Goal: Task Accomplishment & Management: Manage account settings

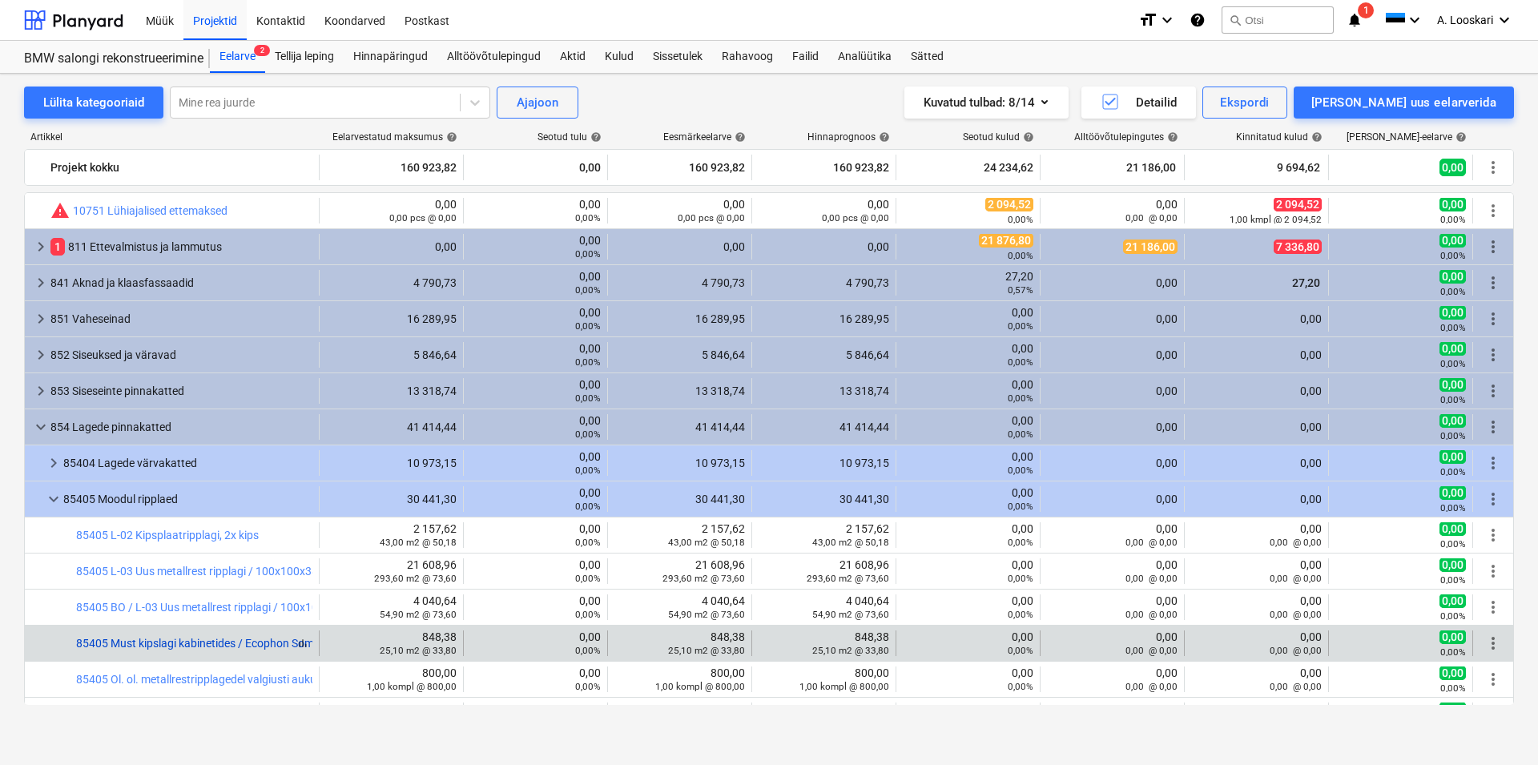
scroll to position [91, 0]
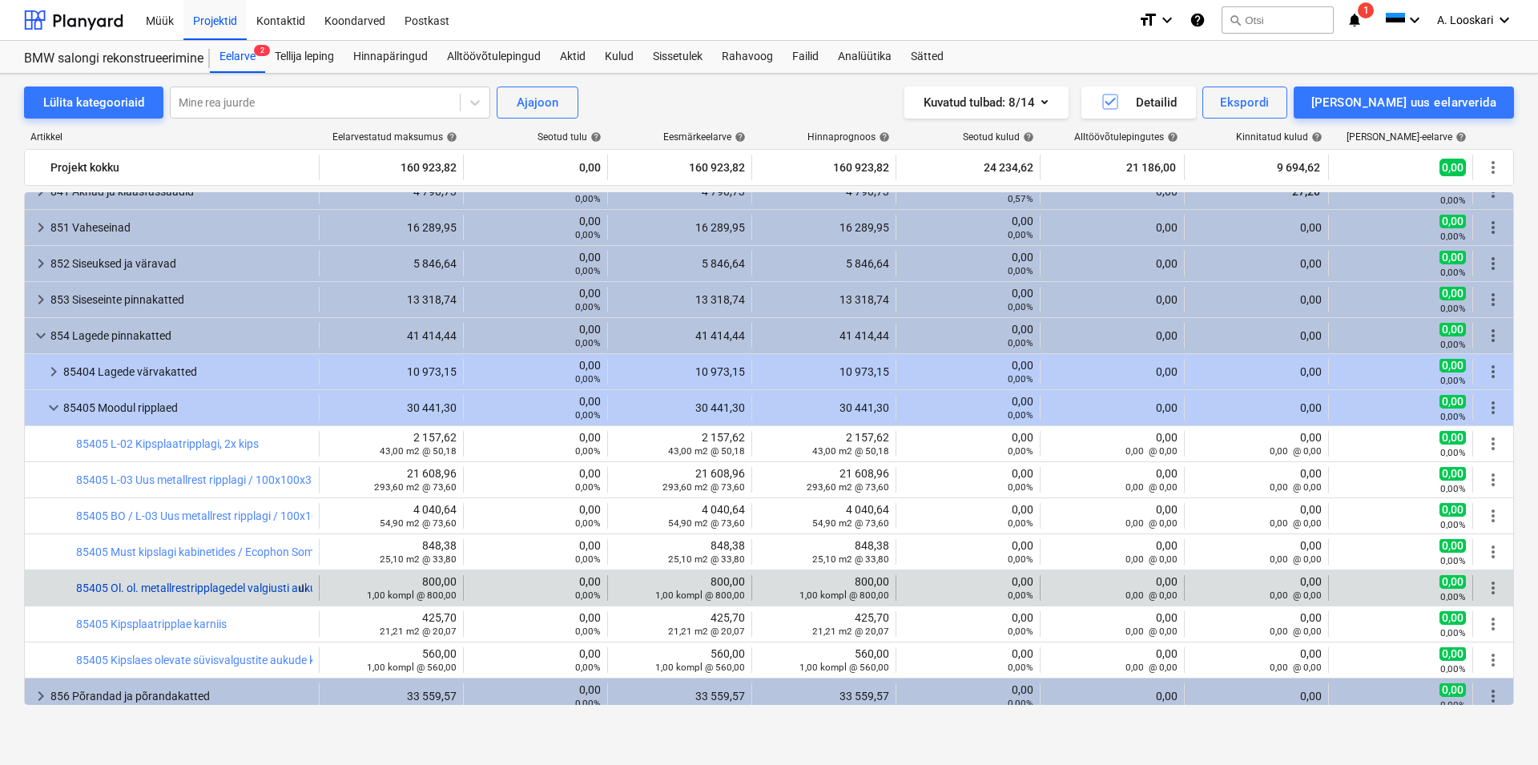
click at [213, 587] on link "85405 Ol. ol. metallrestripplagedel valgiusti aukude kinni ehitamine / NB! Tell…" at bounding box center [298, 587] width 445 height 13
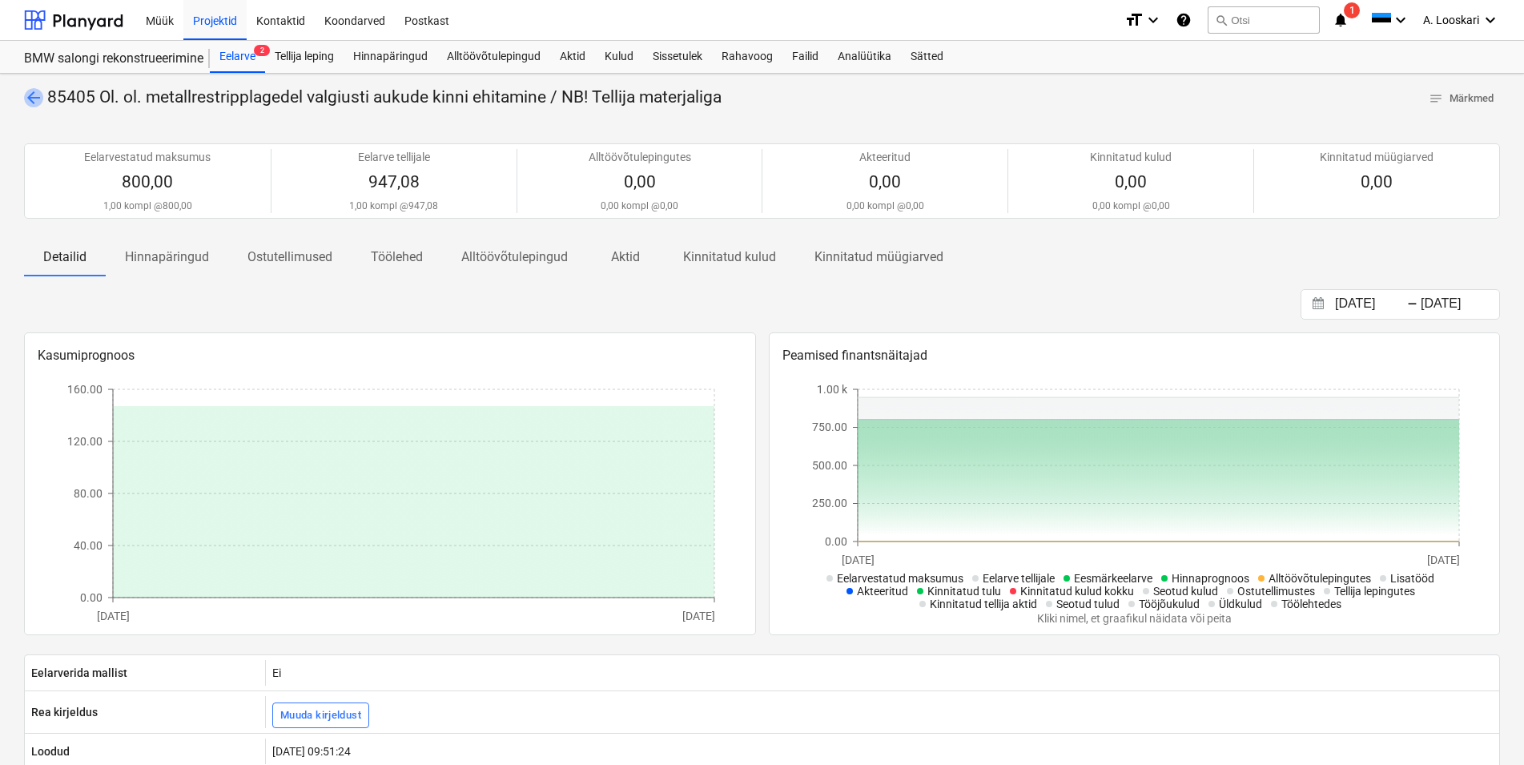
click at [32, 94] on span "arrow_back" at bounding box center [33, 97] width 19 height 19
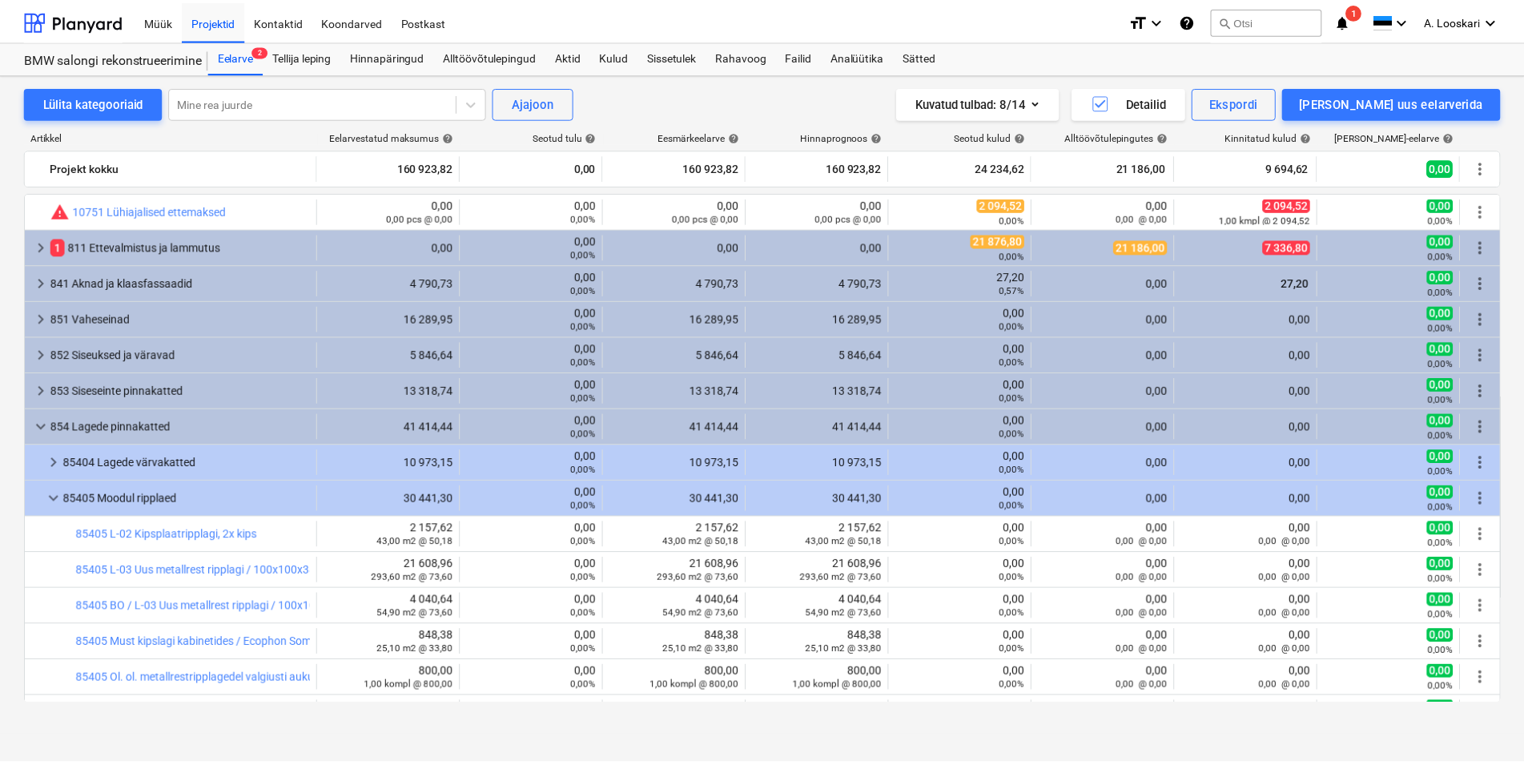
scroll to position [91, 0]
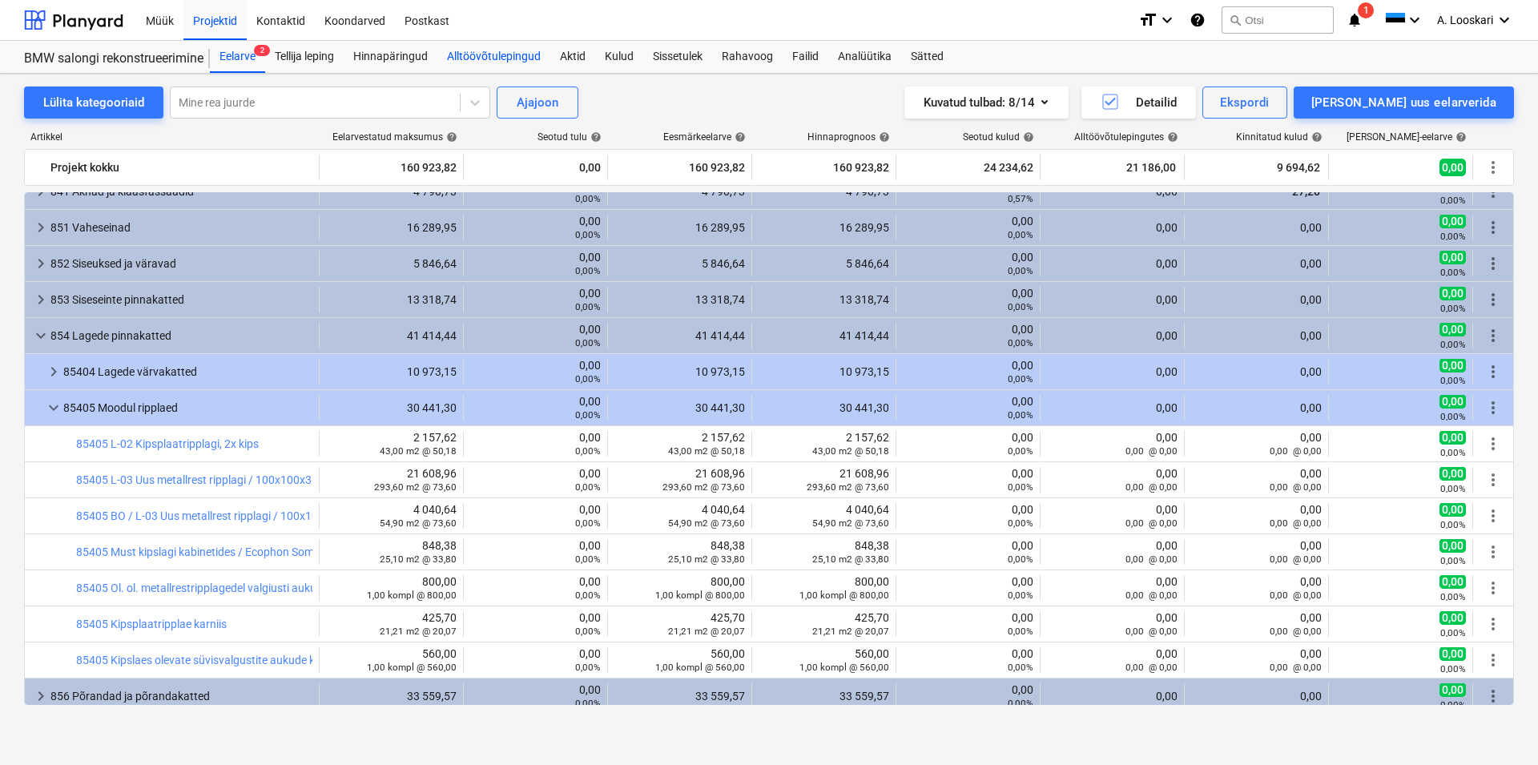
click at [476, 52] on div "Alltöövõtulepingud" at bounding box center [493, 57] width 113 height 32
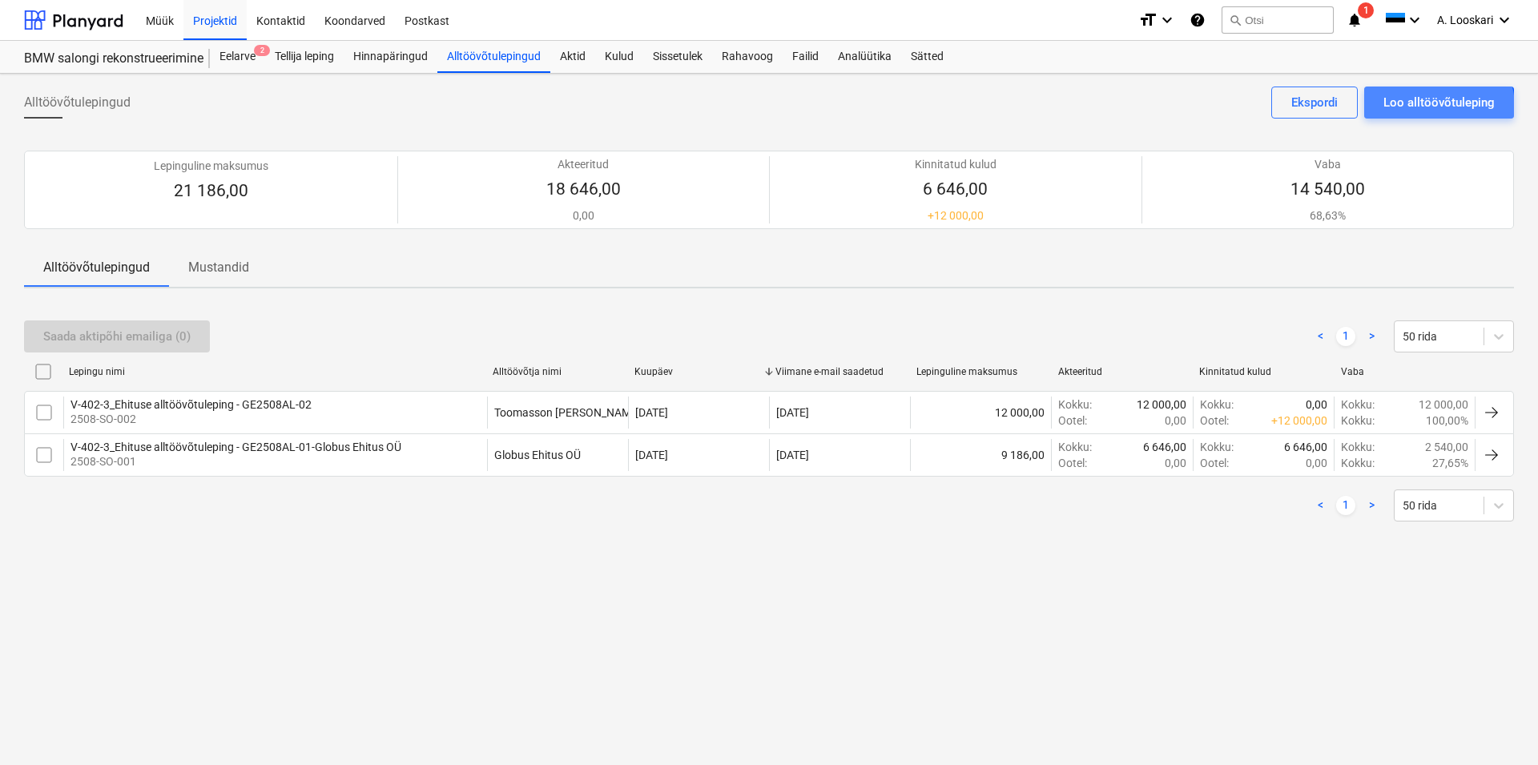
click at [1437, 107] on div "Loo alltöövõtuleping" at bounding box center [1438, 102] width 111 height 21
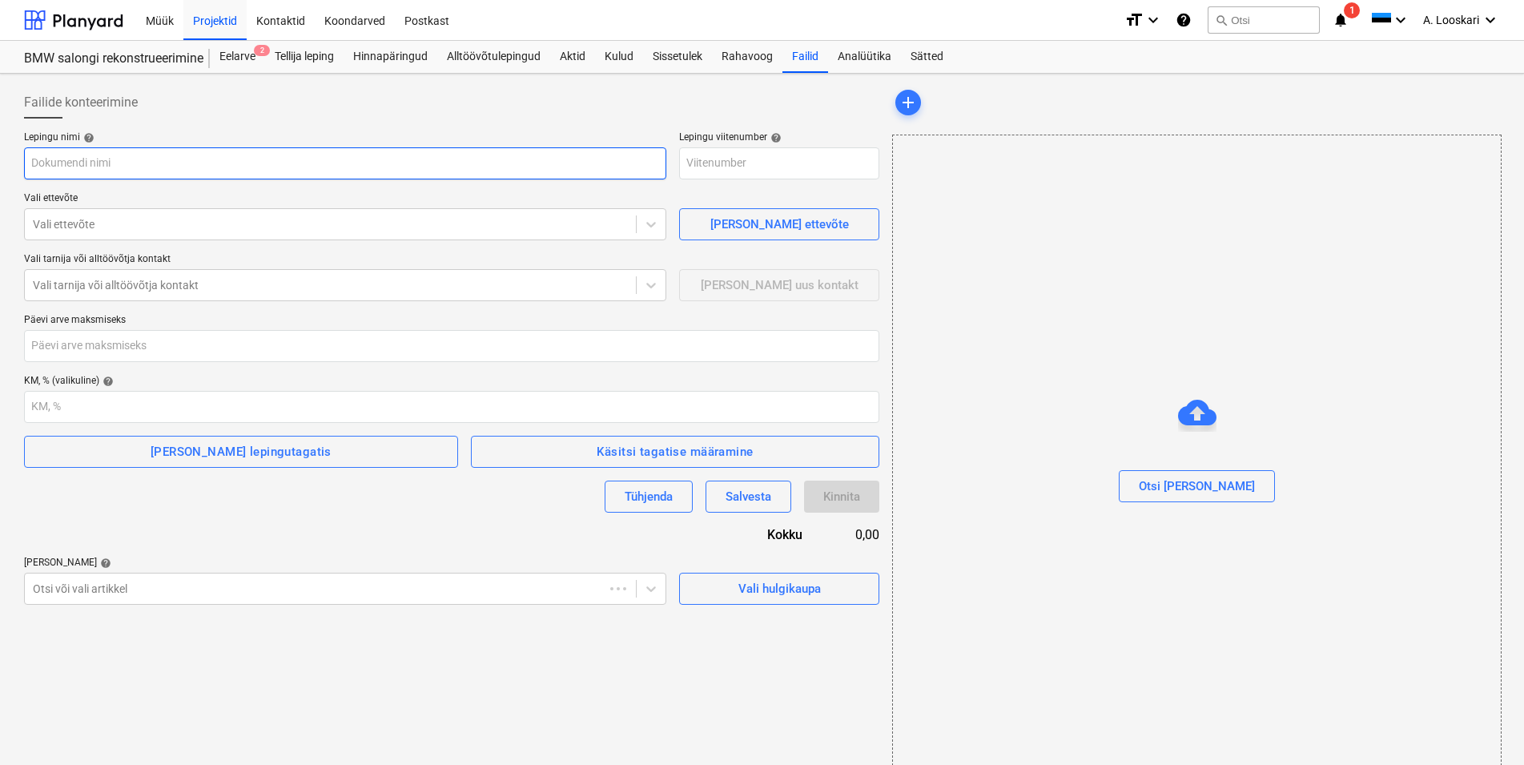
type input "2508-SO-005"
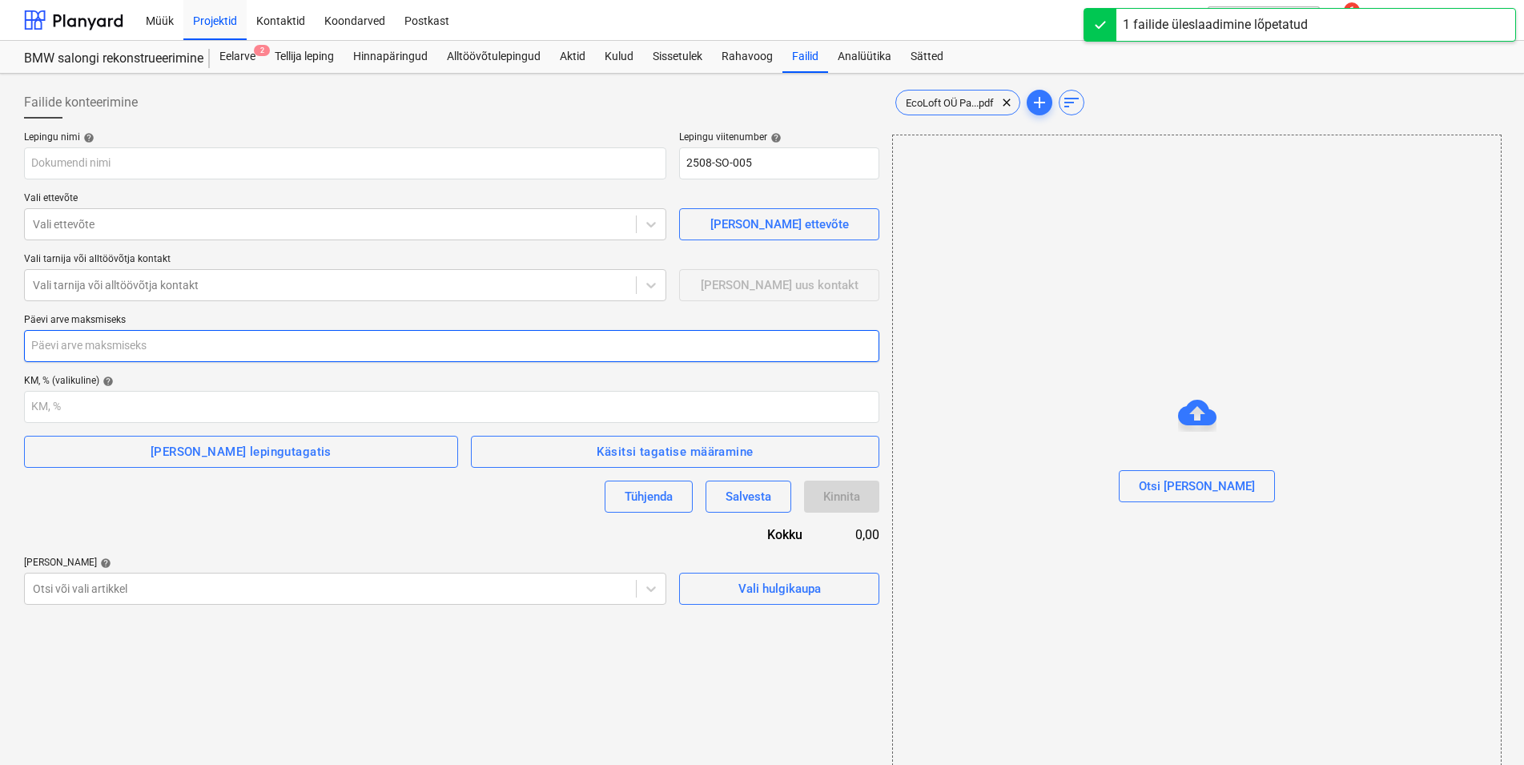
type input "EcoLoft OÜ Pakkumine nr P-72100-4.pdf"
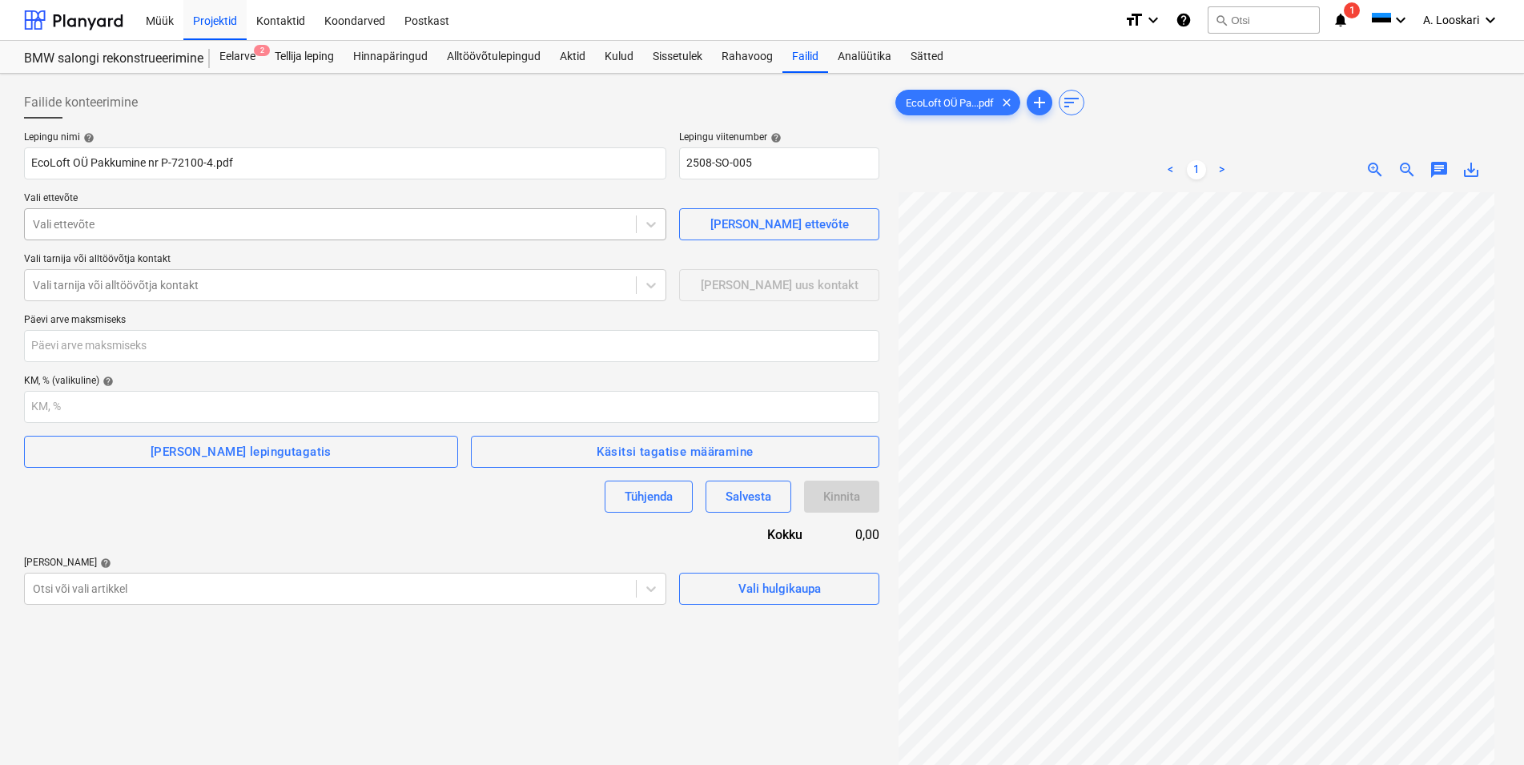
click at [99, 220] on div at bounding box center [330, 224] width 595 height 16
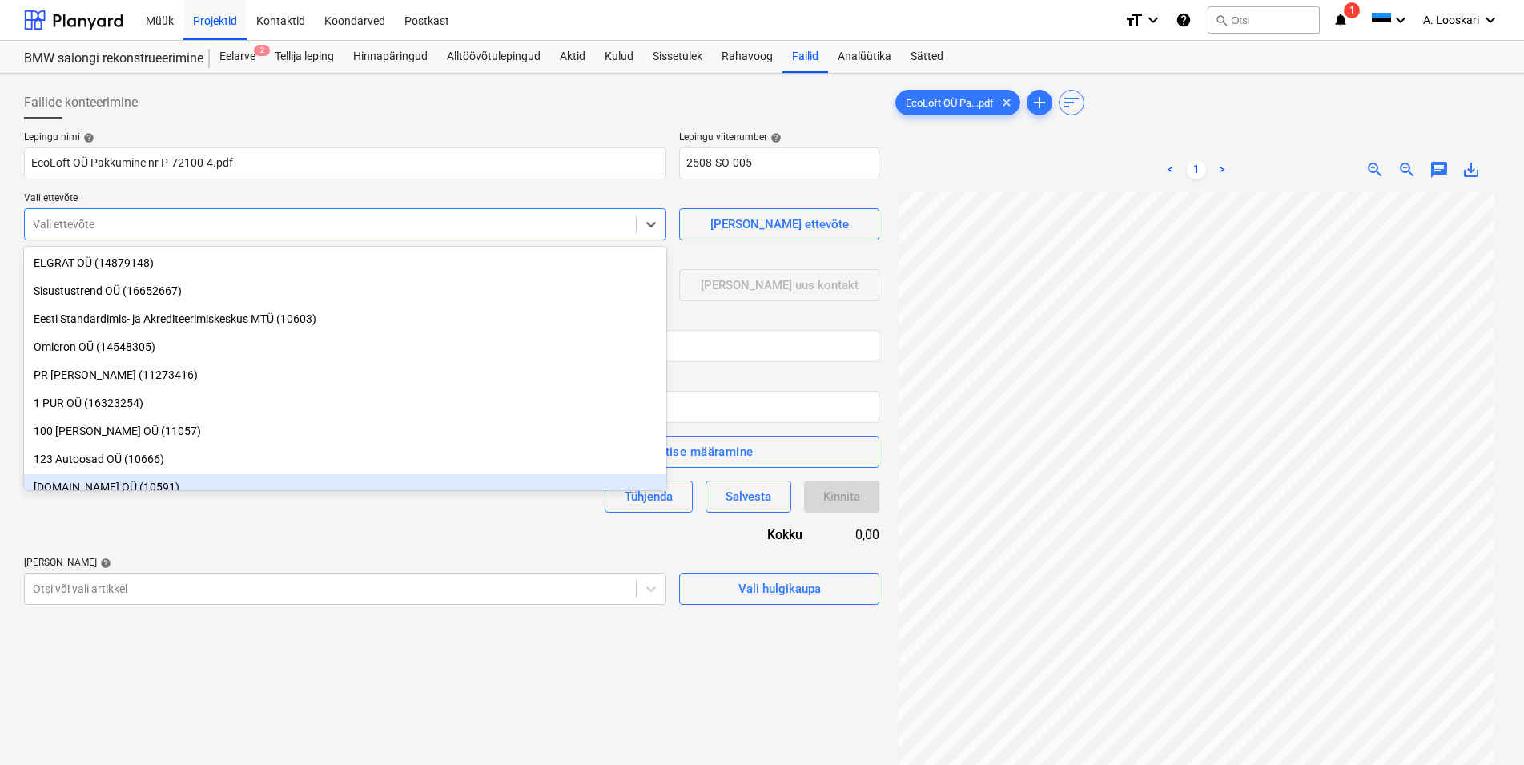
drag, startPoint x: 464, startPoint y: 684, endPoint x: 477, endPoint y: 681, distance: 13.0
click at [469, 683] on div "Failide konteerimine Lepingu nimi help EcoLoft OÜ Pakkumine nr P-72100-4.pdf L…" at bounding box center [452, 499] width 868 height 838
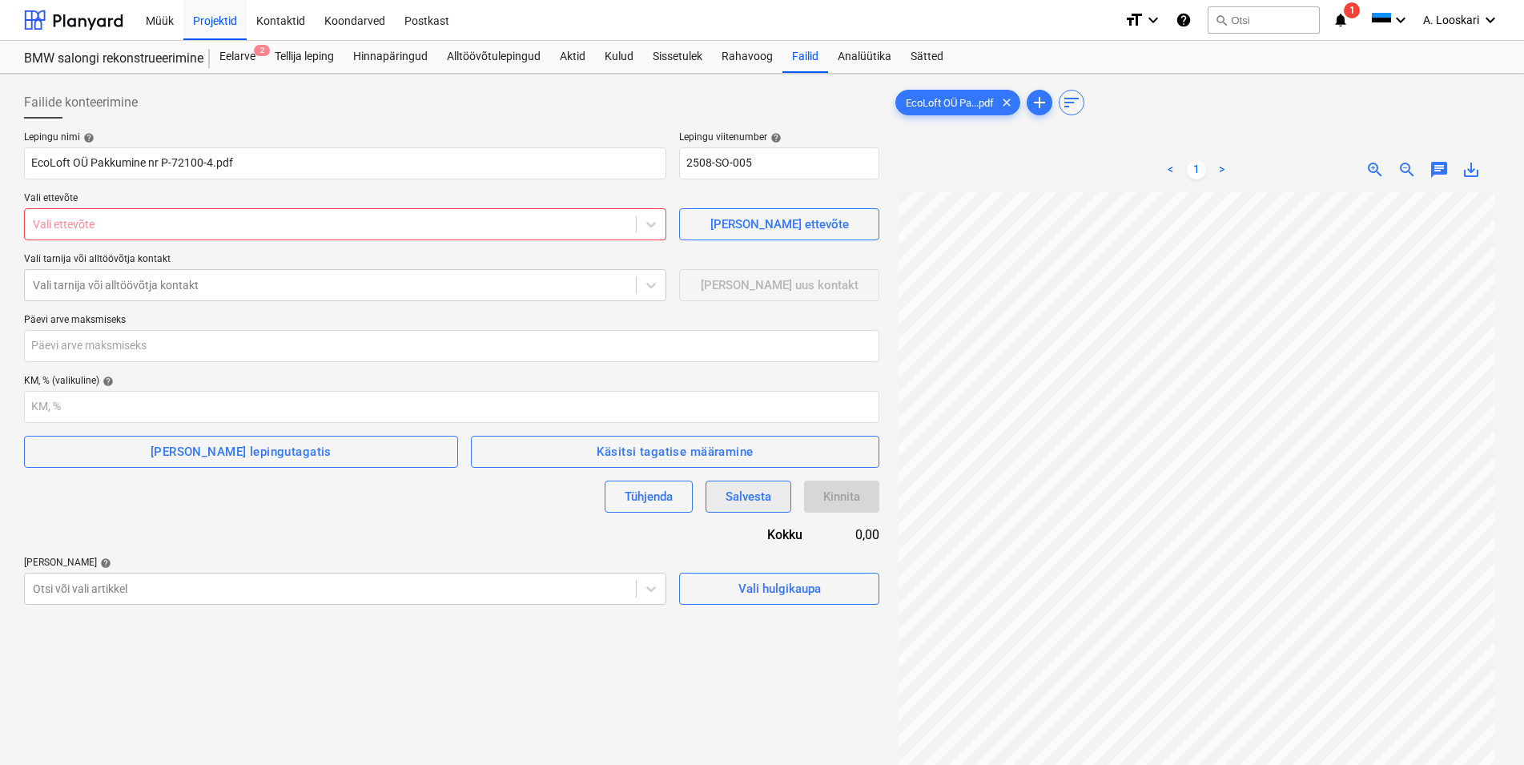
click at [755, 503] on div "Salvesta" at bounding box center [749, 496] width 46 height 21
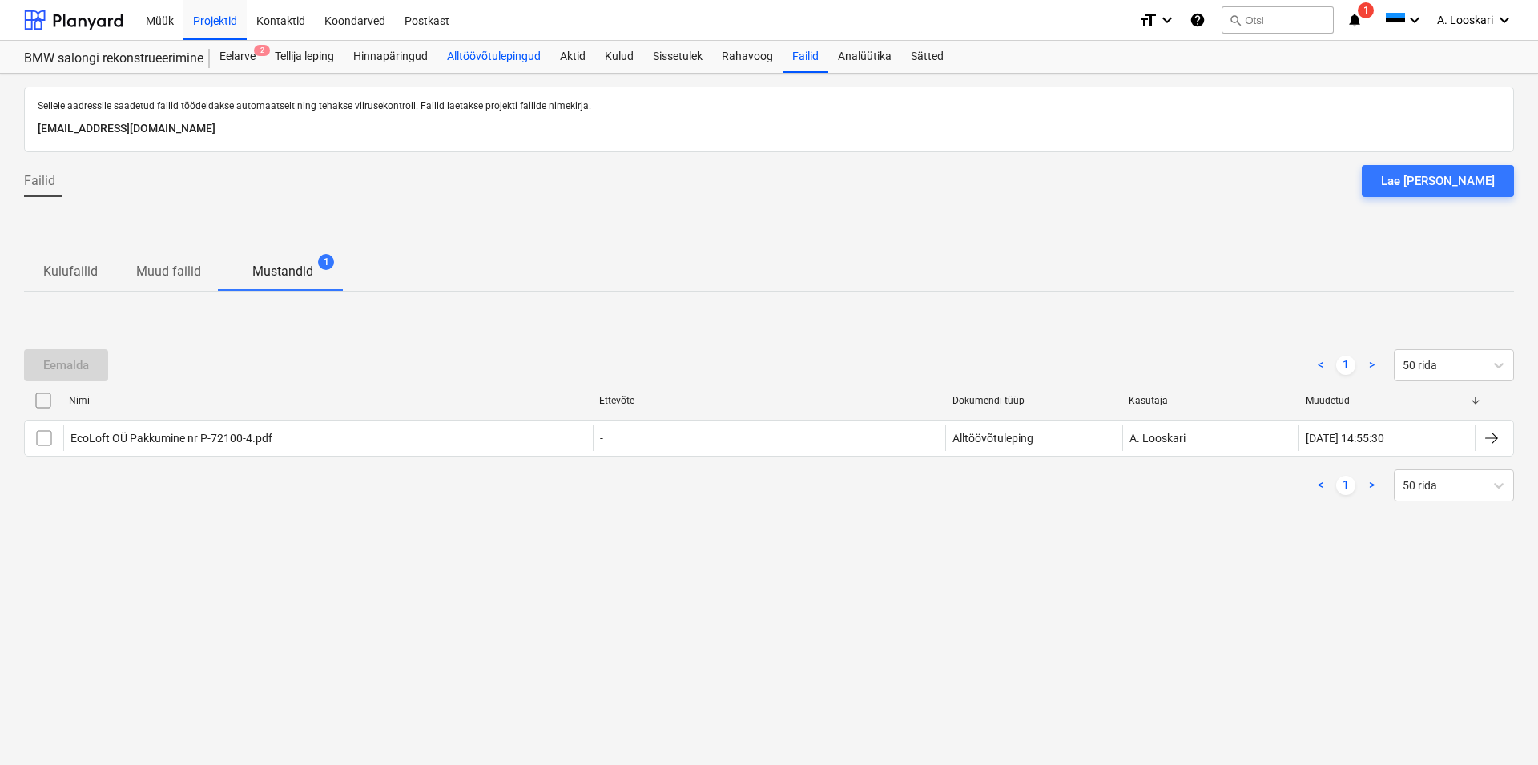
click at [483, 50] on div "Alltöövõtulepingud" at bounding box center [493, 57] width 113 height 32
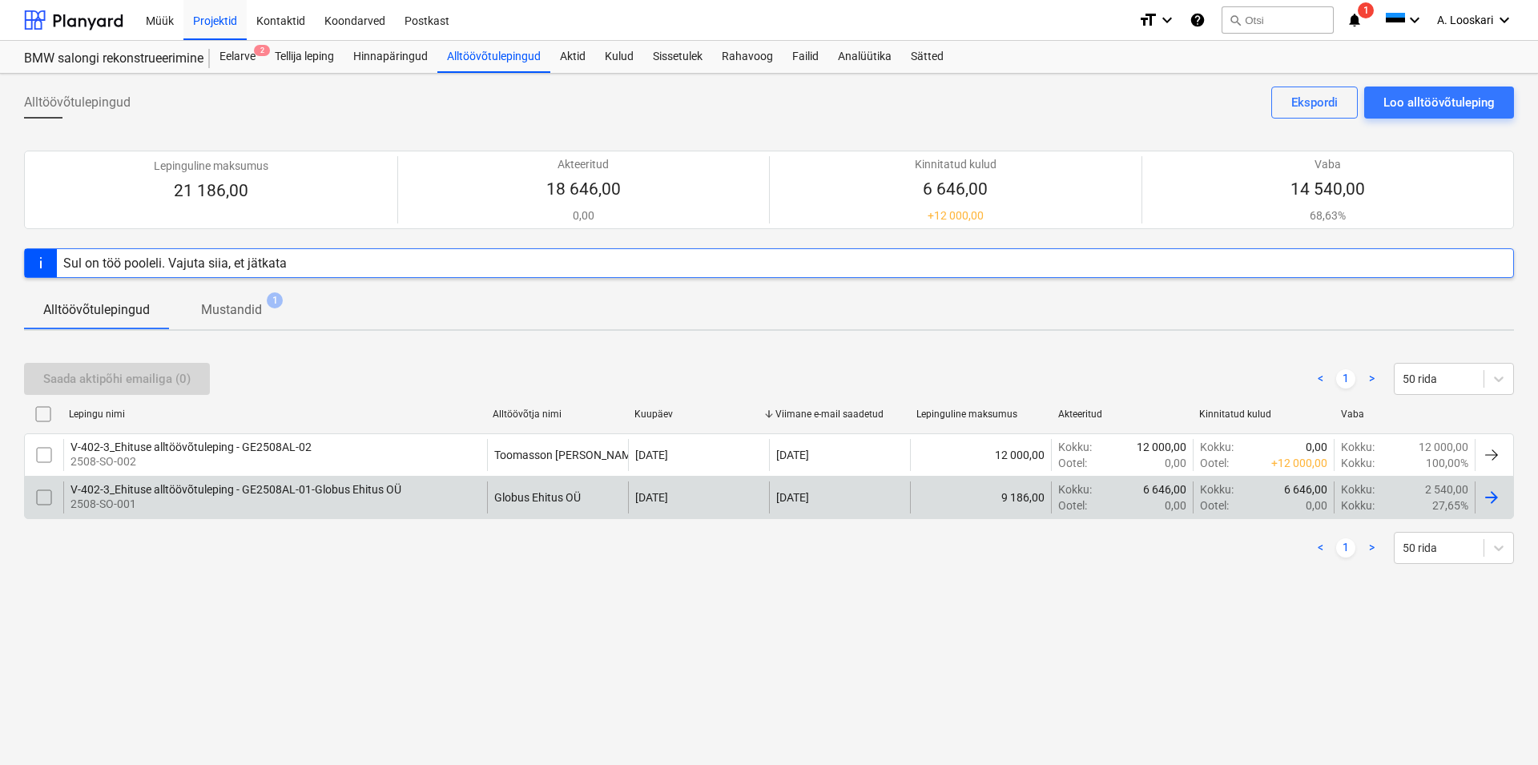
click at [184, 490] on div "V-402-3_Ehituse alltöövõtuleping - GE2508AL-01-Globus Ehitus OÜ" at bounding box center [235, 489] width 331 height 13
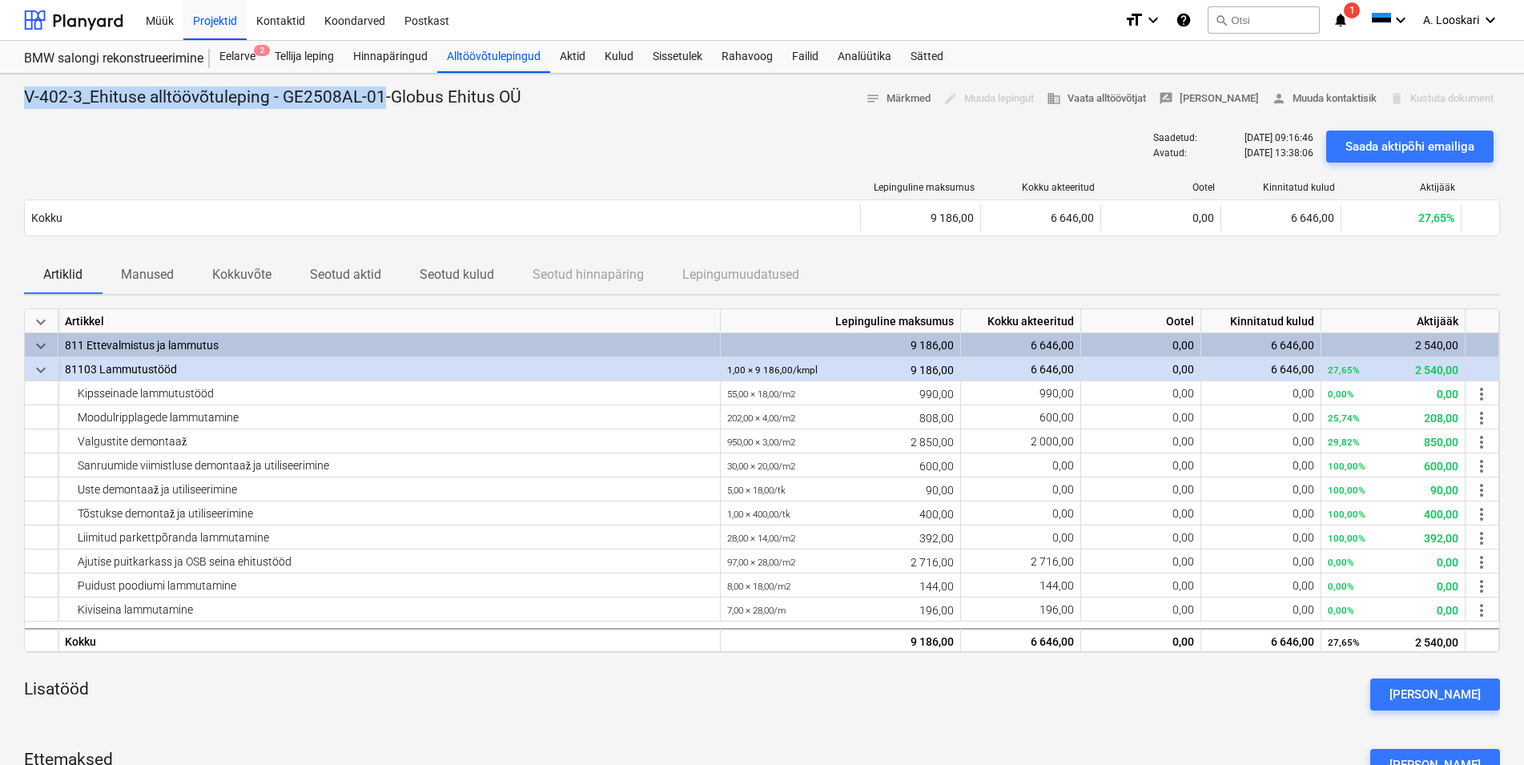
drag, startPoint x: 381, startPoint y: 95, endPoint x: 9, endPoint y: 90, distance: 372.4
click at [9, 90] on div "V-402-3_Ehituse alltöövõtuleping - GE2508AL-01-Globus Ehitus OÜ notes Märkmed e…" at bounding box center [762, 554] width 1524 height 961
copy p "V-402-3_Ehituse alltöövõtuleping - GE2508AL-01"
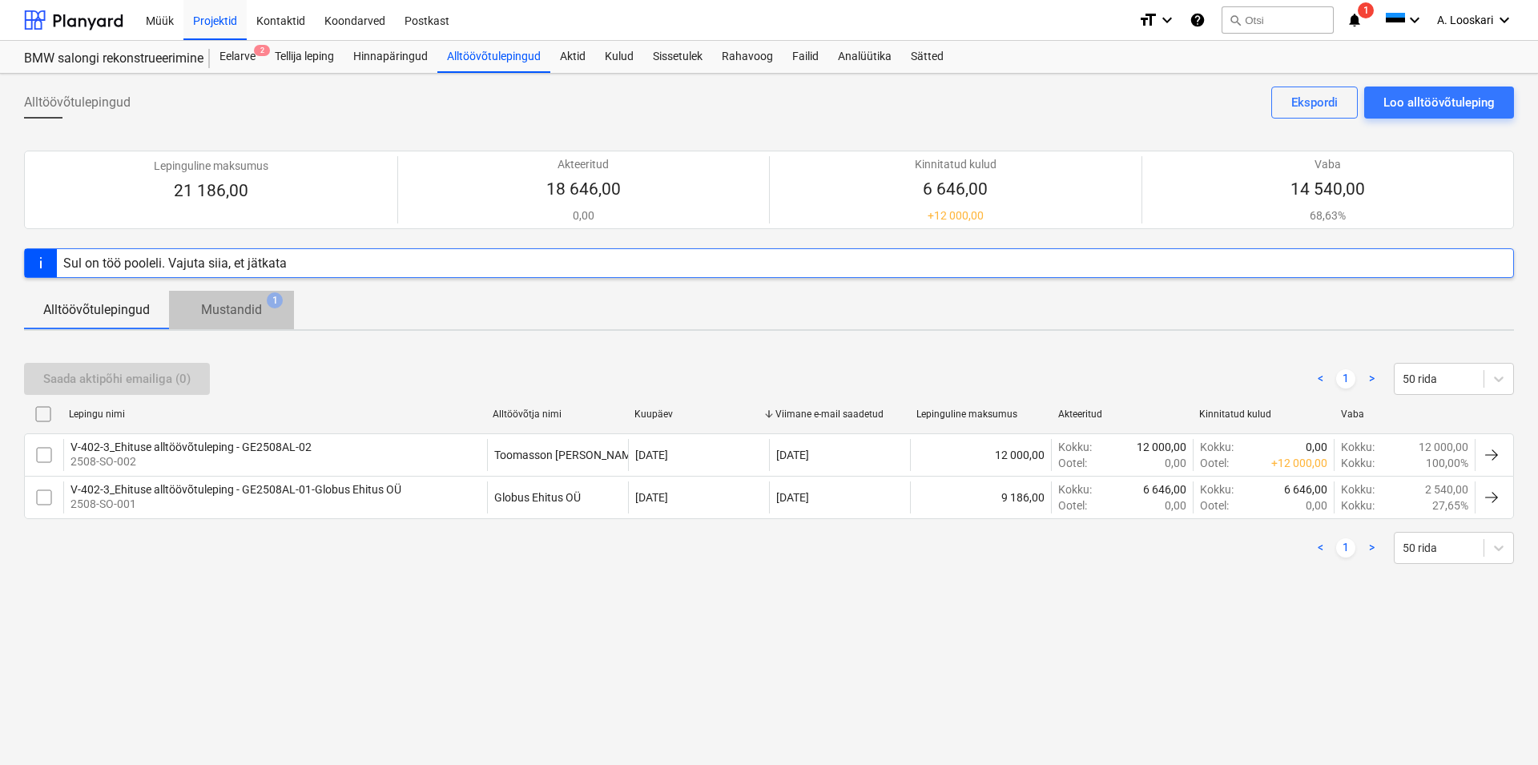
click at [240, 312] on p "Mustandid" at bounding box center [231, 309] width 61 height 19
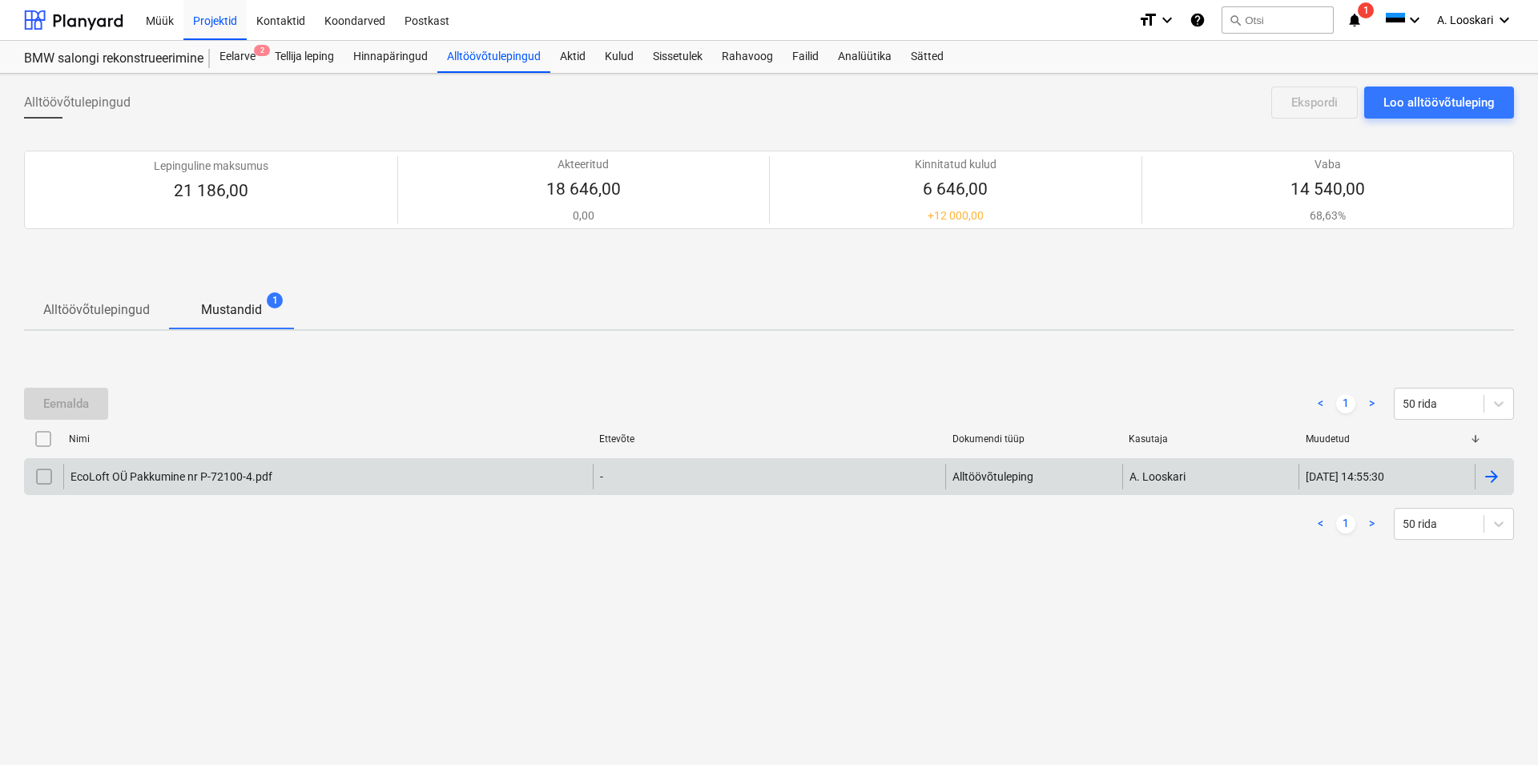
click at [159, 468] on div "EcoLoft OÜ Pakkumine nr P-72100-4.pdf" at bounding box center [327, 477] width 529 height 26
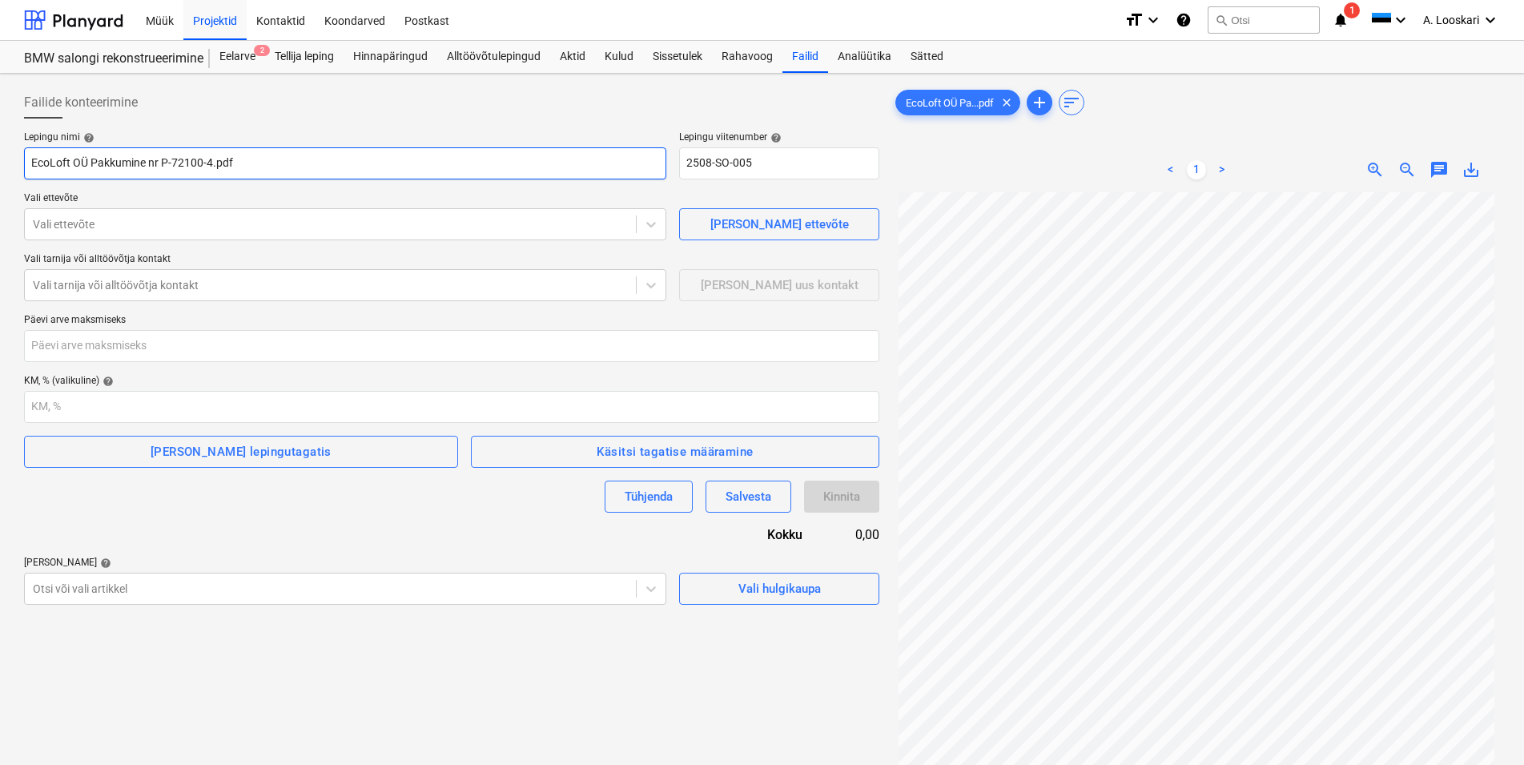
drag, startPoint x: 236, startPoint y: 155, endPoint x: 16, endPoint y: 155, distance: 220.2
click at [24, 155] on input "EcoLoft OÜ Pakkumine nr P-72100-4.pdf" at bounding box center [345, 163] width 642 height 32
paste input "V-402-3_Ehituse alltöövõtuleping - GE2508AL-01"
type input "V-402-3_Ehituse alltöövõtuleping - GE2508AL-03 - EcoLoft OÜ"
click at [109, 225] on div at bounding box center [330, 224] width 595 height 16
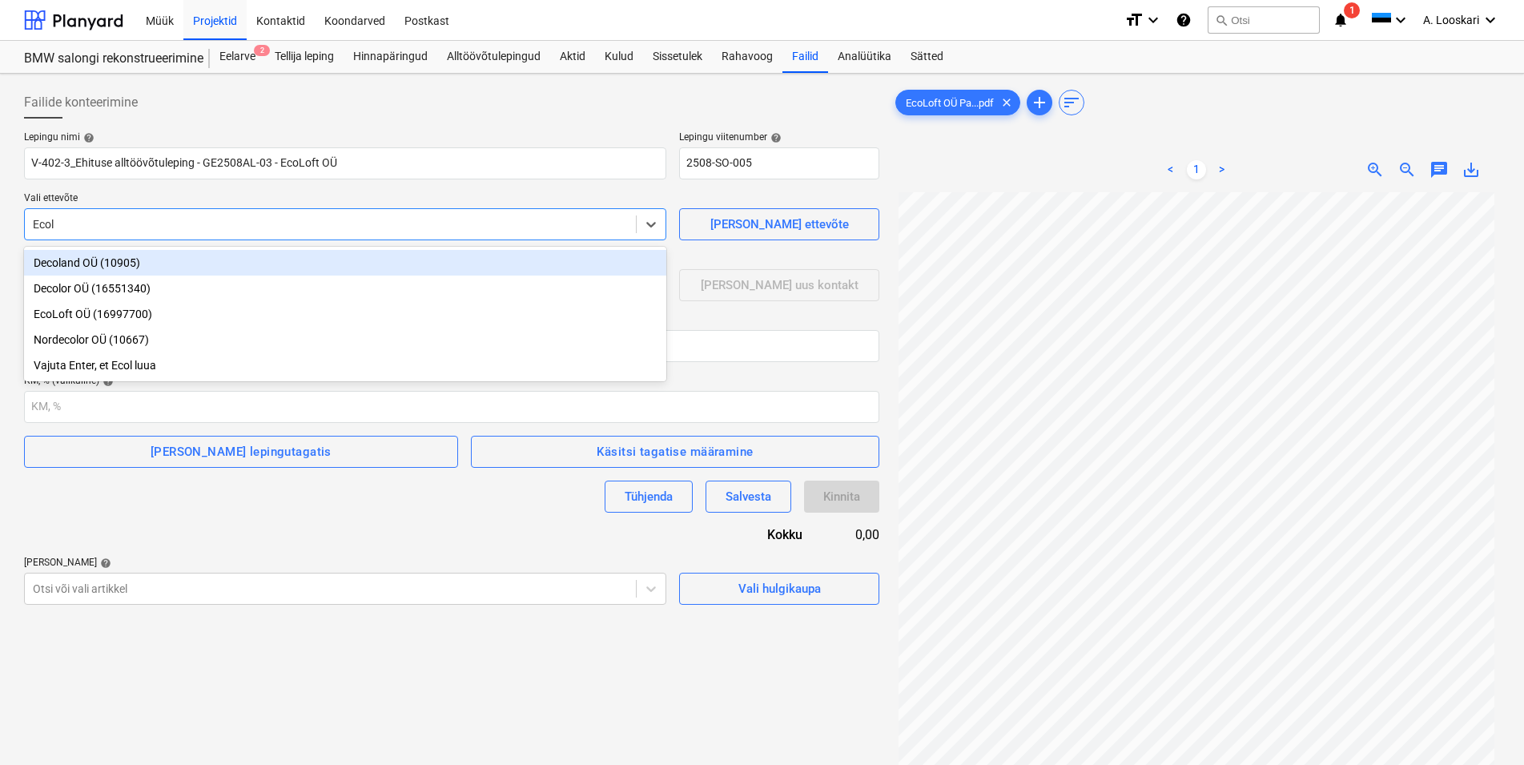
type input "Ecolo"
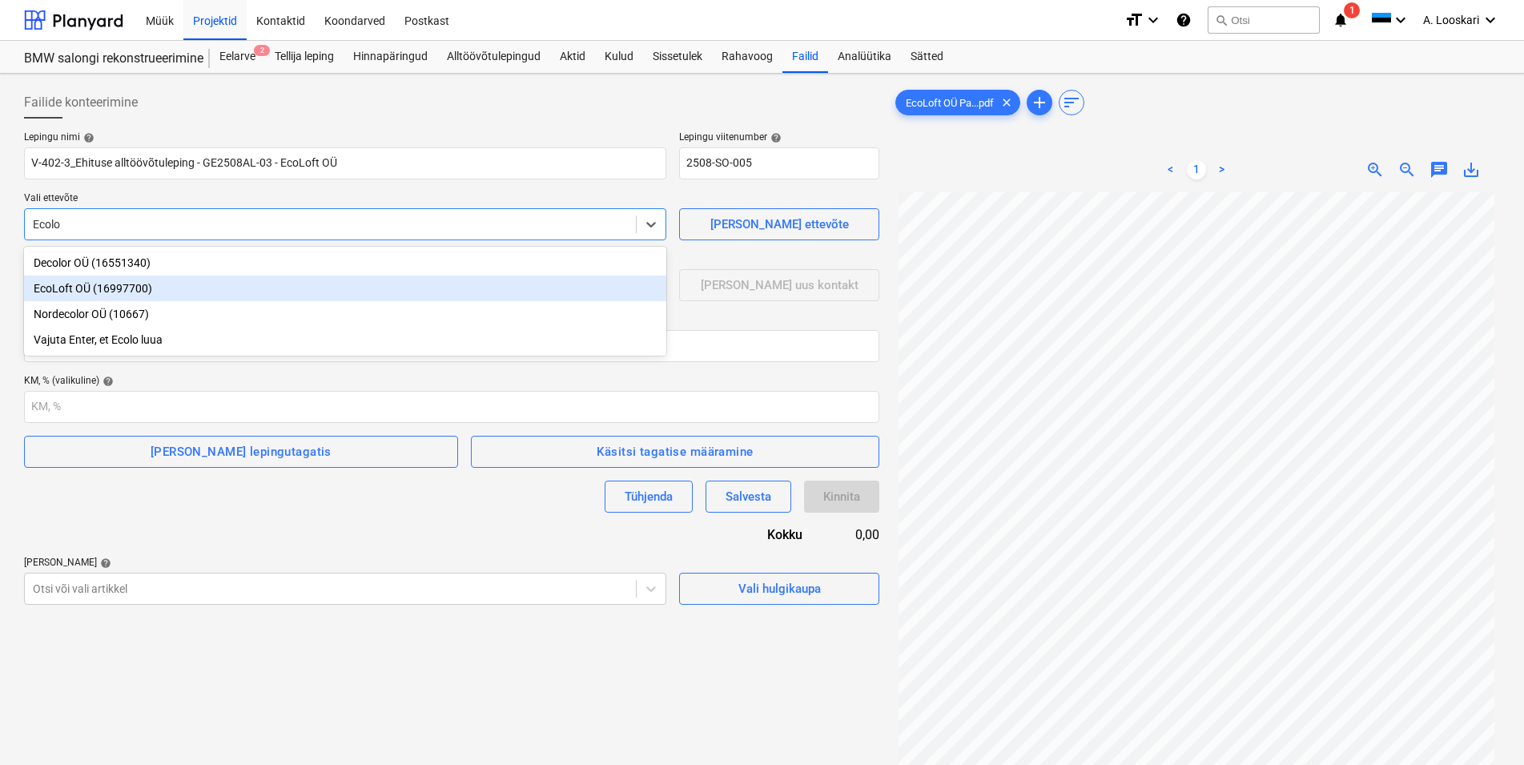
click at [119, 290] on div "EcoLoft OÜ (16997700)" at bounding box center [345, 288] width 642 height 26
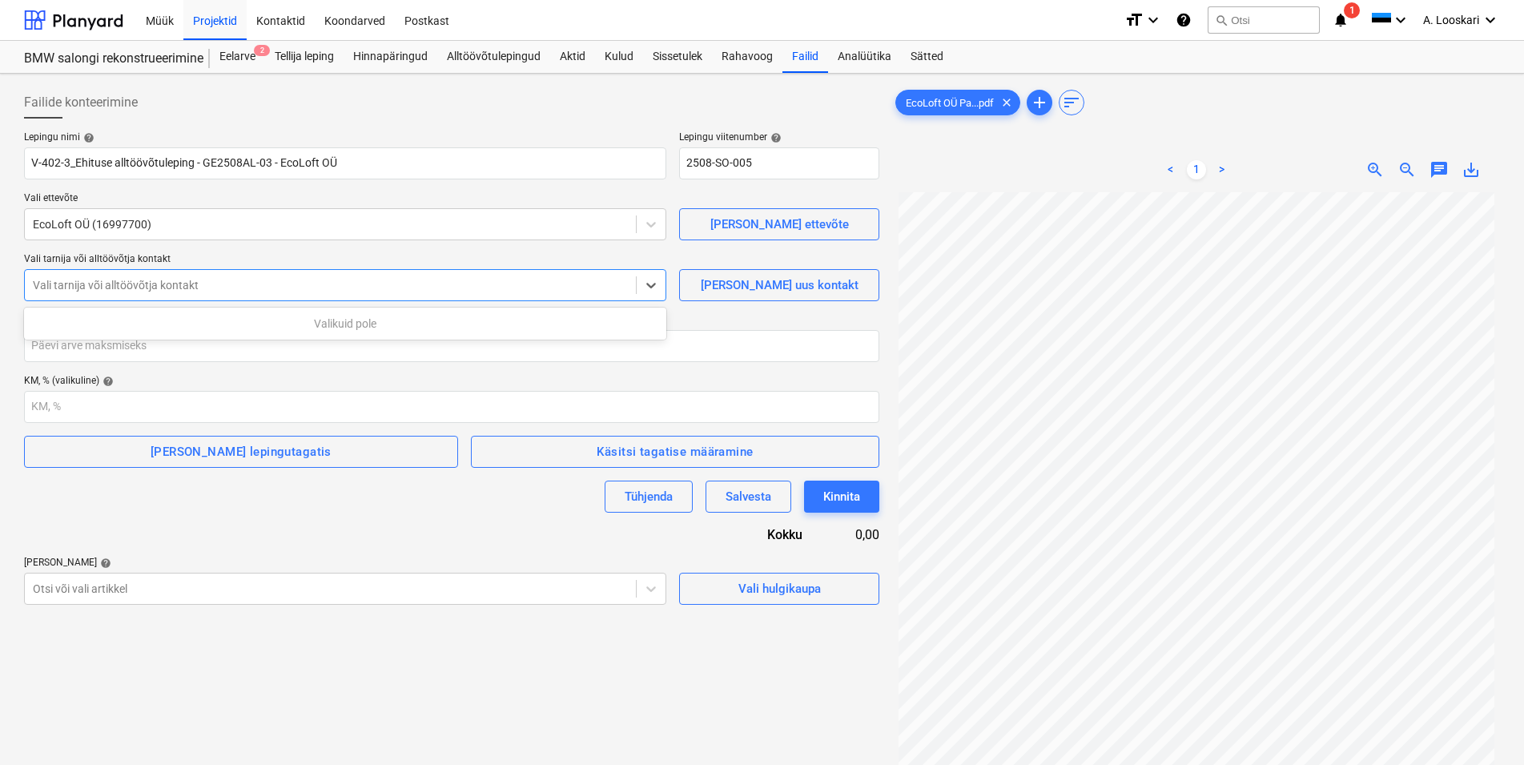
click at [167, 284] on div at bounding box center [330, 285] width 595 height 16
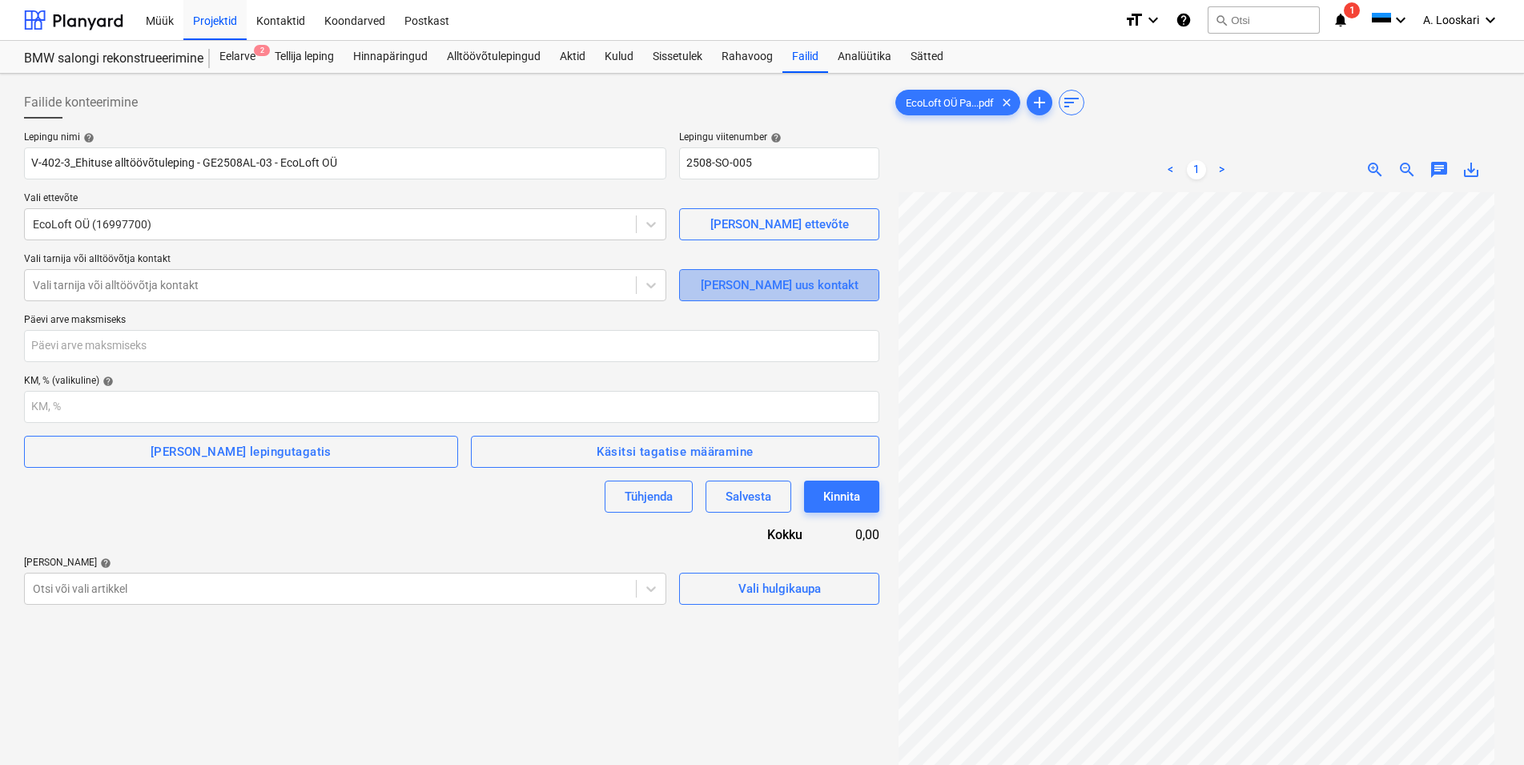
click at [734, 280] on span "[PERSON_NAME] uus kontakt" at bounding box center [779, 285] width 160 height 21
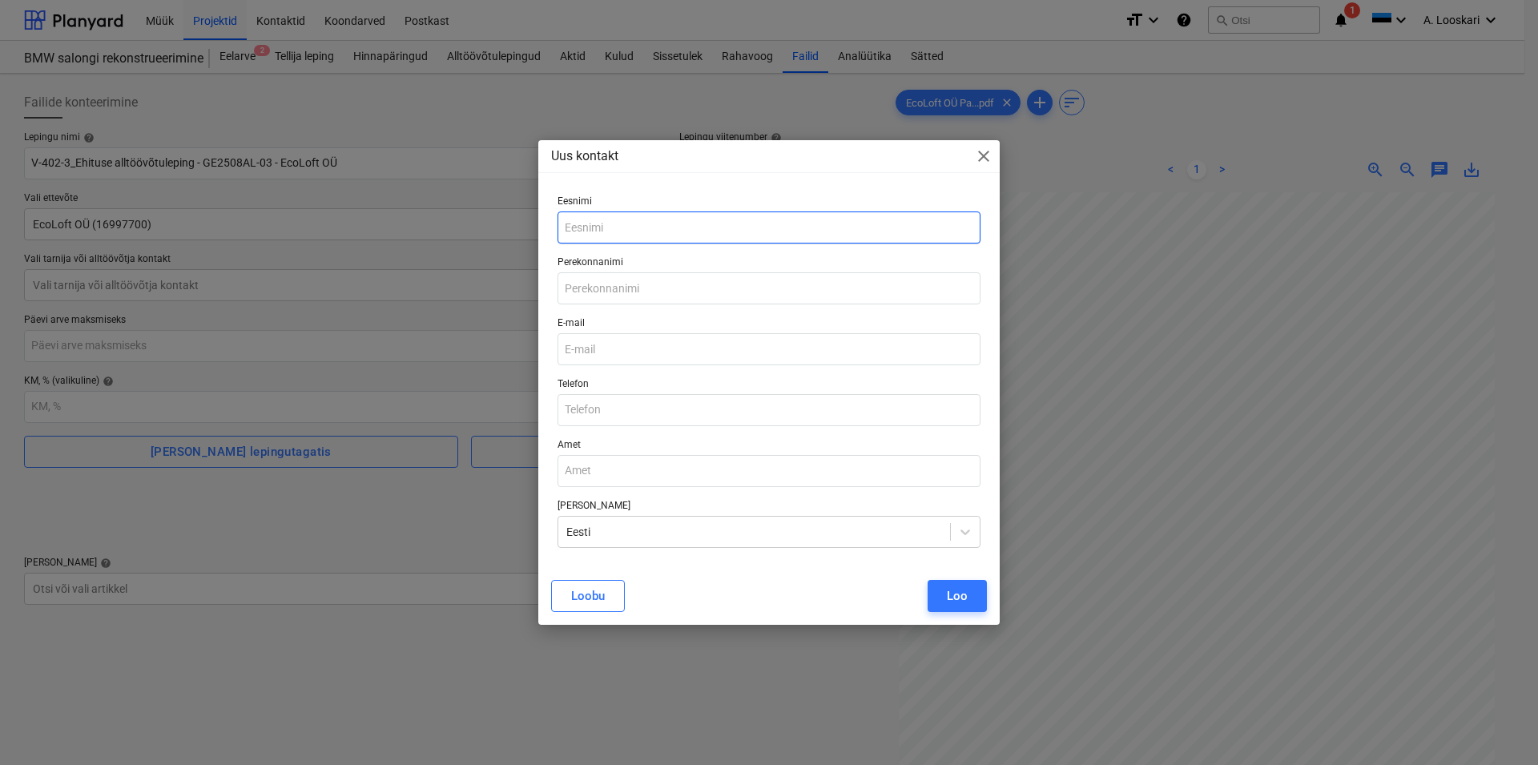
click at [599, 223] on input "text" at bounding box center [768, 227] width 423 height 32
type input "Kaupo"
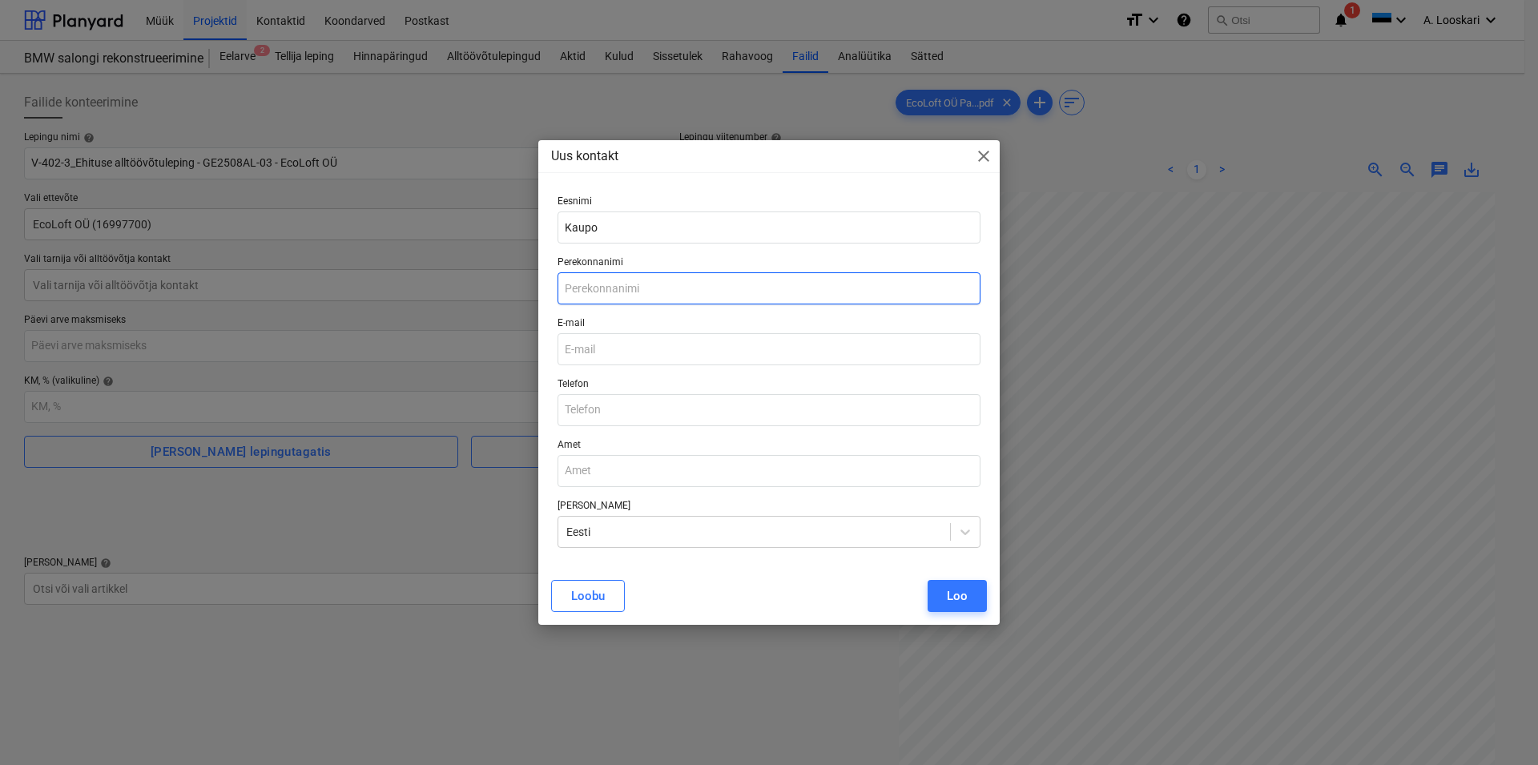
click at [598, 288] on input "text" at bounding box center [768, 288] width 423 height 32
type input "Maltis"
click at [596, 350] on input "email" at bounding box center [768, 349] width 423 height 32
paste input "[EMAIL_ADDRESS][DOMAIN_NAME]"
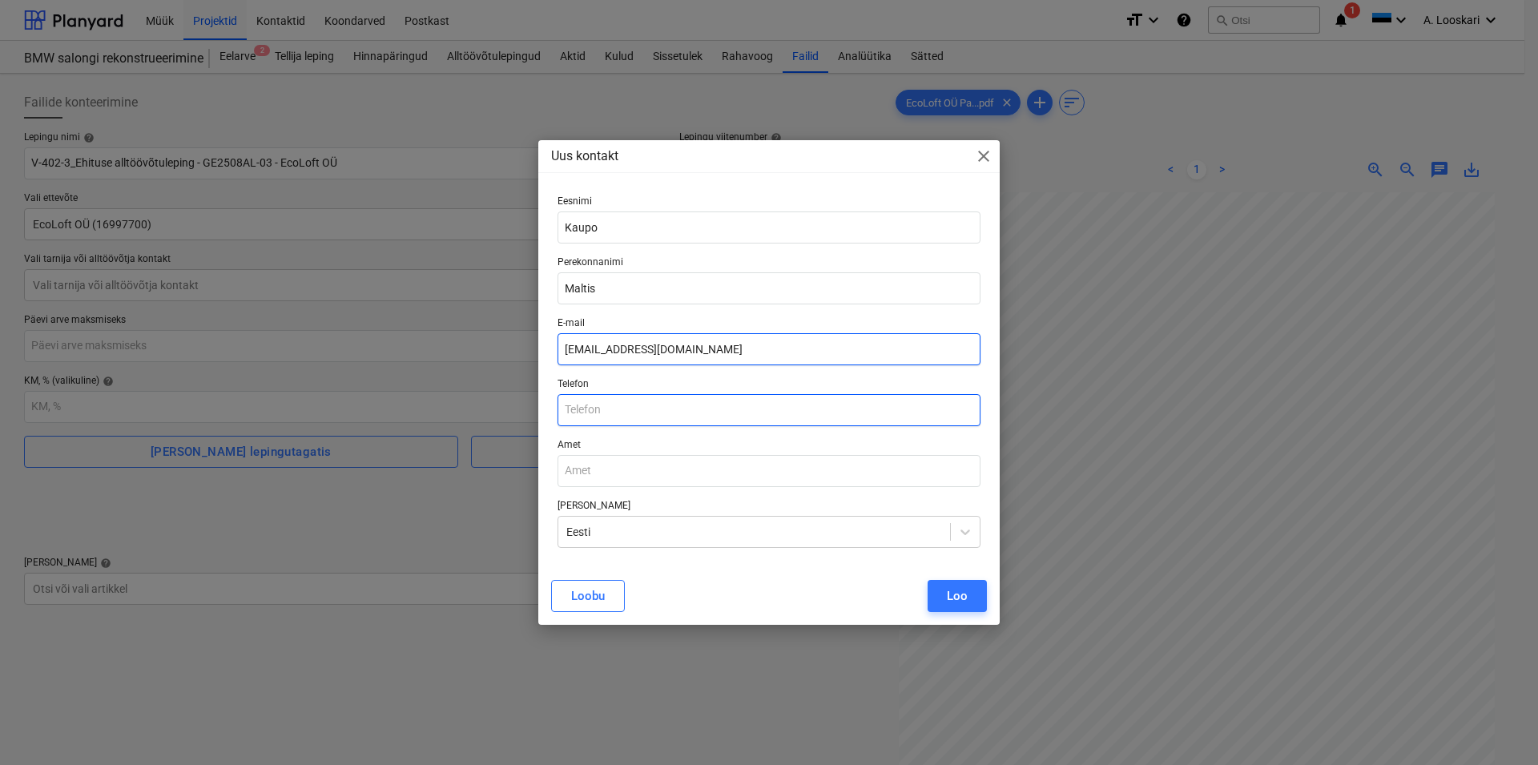
type input "[EMAIL_ADDRESS][DOMAIN_NAME]"
click at [608, 406] on input "text" at bounding box center [768, 410] width 423 height 32
type input "[PHONE_NUMBER]"
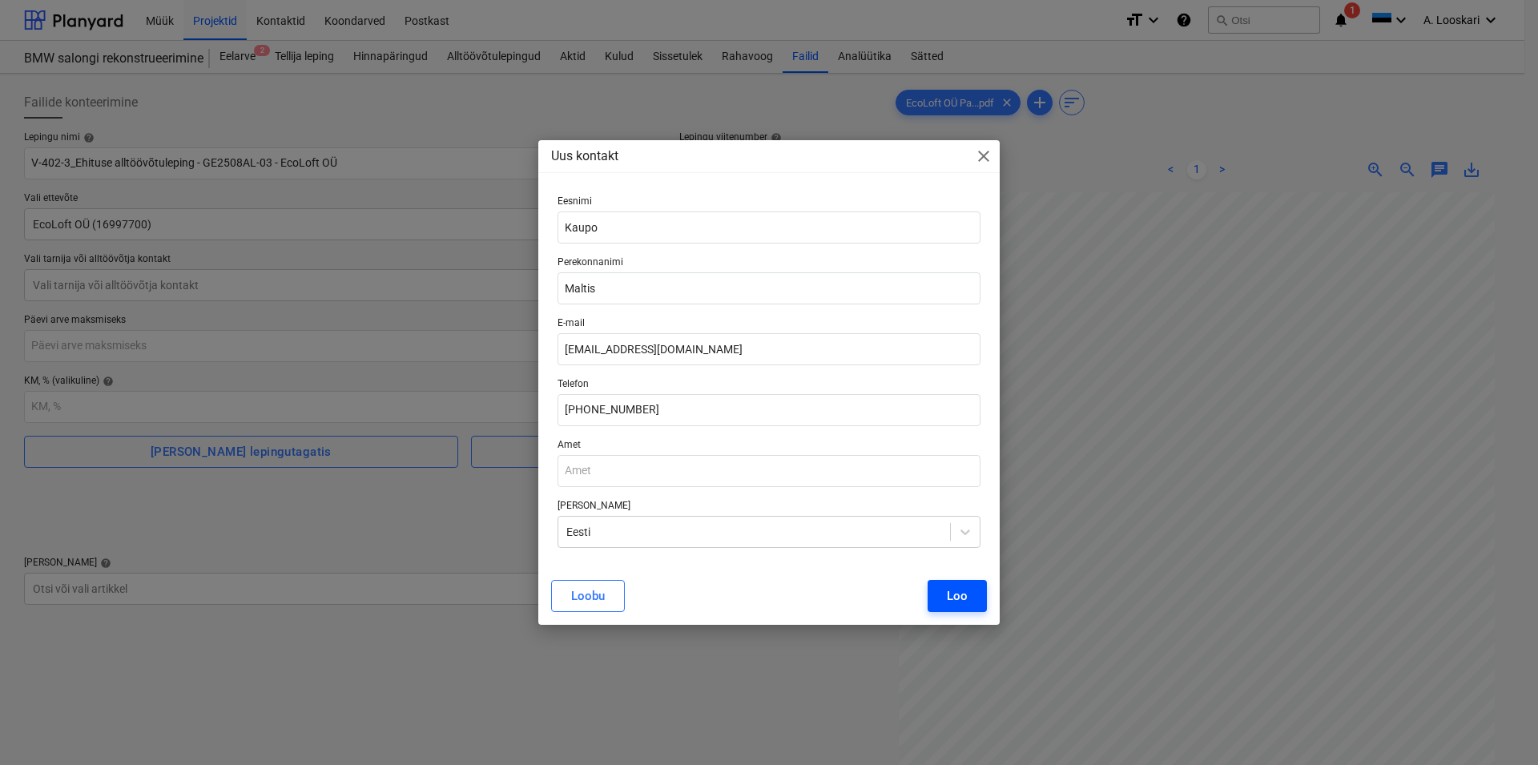
click at [962, 597] on div "Loo" at bounding box center [957, 595] width 21 height 21
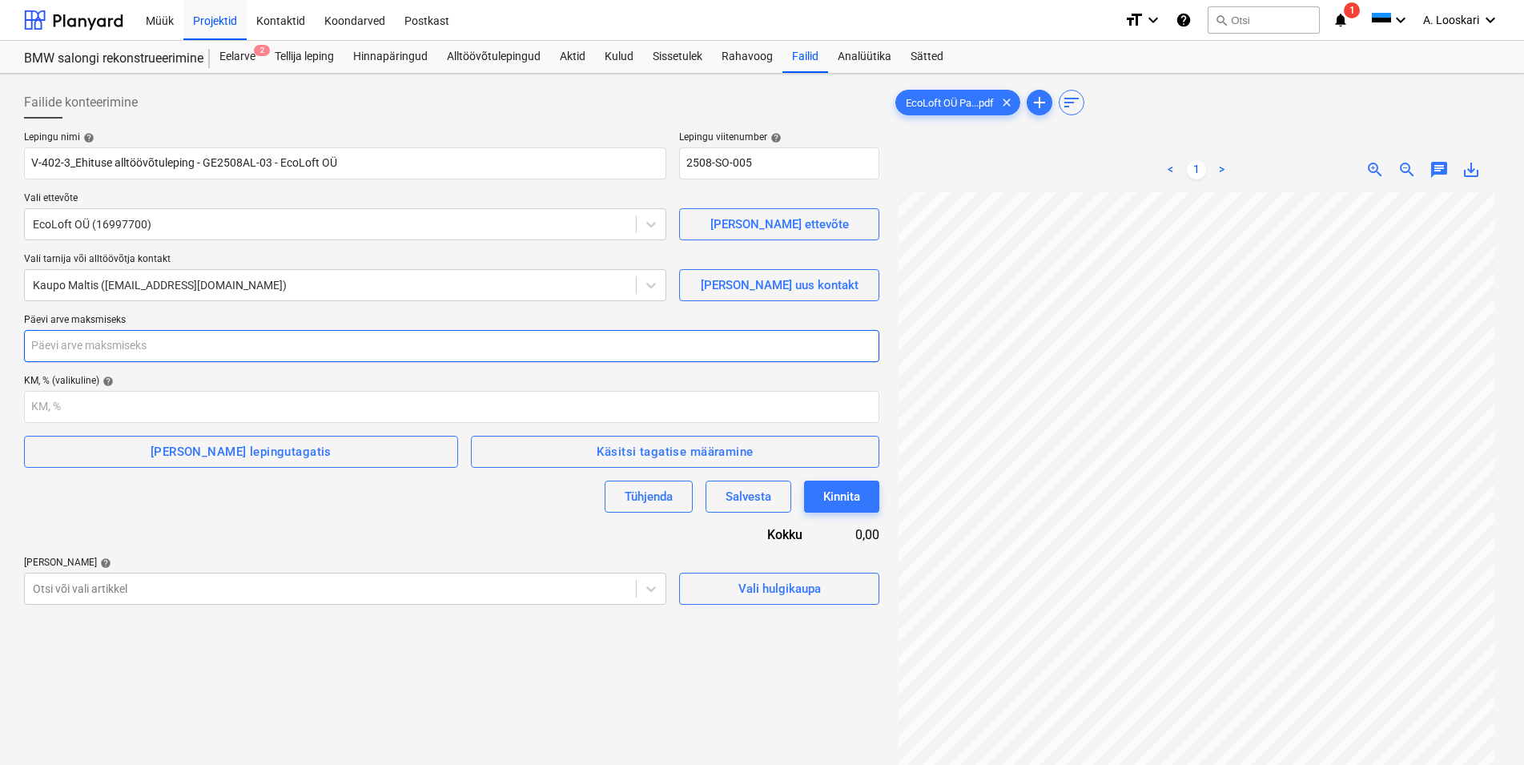
click at [67, 349] on input "number" at bounding box center [451, 346] width 855 height 32
type input "21"
click at [111, 586] on body "Müük Projektid Kontaktid Koondarved Postkast format_size keyboard_arrow_down he…" at bounding box center [762, 382] width 1524 height 765
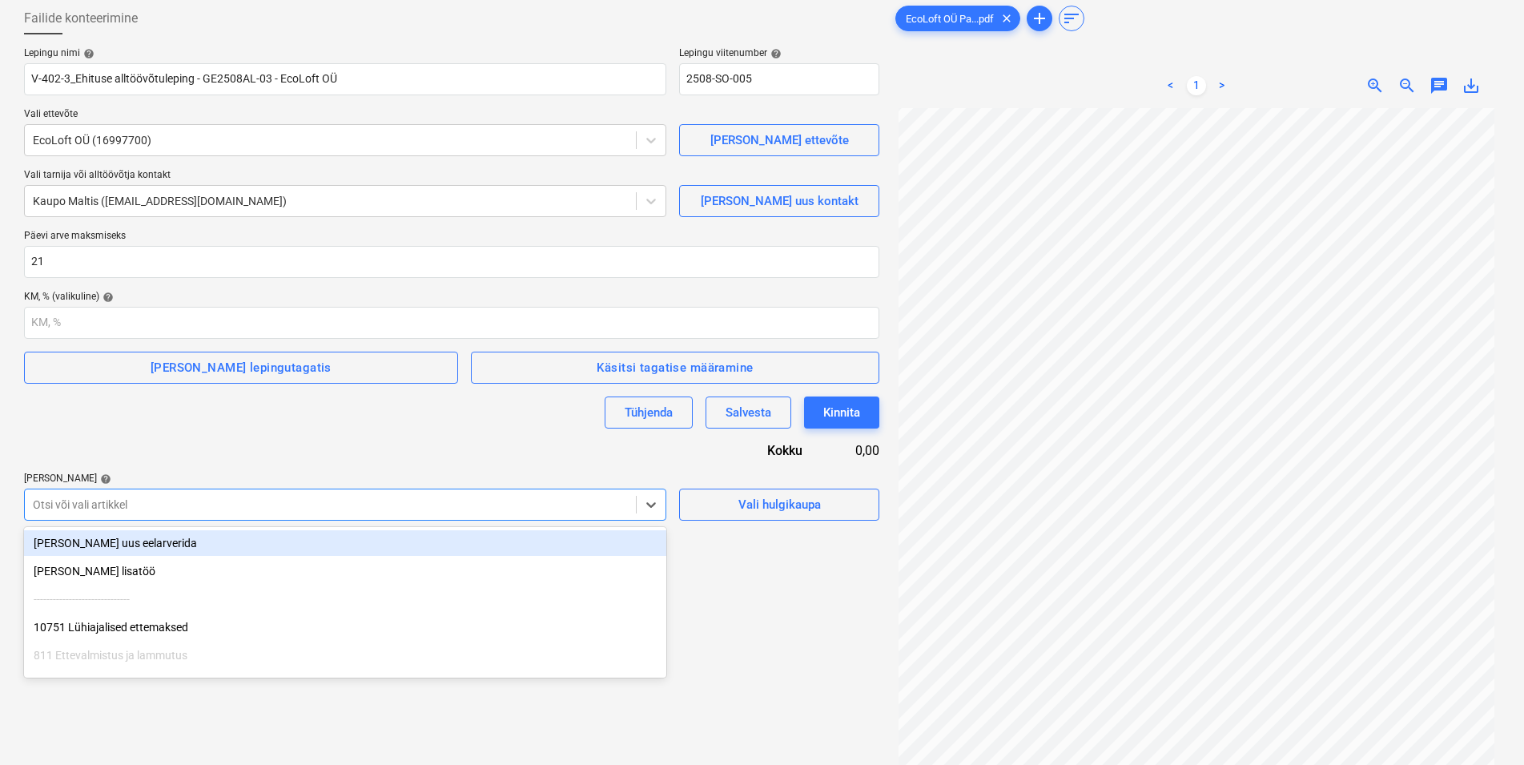
scroll to position [96, 0]
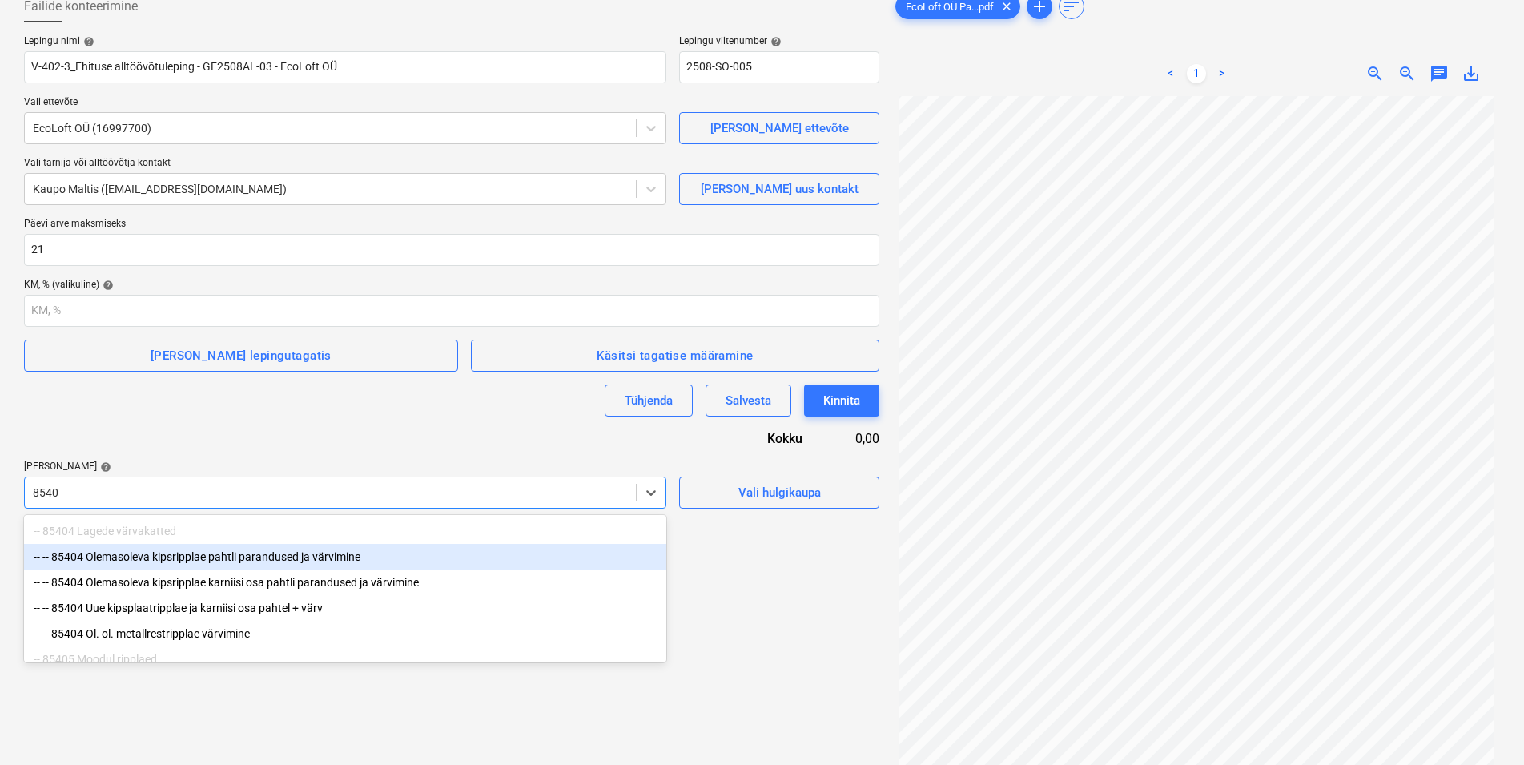
type input "85405"
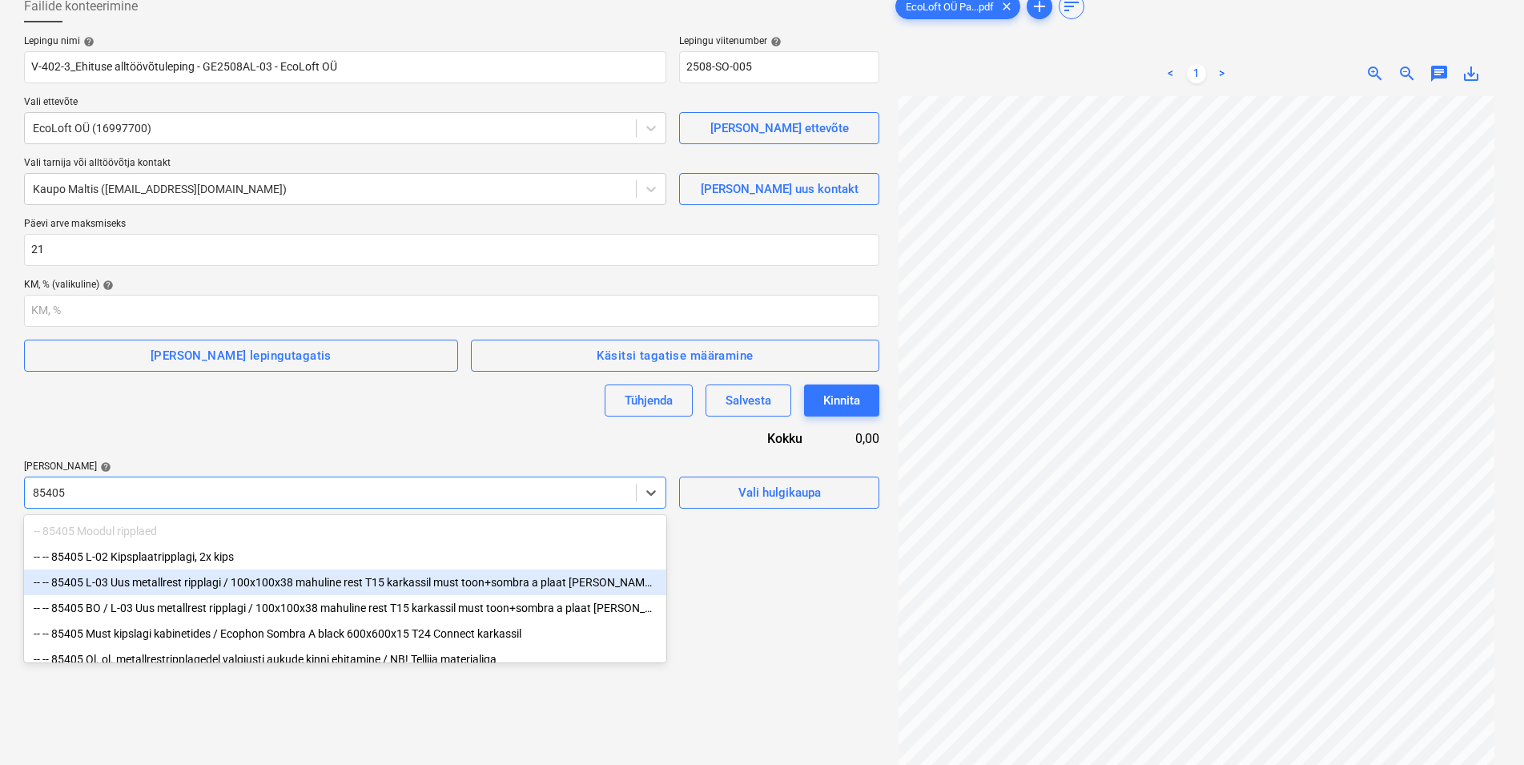
click at [179, 583] on div "-- -- 85405 L-03 Uus metallrest ripplagi / 100x100x38 mahuline rest T15 karkass…" at bounding box center [345, 582] width 642 height 26
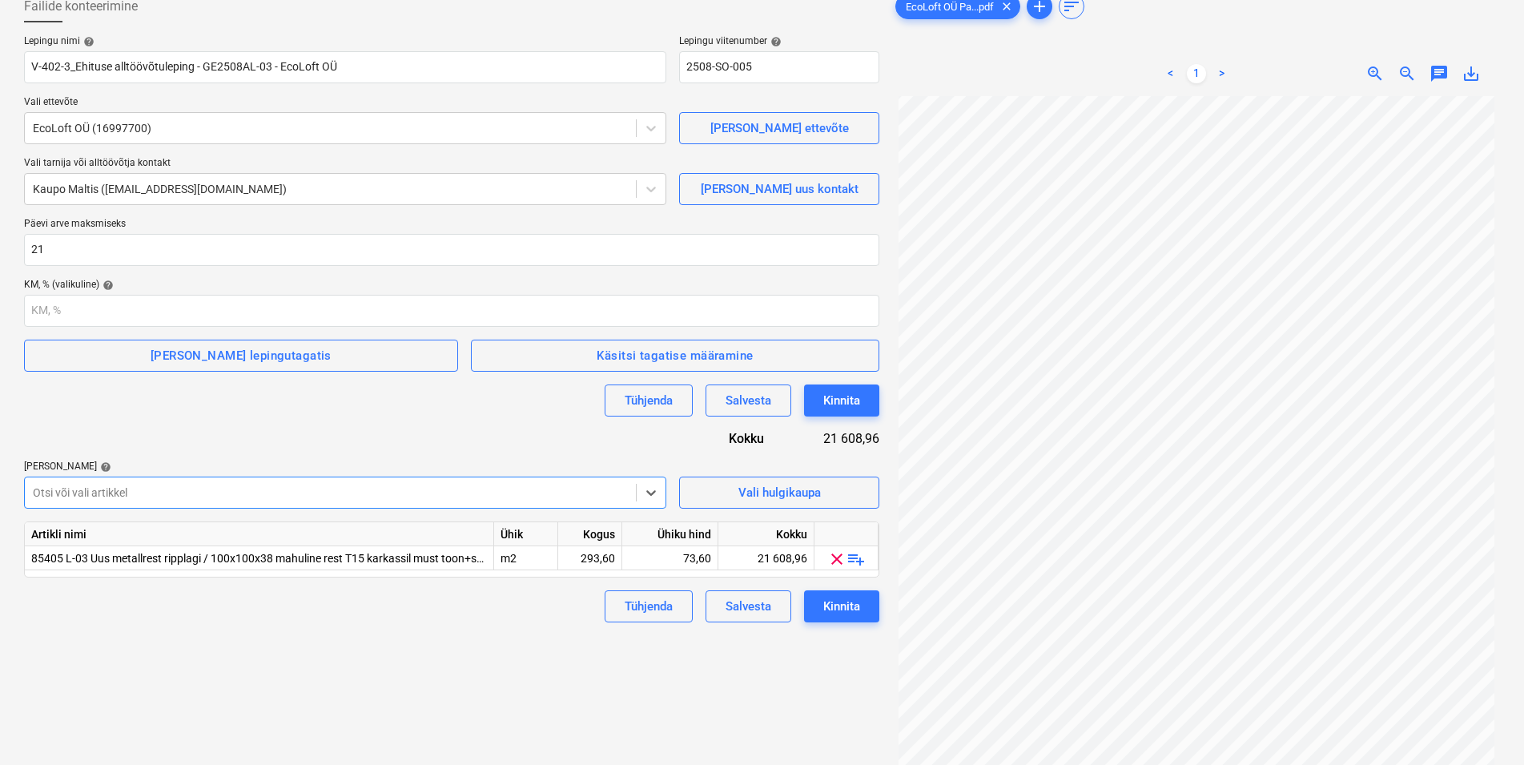
click at [279, 657] on div "Failide konteerimine Lepingu nimi help V-402-3_Ehituse alltöövõtuleping - GE250…" at bounding box center [452, 403] width 868 height 838
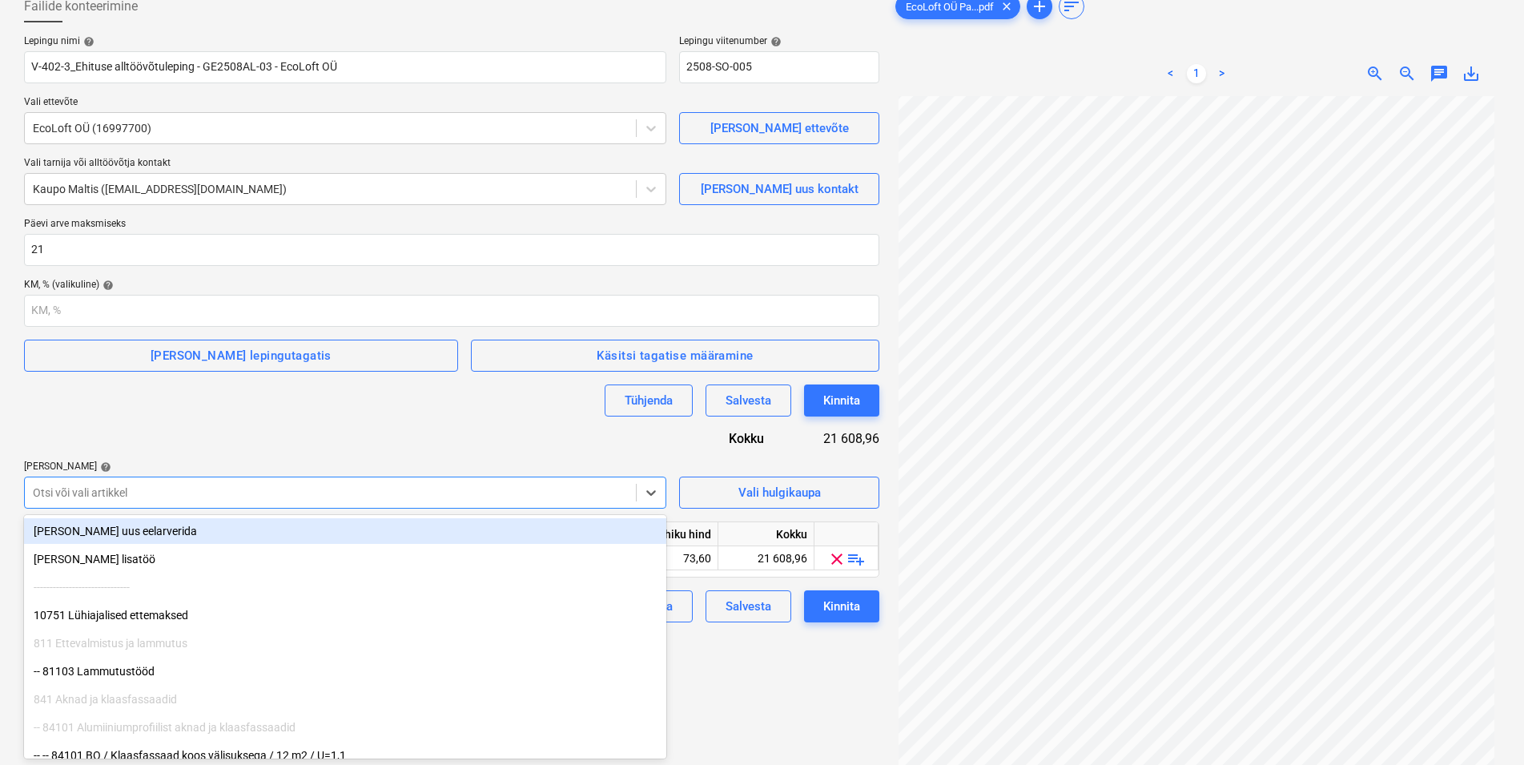
click at [128, 488] on div at bounding box center [330, 492] width 595 height 16
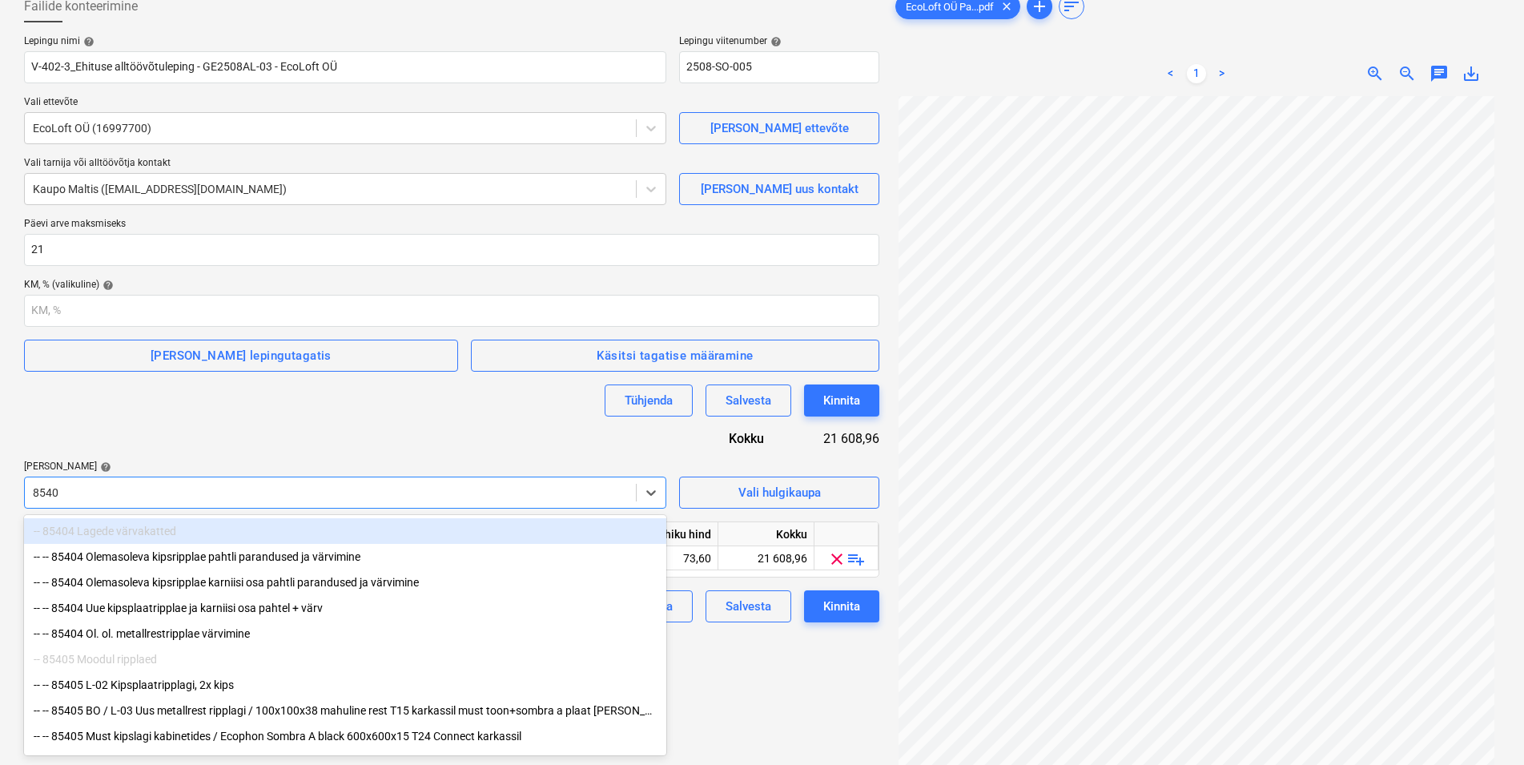
type input "85405"
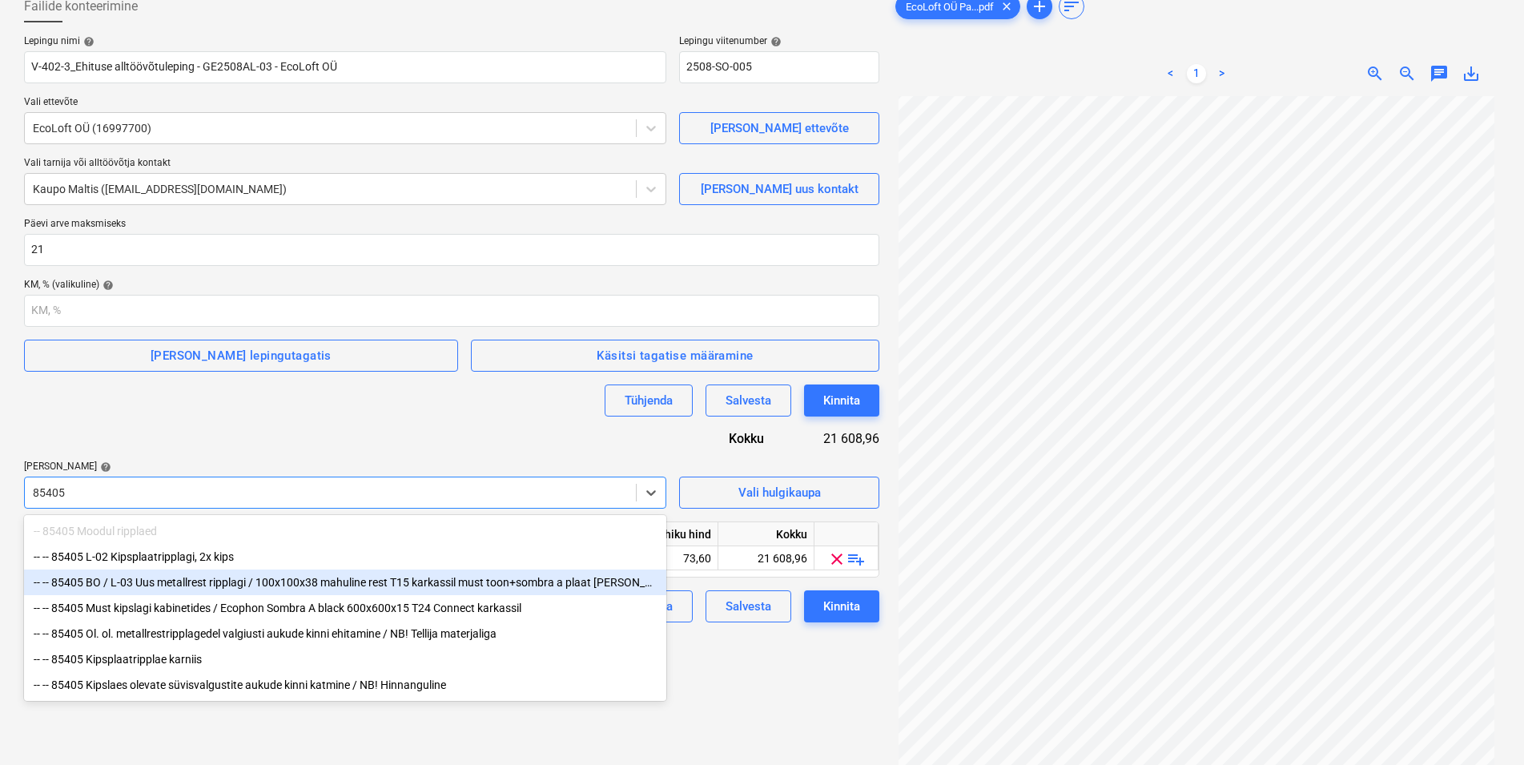
click at [195, 582] on div "-- -- 85405 BO / L-03 Uus metallrest ripplagi / 100x100x38 mahuline rest T15 ka…" at bounding box center [345, 582] width 642 height 26
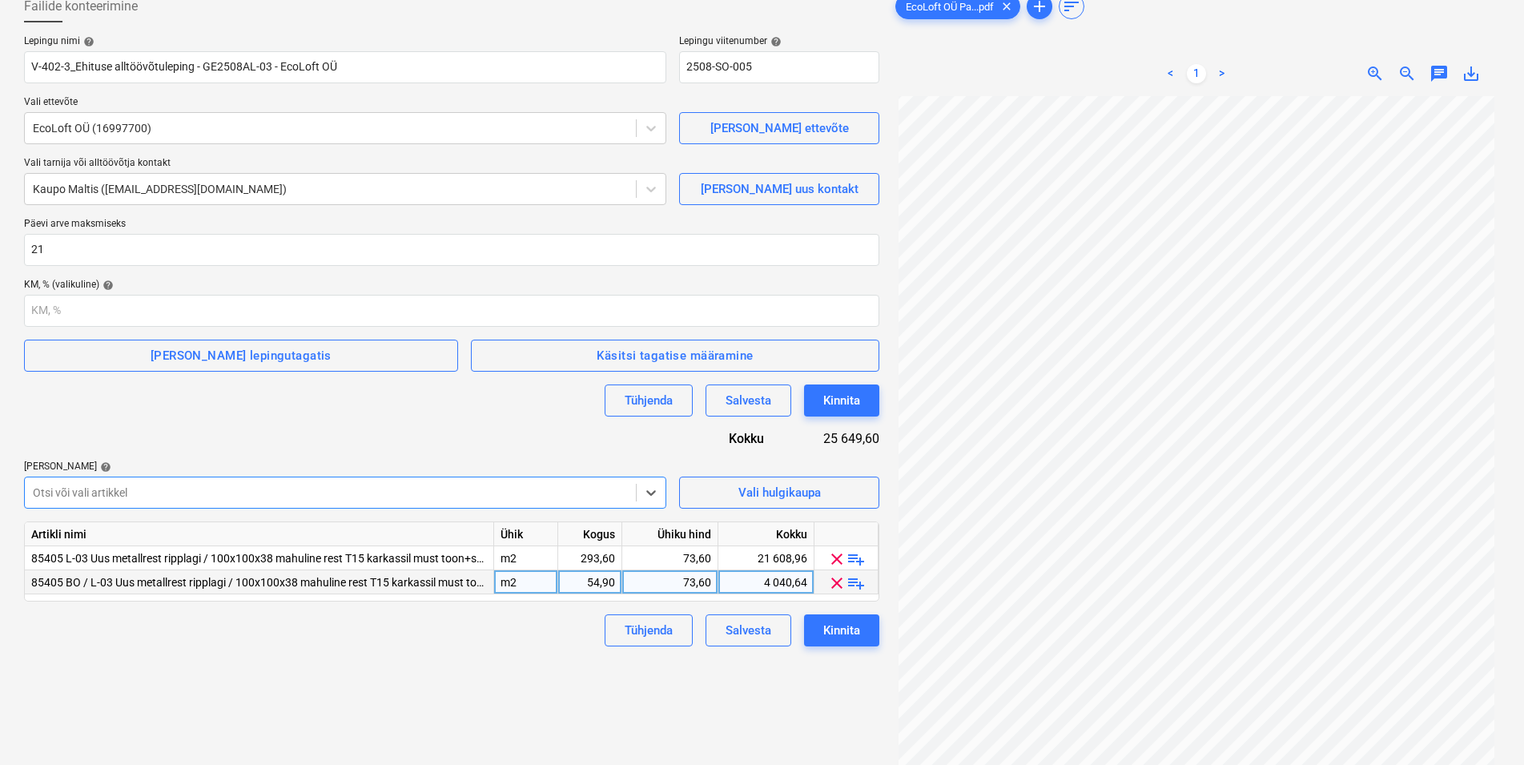
click at [860, 585] on span "playlist_add" at bounding box center [855, 582] width 19 height 19
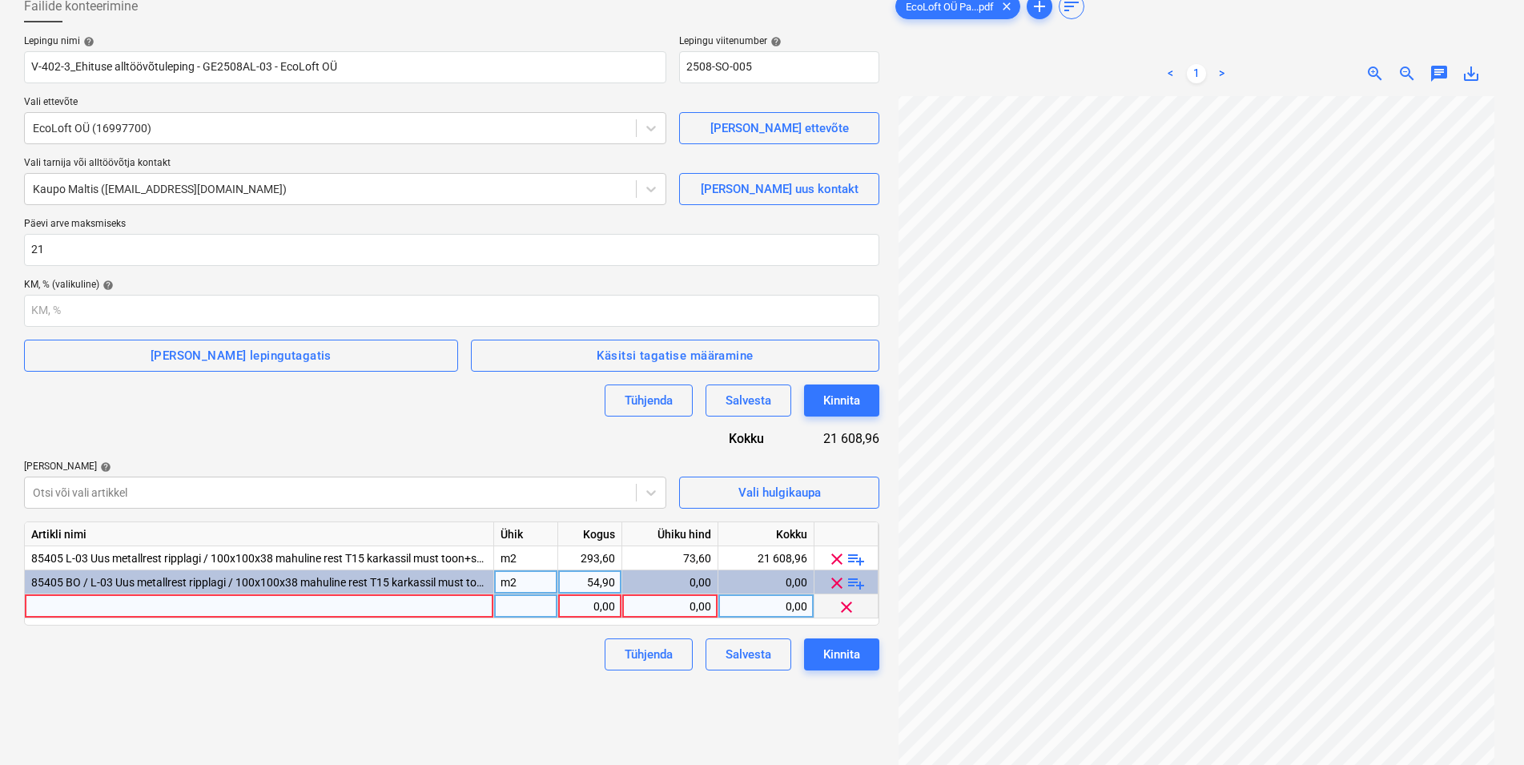
click at [844, 604] on span "clear" at bounding box center [846, 606] width 19 height 19
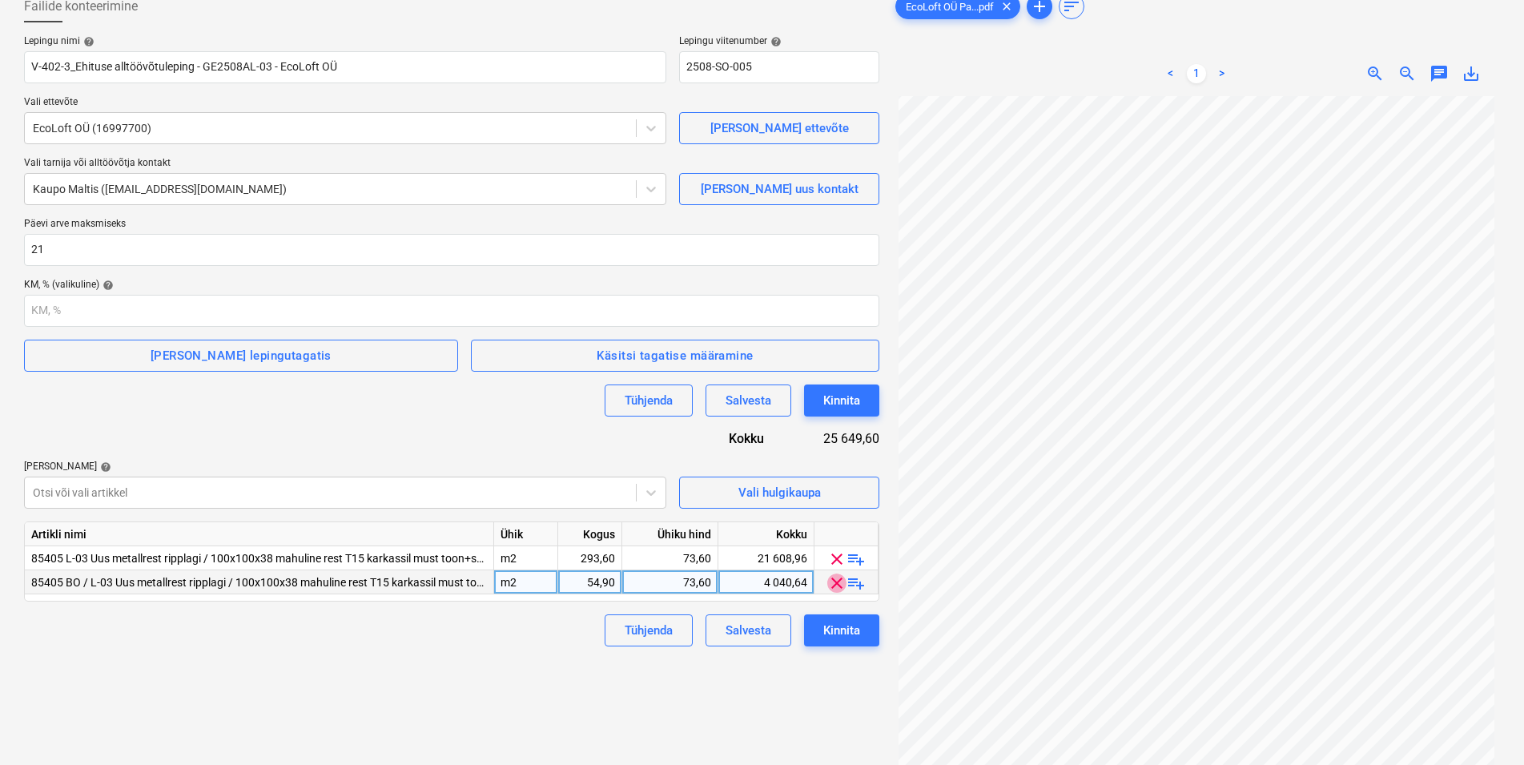
click at [834, 579] on span "clear" at bounding box center [836, 582] width 19 height 19
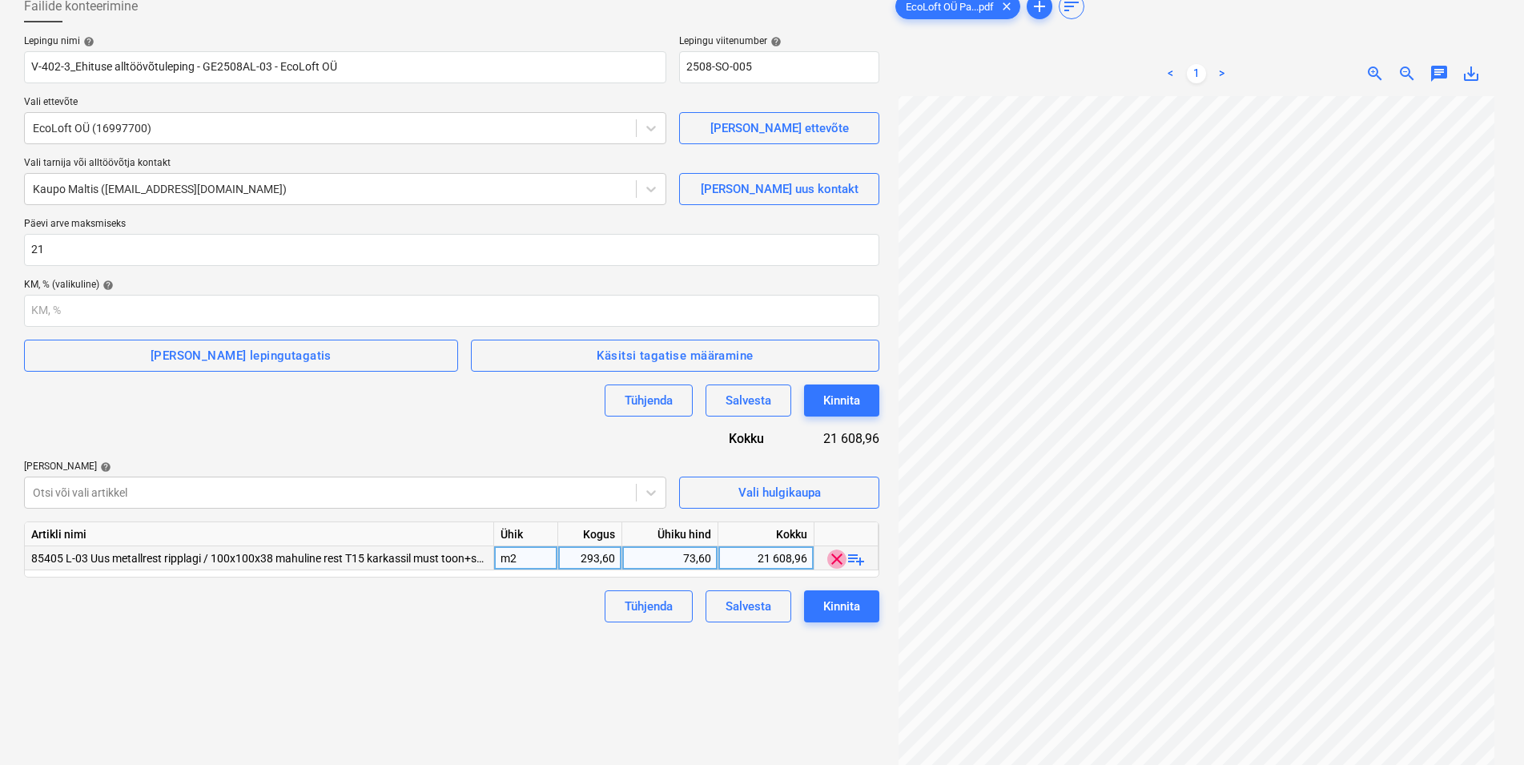
click at [834, 558] on span "clear" at bounding box center [836, 558] width 19 height 19
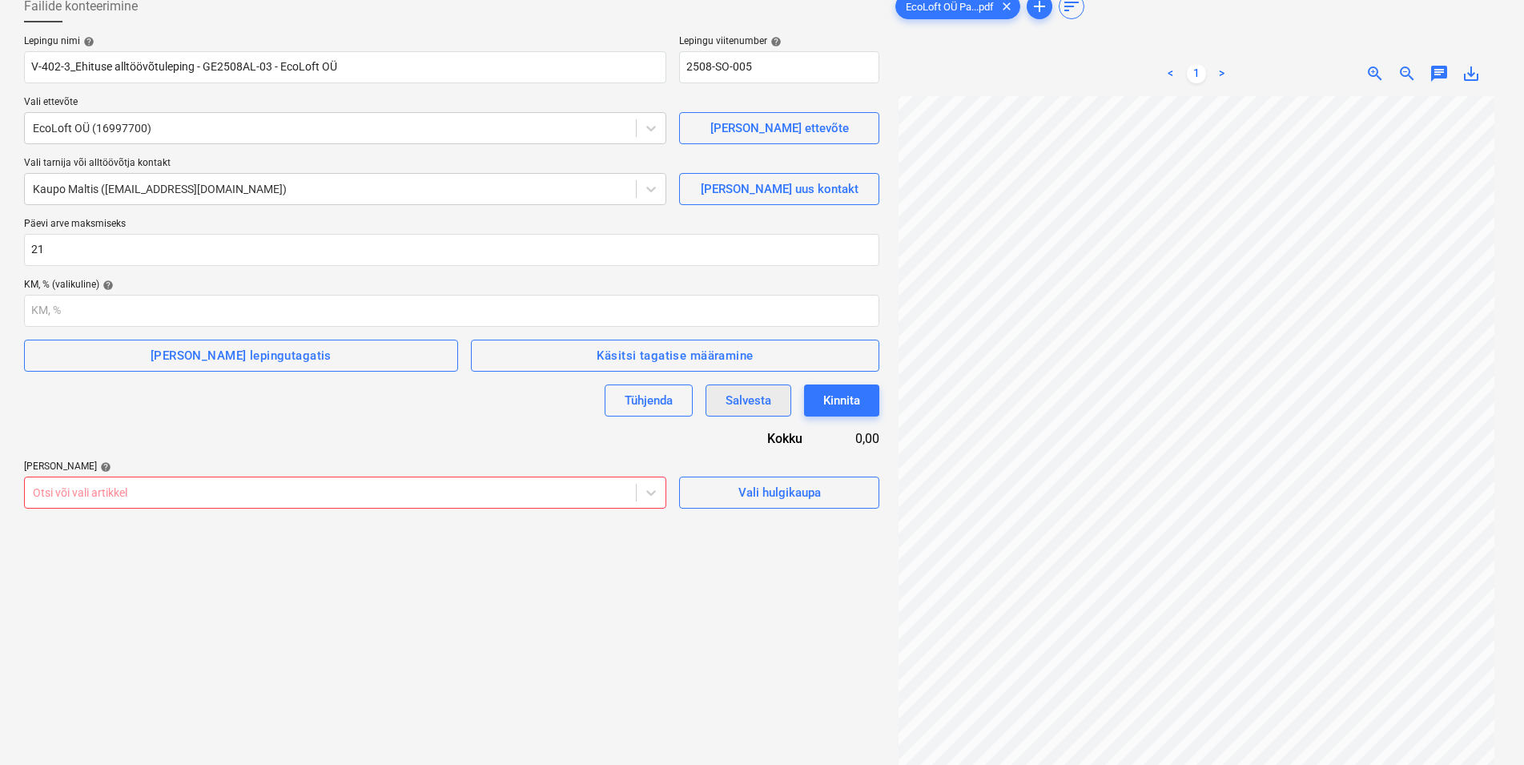
click at [754, 404] on div "Salvesta" at bounding box center [749, 400] width 46 height 21
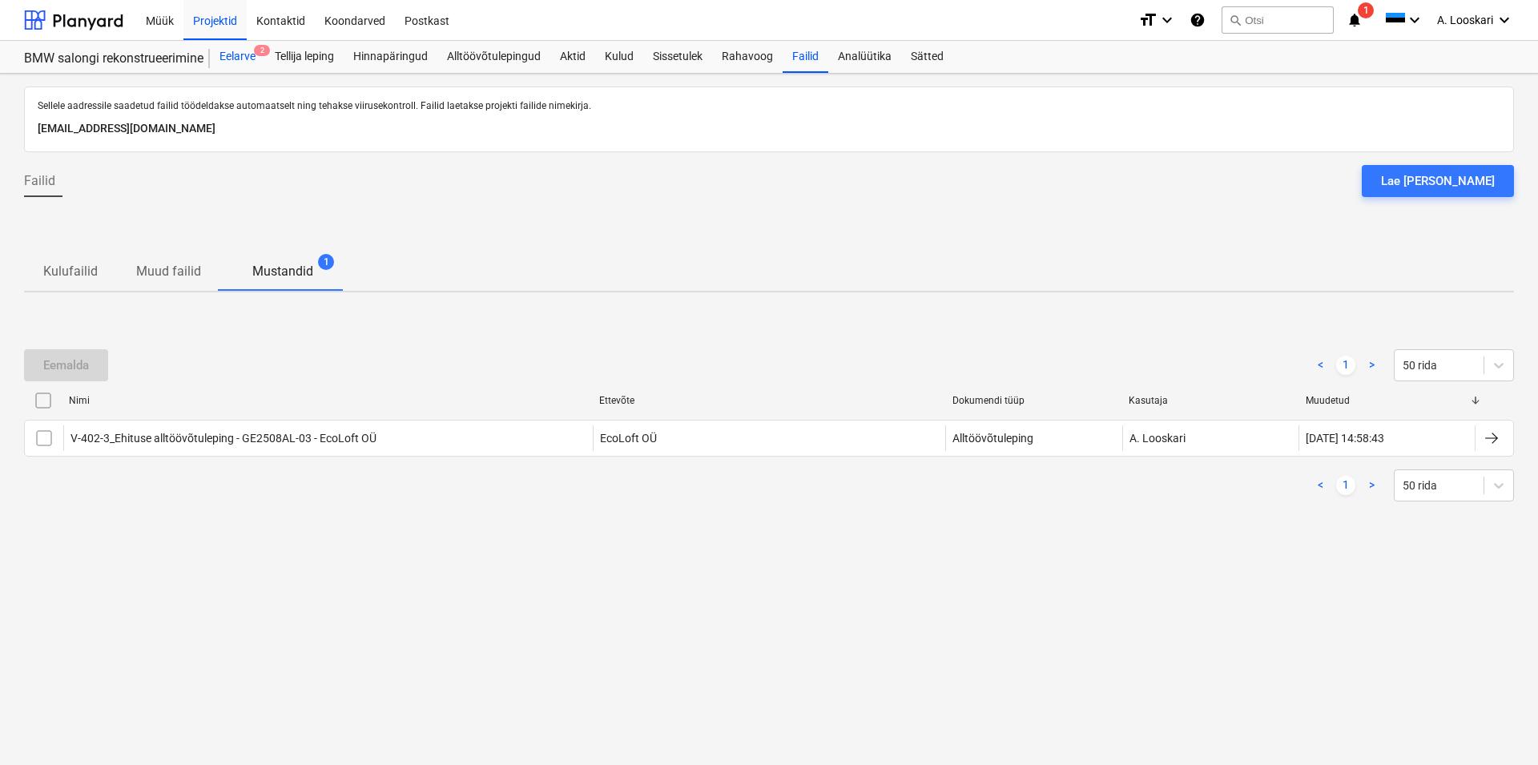
click at [244, 54] on div "Eelarve 2" at bounding box center [237, 57] width 55 height 32
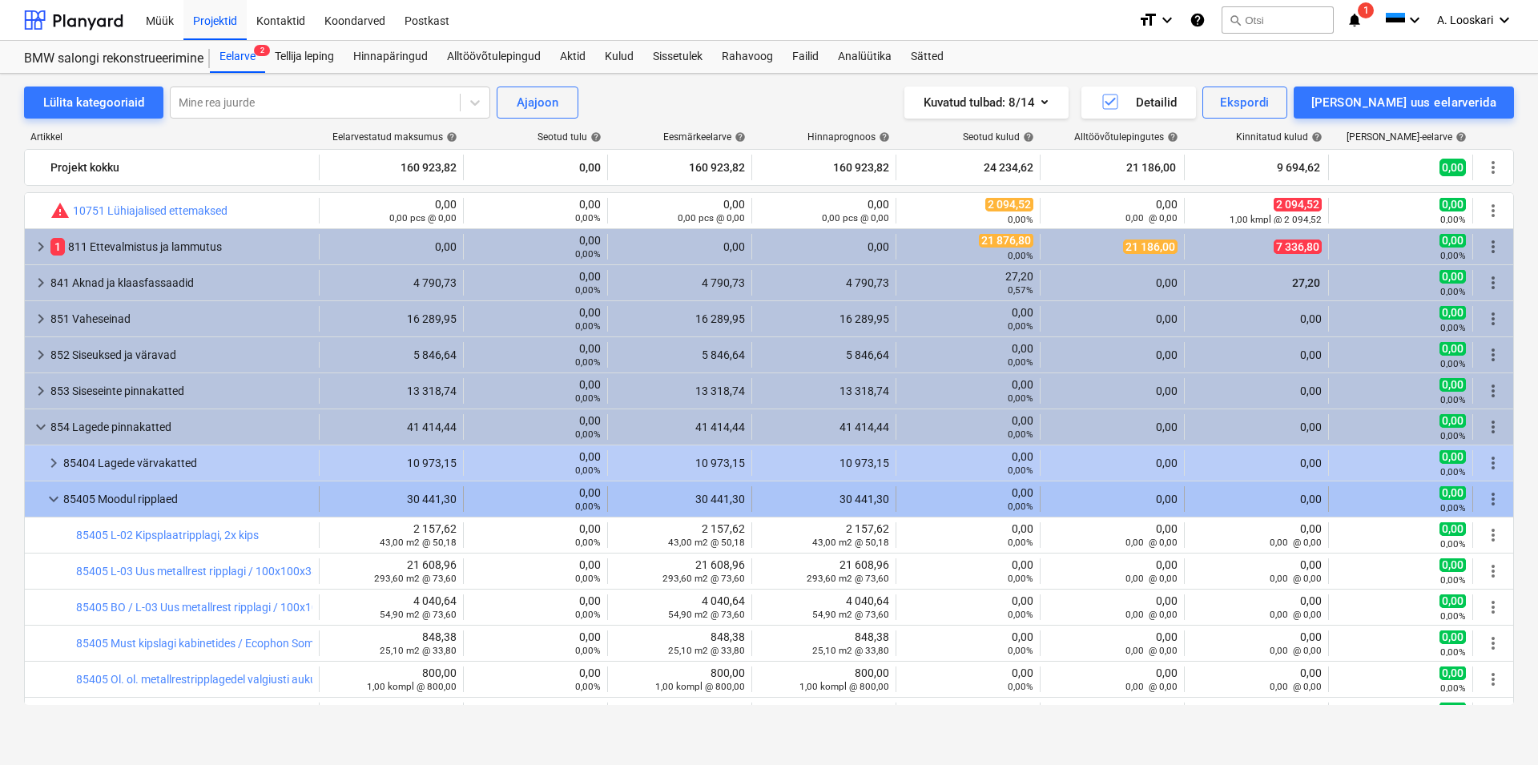
scroll to position [91, 0]
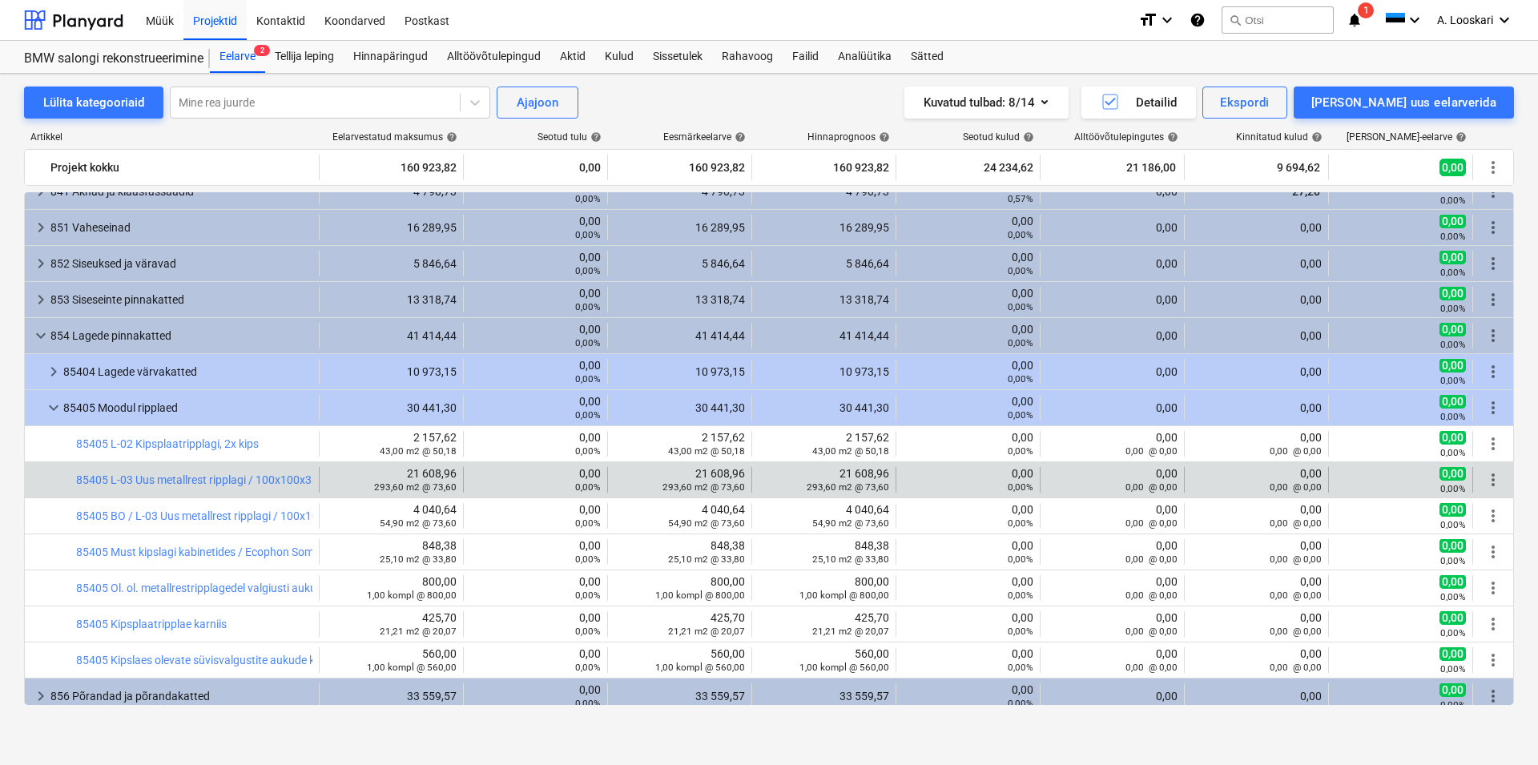
click at [1483, 478] on span "more_vert" at bounding box center [1492, 479] width 19 height 19
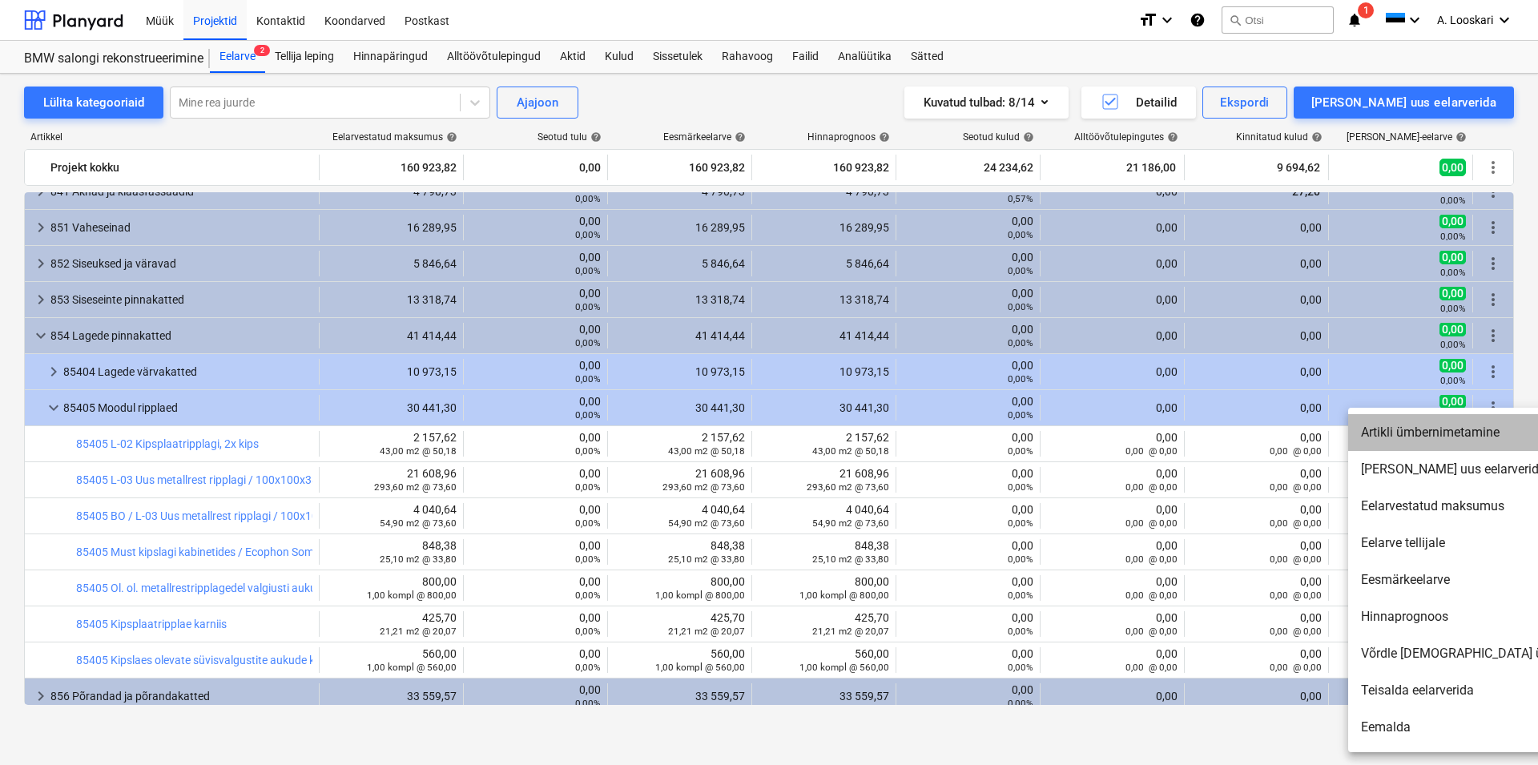
click at [1449, 429] on li "Artikli ümbernimetamine" at bounding box center [1485, 432] width 275 height 37
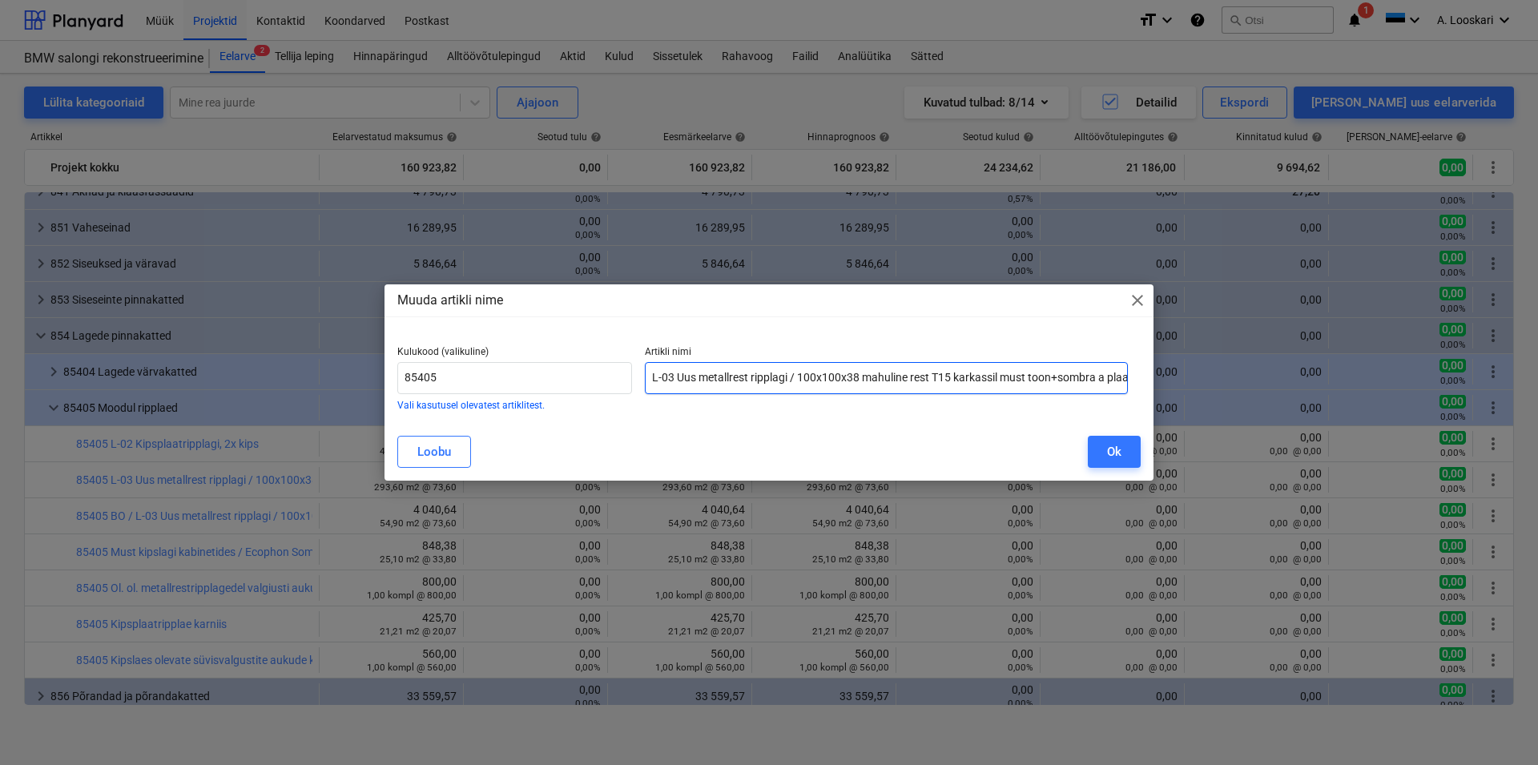
click at [1107, 376] on input "L-03 Uus metallrest ripplagi / 100x100x38 mahuline rest T15 karkassil must toon…" at bounding box center [886, 378] width 483 height 32
click at [1107, 372] on input "L-03 Uus metallrest ripplagi / 100x100x38 mahuline rest T15 karkassil must toon…" at bounding box center [886, 378] width 483 height 32
click at [1079, 374] on input "L-03 Uus metallrest ripplagi / 100x100x38 mahuline rest T15 karkassil must toon…" at bounding box center [886, 378] width 483 height 32
click at [1081, 376] on input "L-03 Uus metallrest ripplagi / 100x100x38 mahuline rest T15 karkassil must toon…" at bounding box center [886, 378] width 483 height 32
type input "L-03 Uus metallrest ripplagi / 100x100x38 mahuline rest T15 karkassil must too,…"
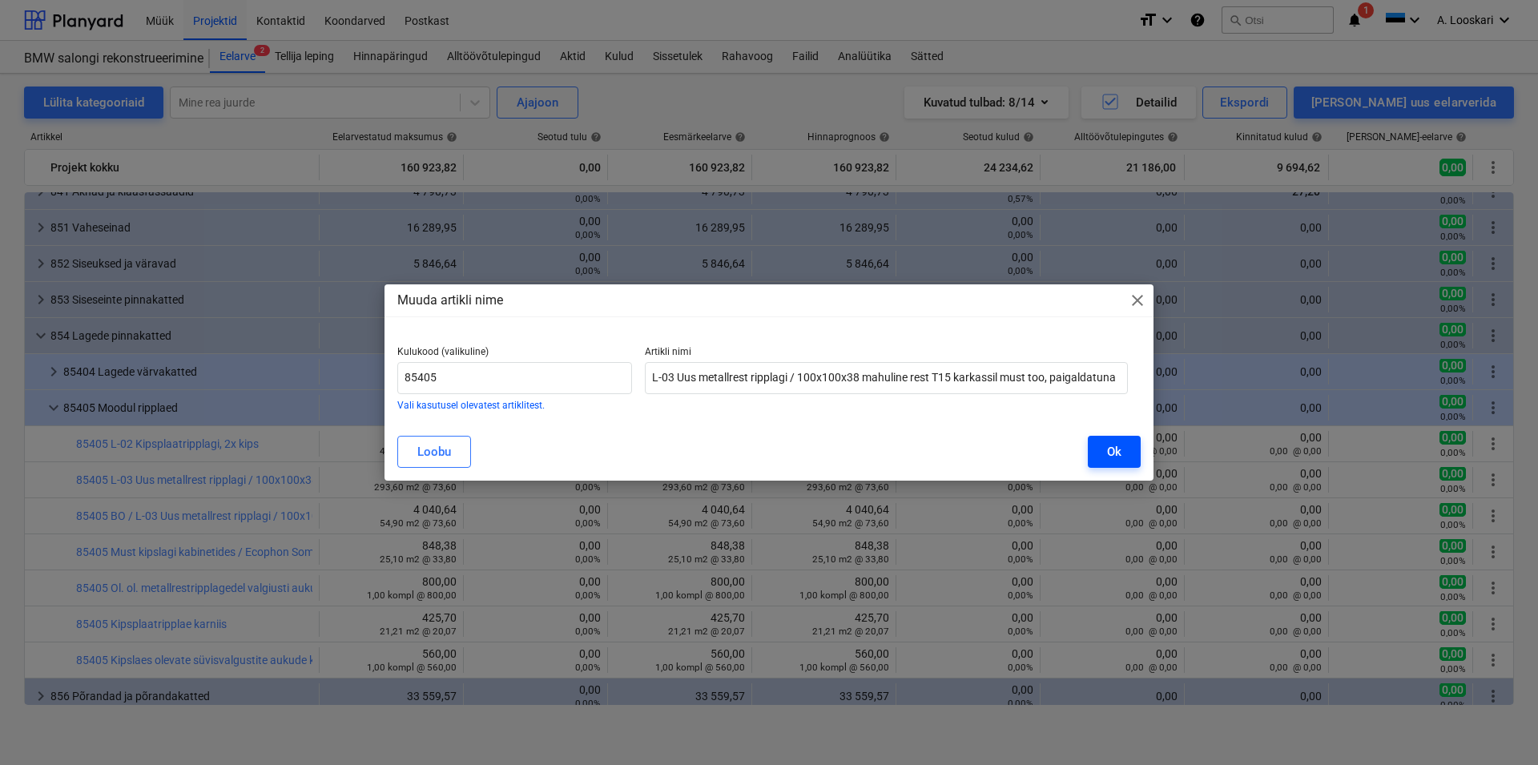
click at [1124, 446] on button "Ok" at bounding box center [1114, 452] width 53 height 32
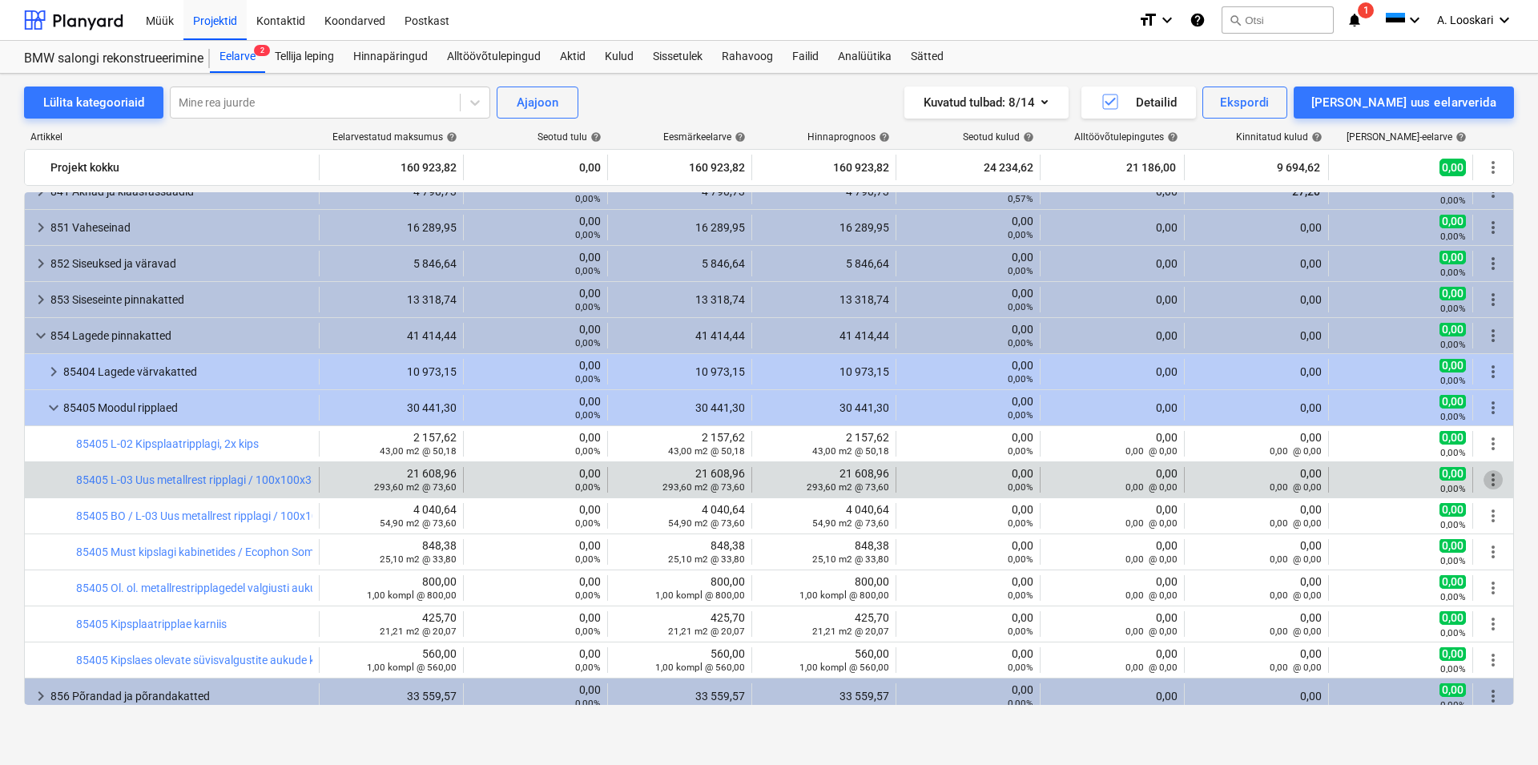
click at [1483, 476] on span "more_vert" at bounding box center [1492, 479] width 19 height 19
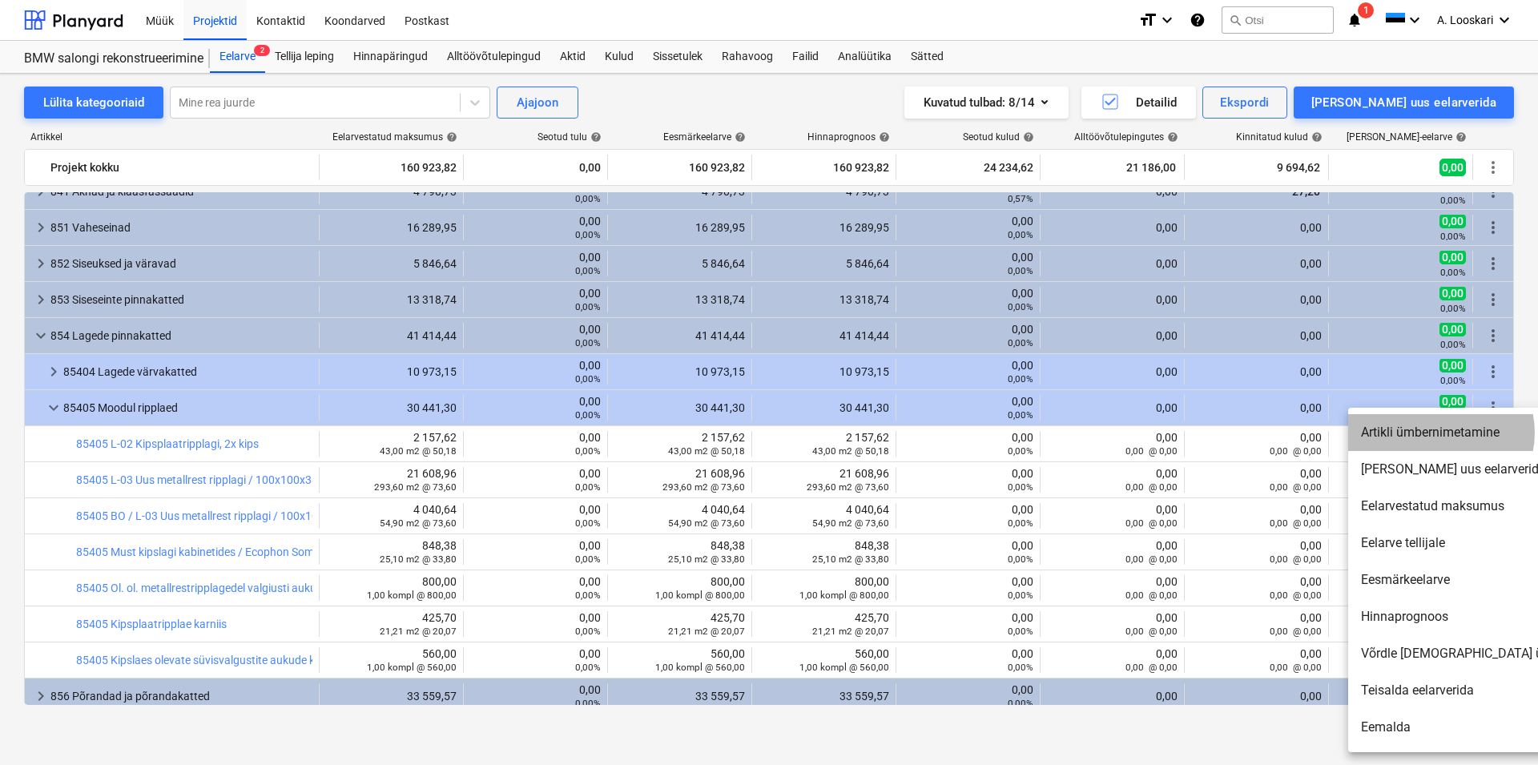
click at [1440, 432] on li "Artikli ümbernimetamine" at bounding box center [1485, 432] width 275 height 37
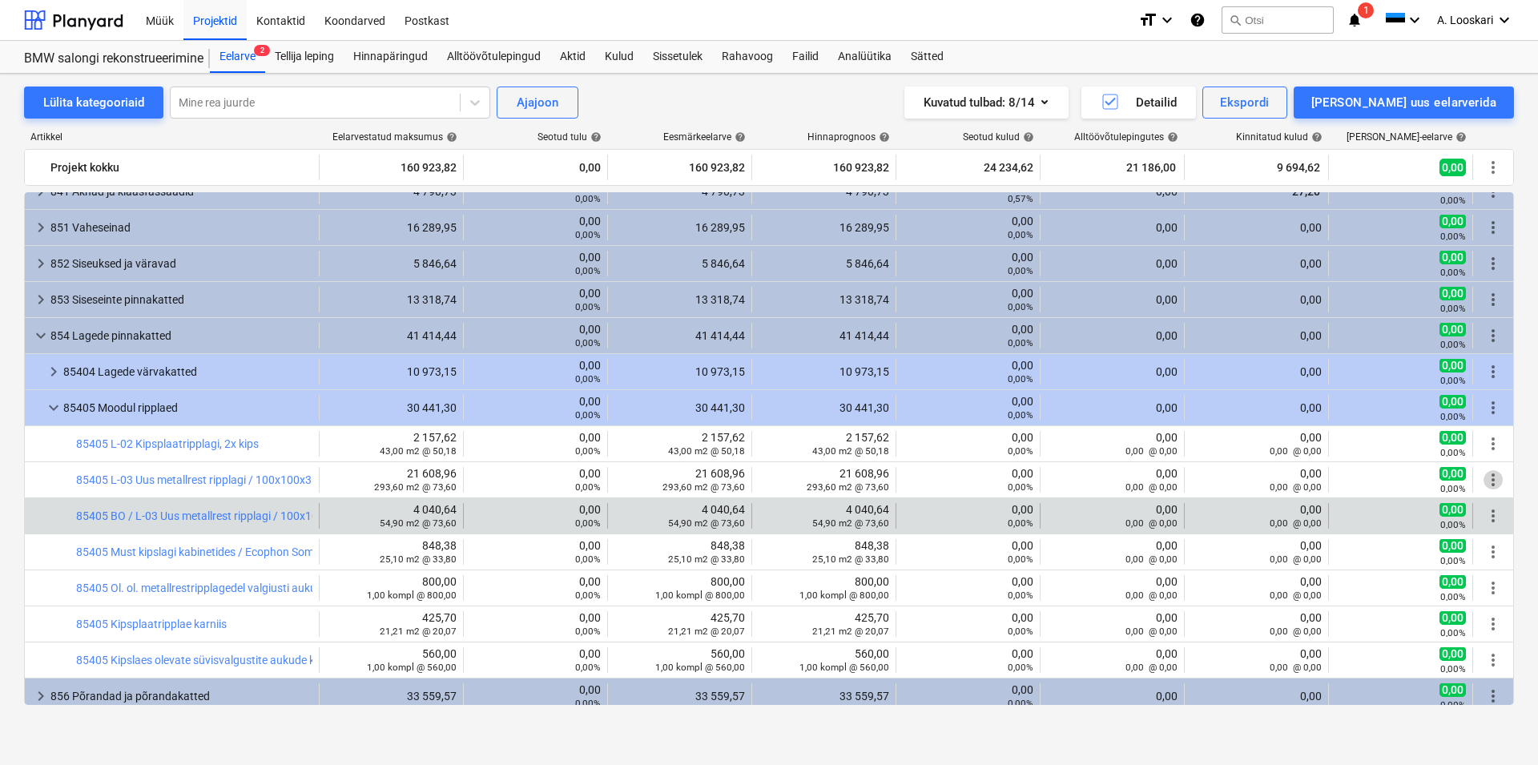
click at [1483, 514] on span "more_vert" at bounding box center [1492, 515] width 19 height 19
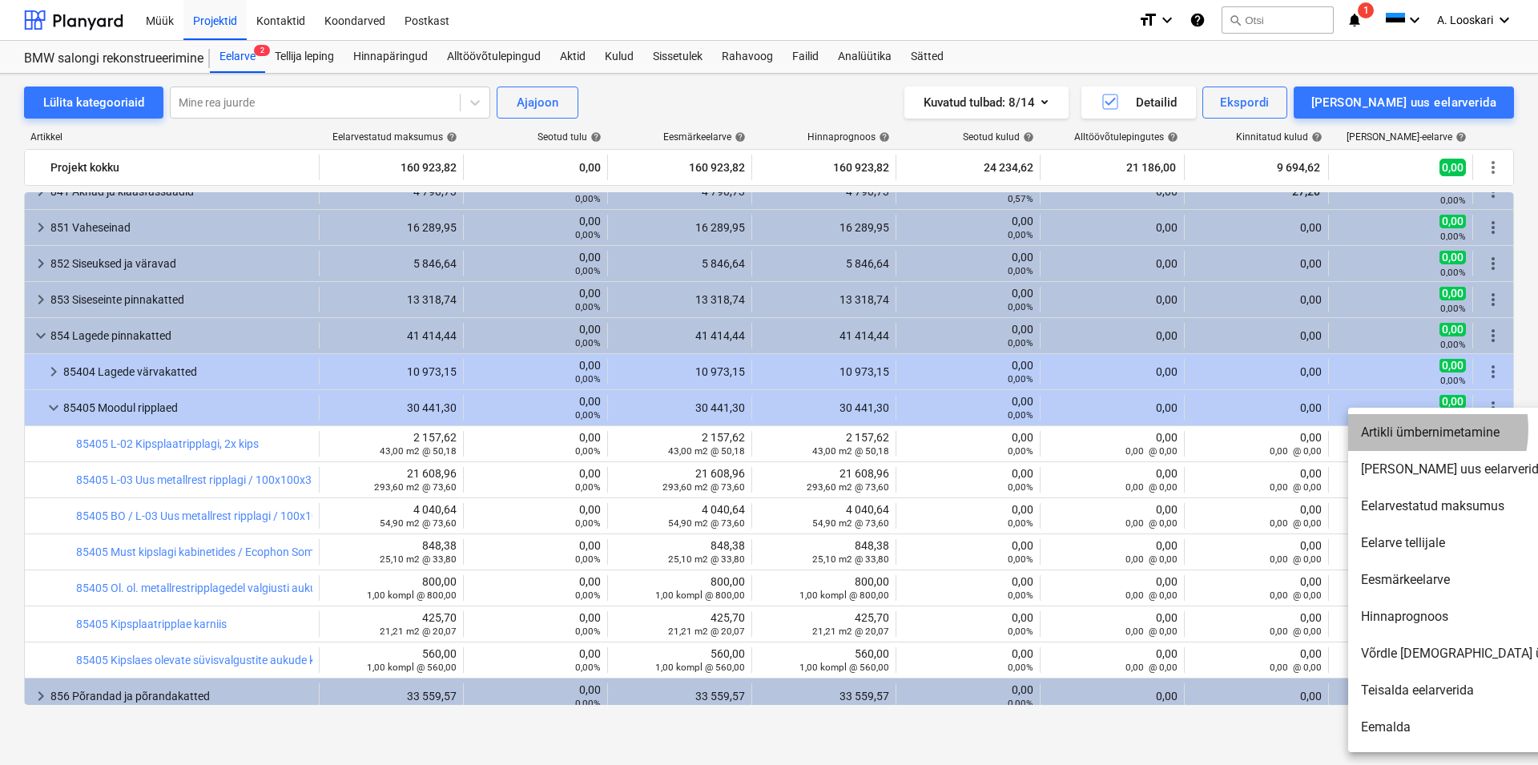
click at [1410, 429] on li "Artikli ümbernimetamine" at bounding box center [1485, 432] width 275 height 37
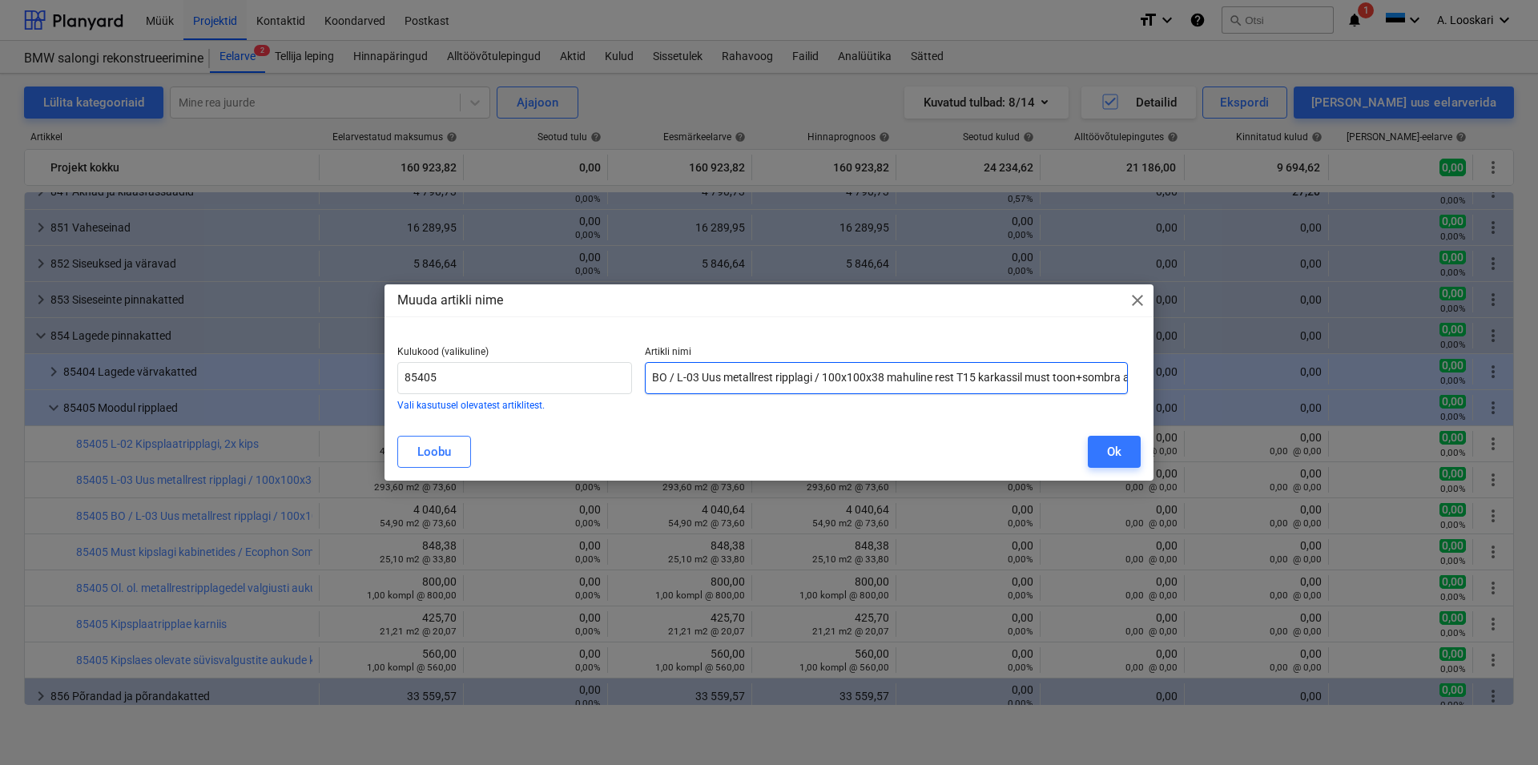
click at [1124, 375] on input "BO / L-03 Uus metallrest ripplagi / 100x100x38 mahuline rest T15 karkassil must…" at bounding box center [886, 378] width 483 height 32
drag, startPoint x: 1071, startPoint y: 379, endPoint x: 703, endPoint y: 375, distance: 368.4
click at [703, 375] on input "BO / L-03 Uus metallrest ripplagi / 100x100x38 maha plaat [PERSON_NAME] paigald…" at bounding box center [886, 378] width 483 height 32
paste input "Ecophon Sombra A NE 600x600x15 T24 Connect ,toon must,"
click at [698, 375] on input "BO / L-03 Ecophon Sombra A NE 600x600x15 T24 Connect ,toon must, paigaldatuna" at bounding box center [886, 378] width 483 height 32
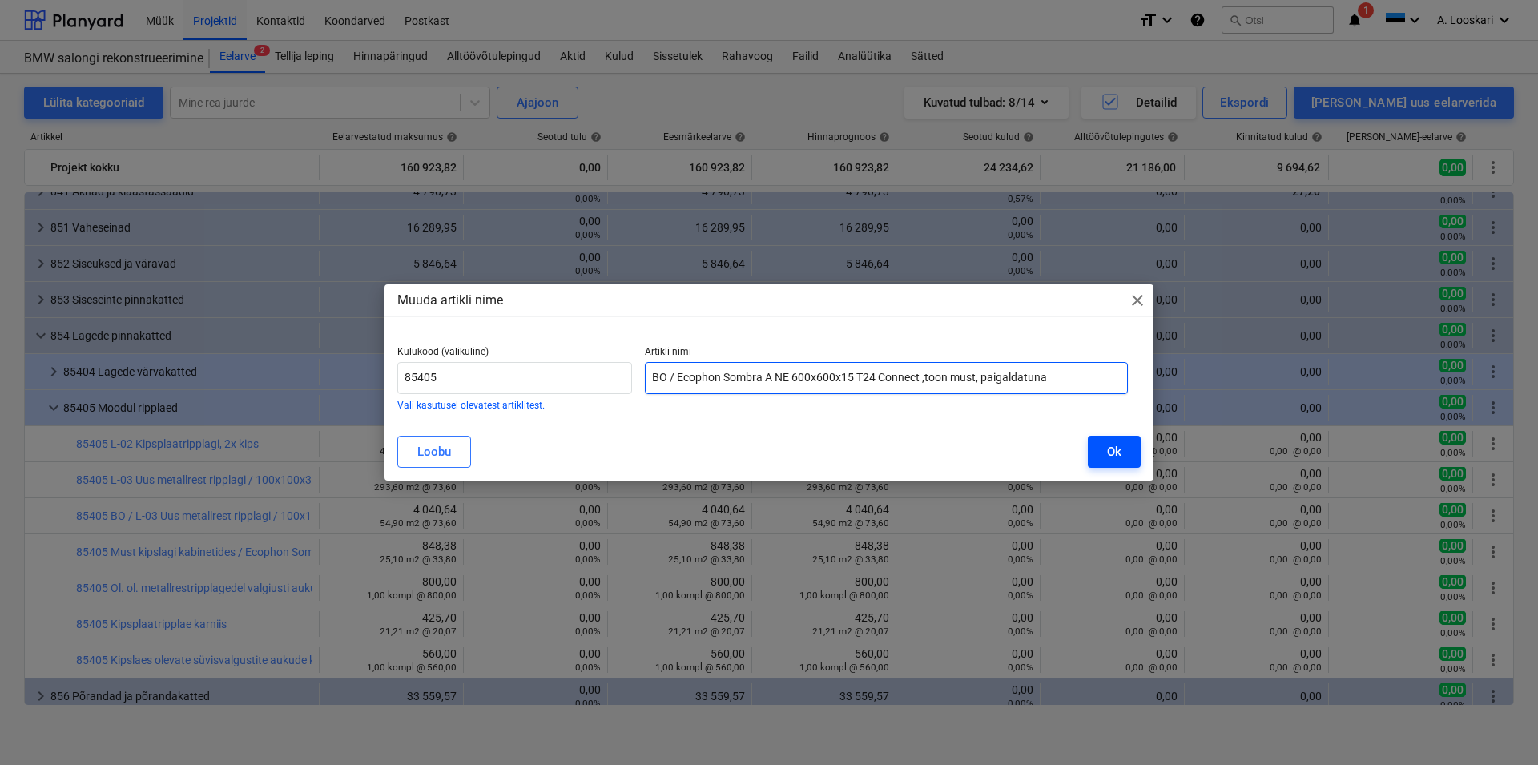
type input "BO / Ecophon Sombra A NE 600x600x15 T24 Connect ,toon must, paigaldatuna"
click at [1120, 449] on div "Ok" at bounding box center [1114, 451] width 14 height 21
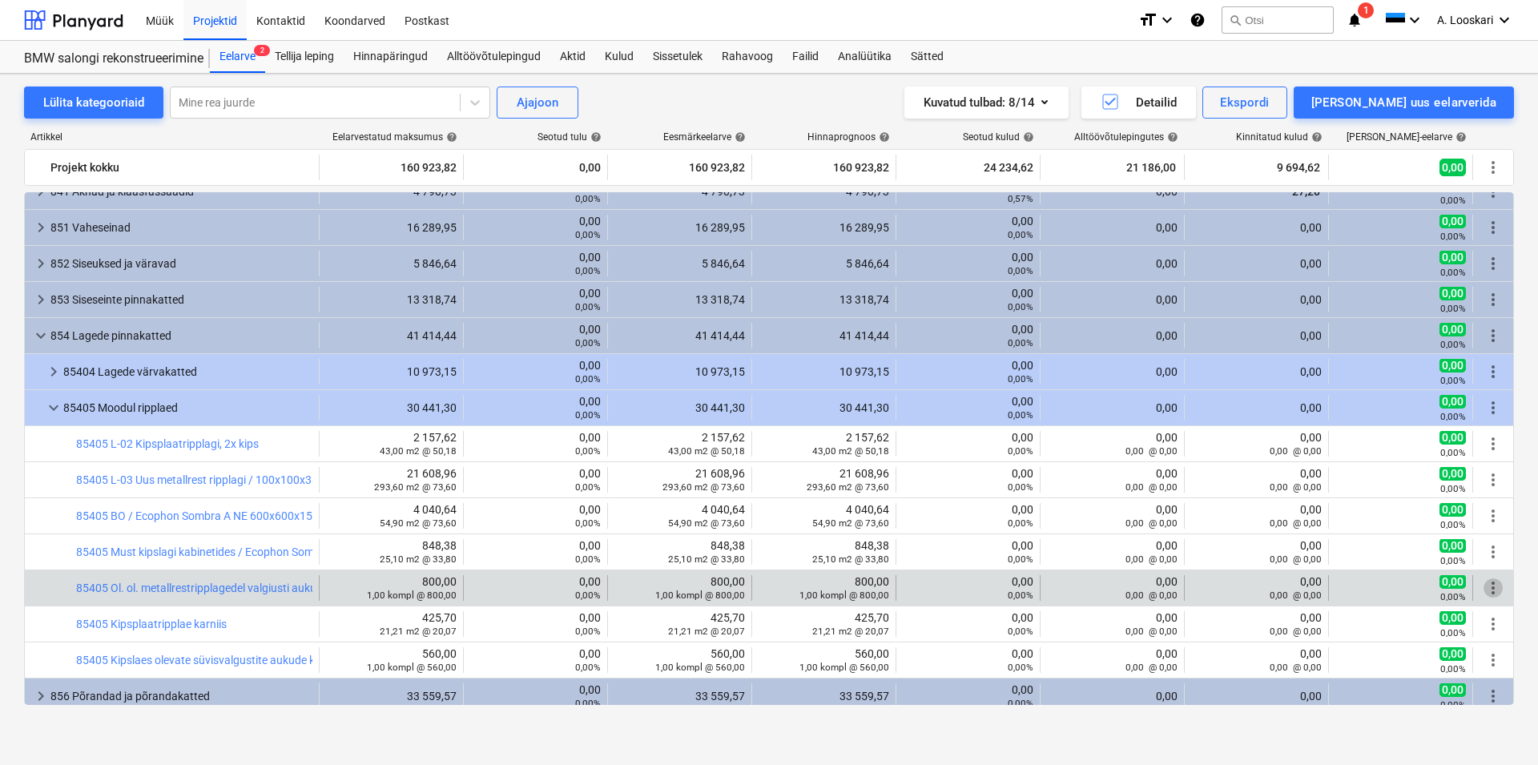
click at [1483, 585] on span "more_vert" at bounding box center [1492, 587] width 19 height 19
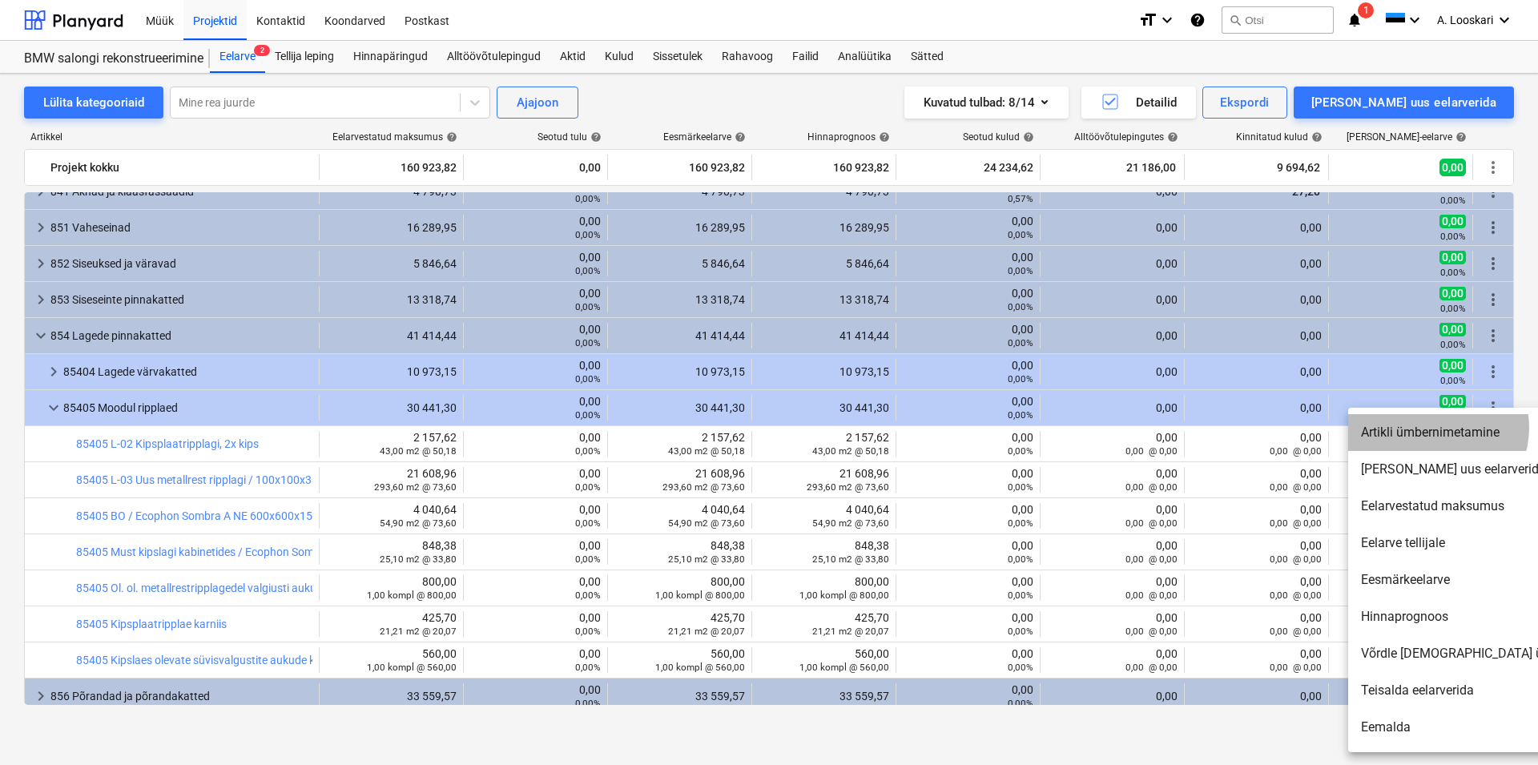
click at [1435, 428] on li "Artikli ümbernimetamine" at bounding box center [1485, 432] width 275 height 37
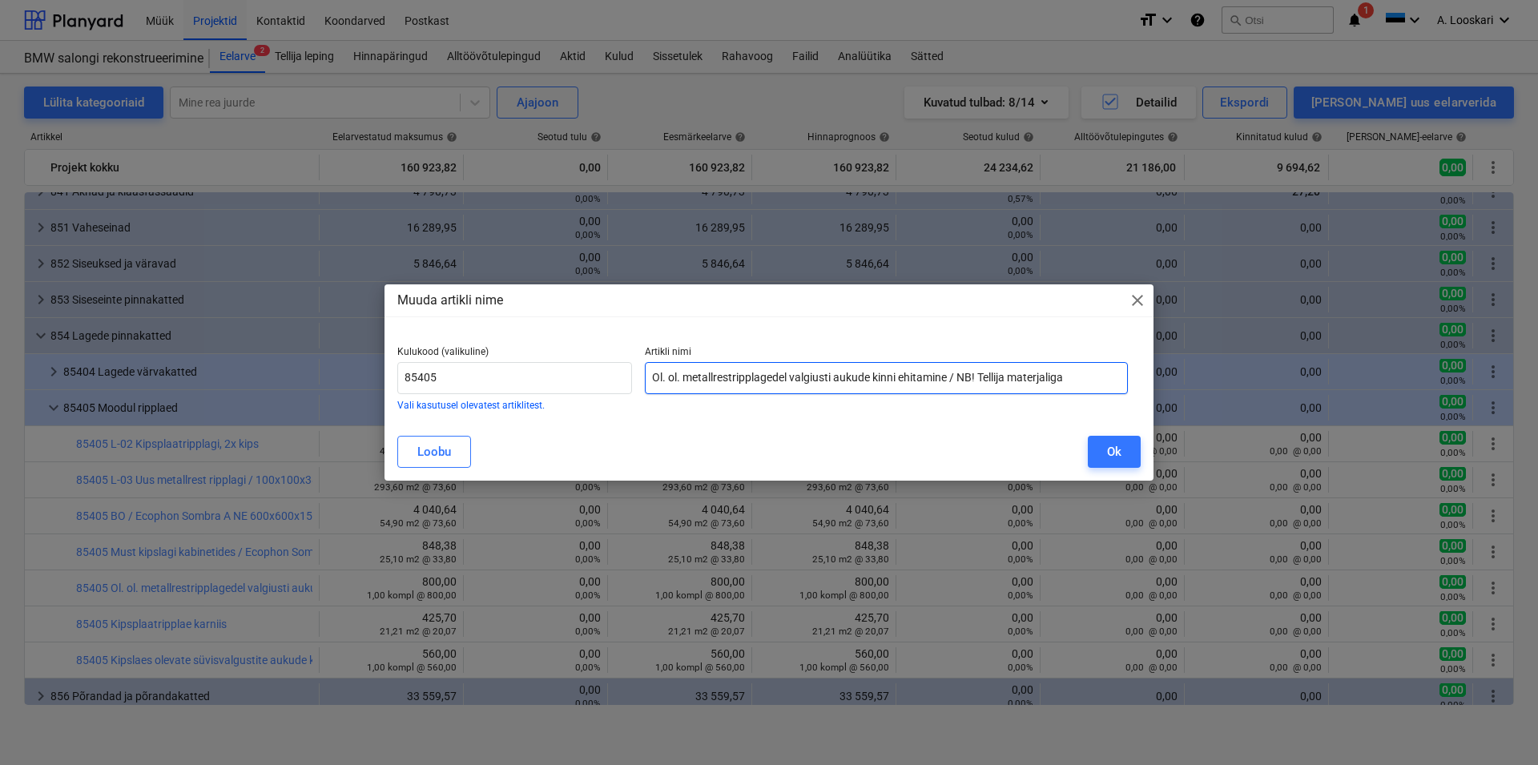
click at [1084, 376] on input "Ol. ol. metallrestripplagedel valgiusti aukude kinni ehitamine / NB! Tellija ma…" at bounding box center [886, 378] width 483 height 32
click at [813, 374] on input "Ol. ol. metallrestripplagedel valgiusti aukude kinni ehitamine" at bounding box center [886, 378] width 483 height 32
type input "Ol. ol. metallrestripplagedel valgusti aukude kinni ehitamine"
click at [1114, 450] on div "Ok" at bounding box center [1114, 451] width 14 height 21
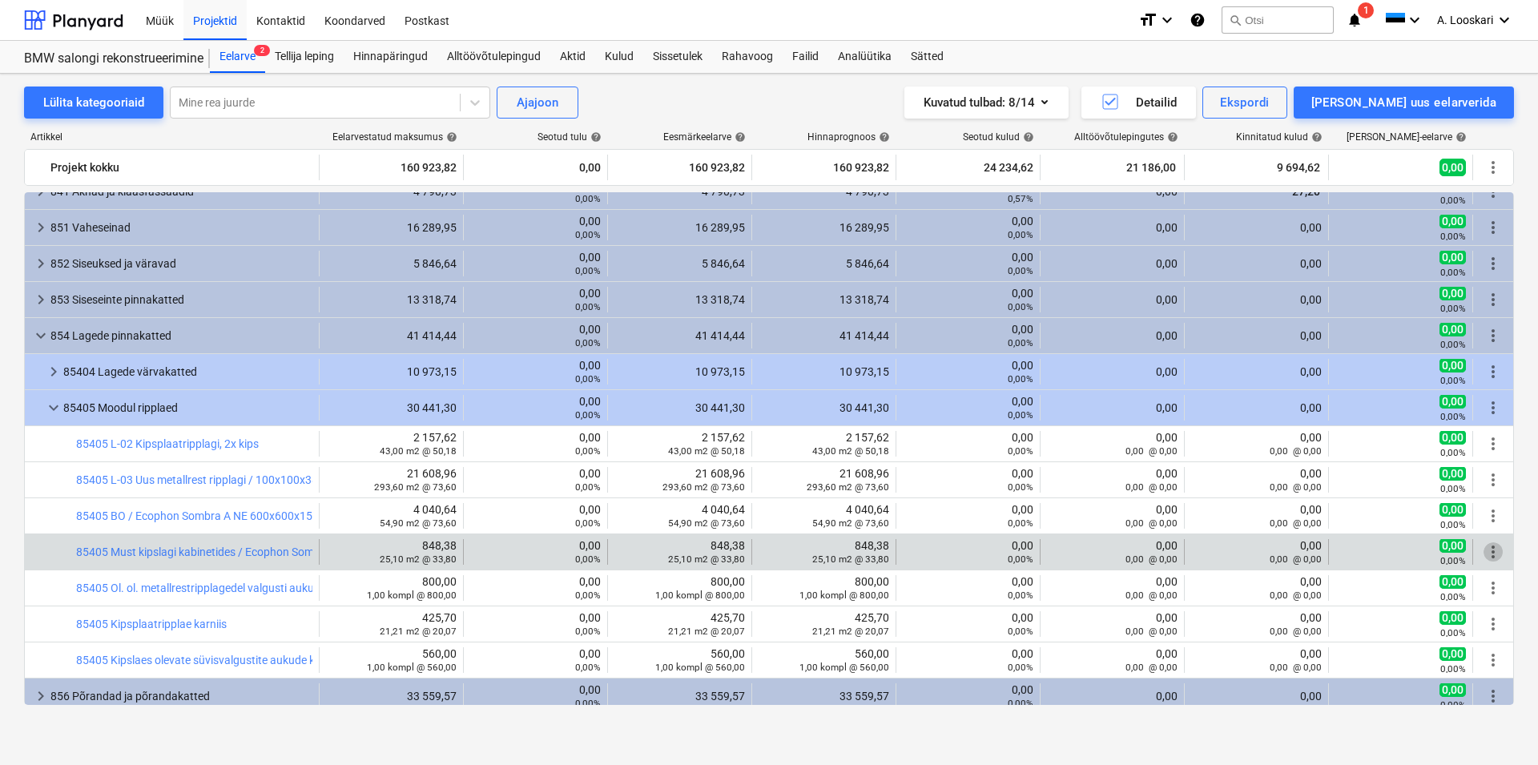
click at [1483, 551] on span "more_vert" at bounding box center [1492, 551] width 19 height 19
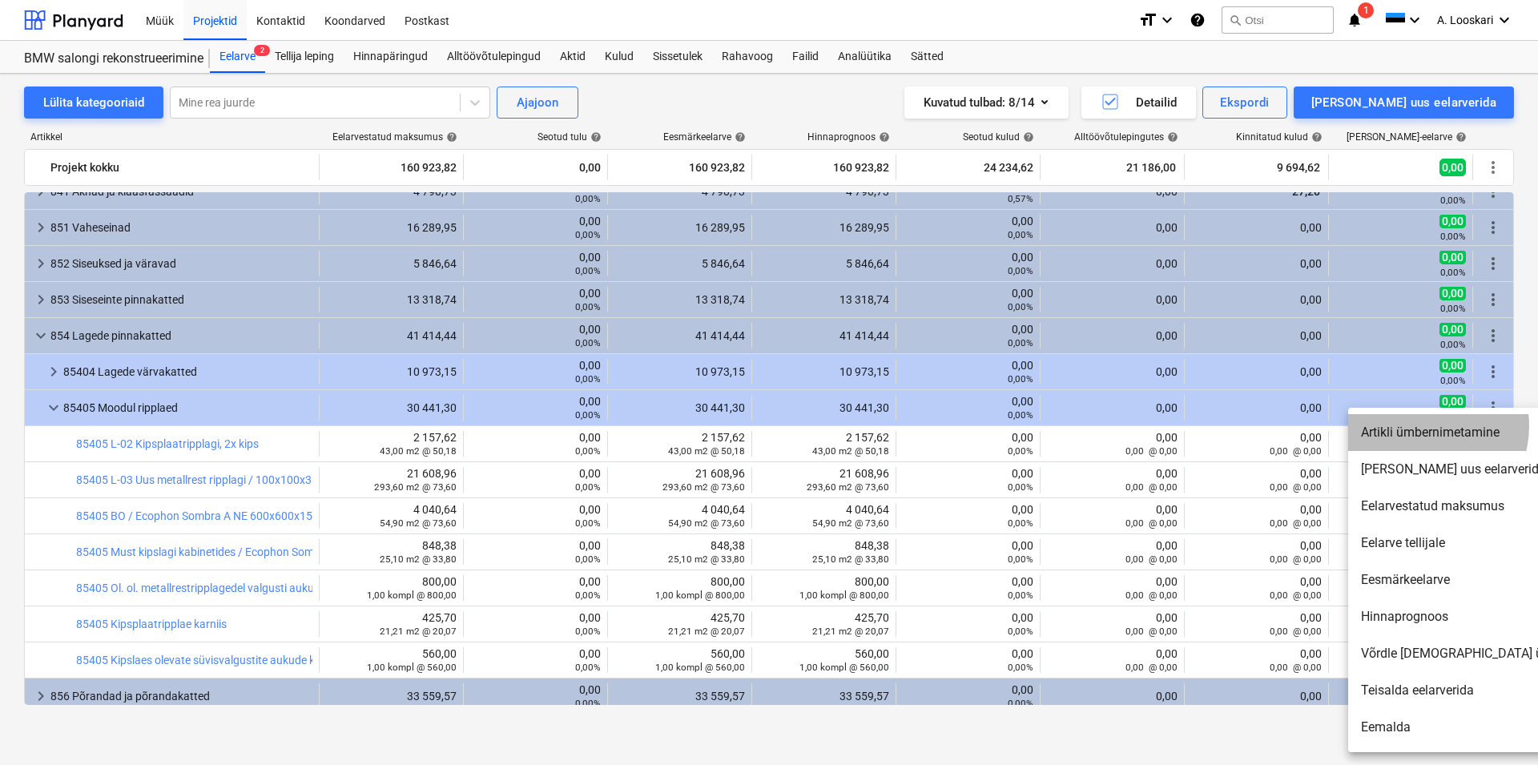
click at [1423, 428] on li "Artikli ümbernimetamine" at bounding box center [1485, 432] width 275 height 37
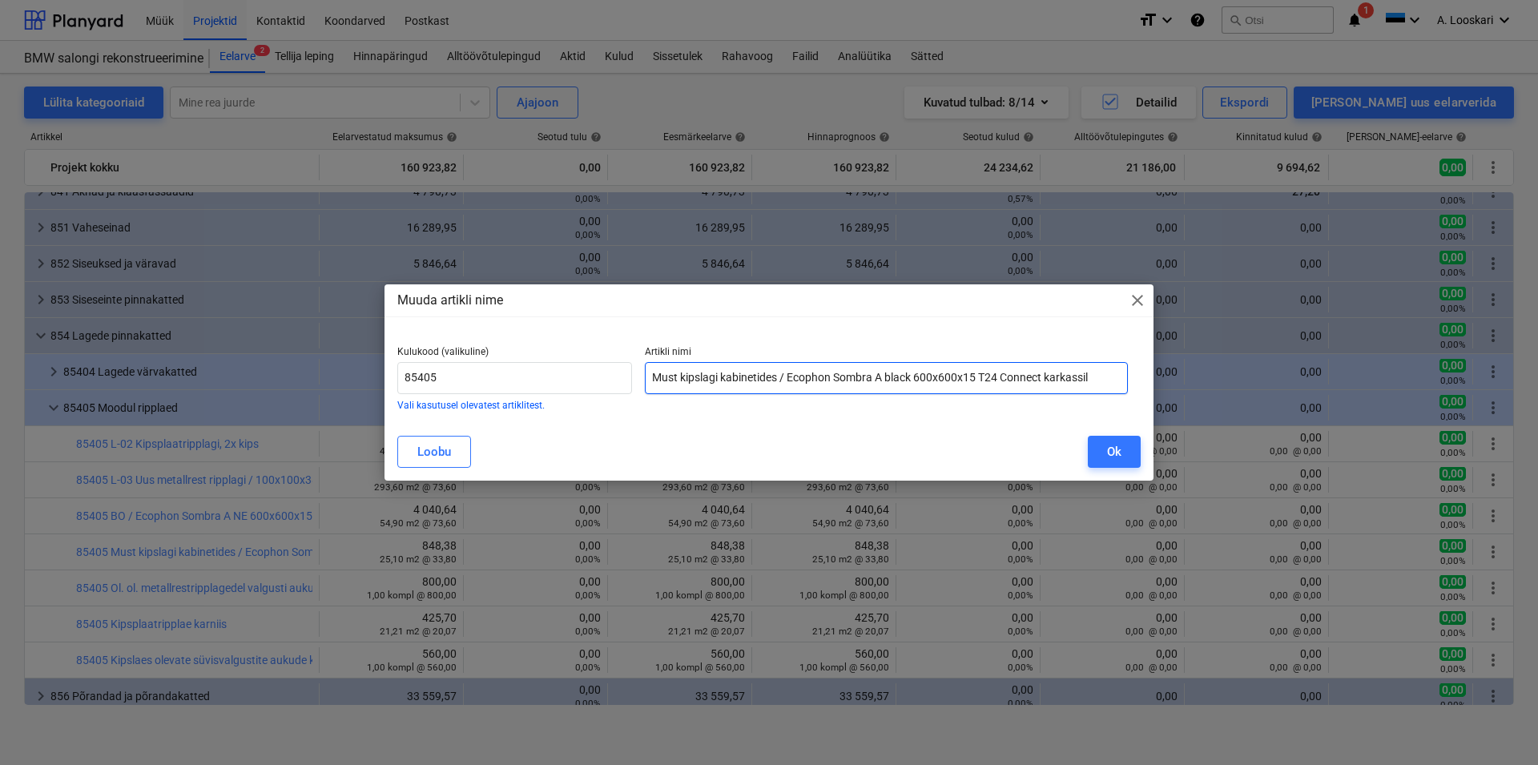
drag, startPoint x: 1094, startPoint y: 376, endPoint x: 1100, endPoint y: 382, distance: 8.5
click at [1098, 382] on input "Must kipslagi kabinetides / Ecophon Sombra A black 600x600x15 T24 Connect karka…" at bounding box center [886, 378] width 483 height 32
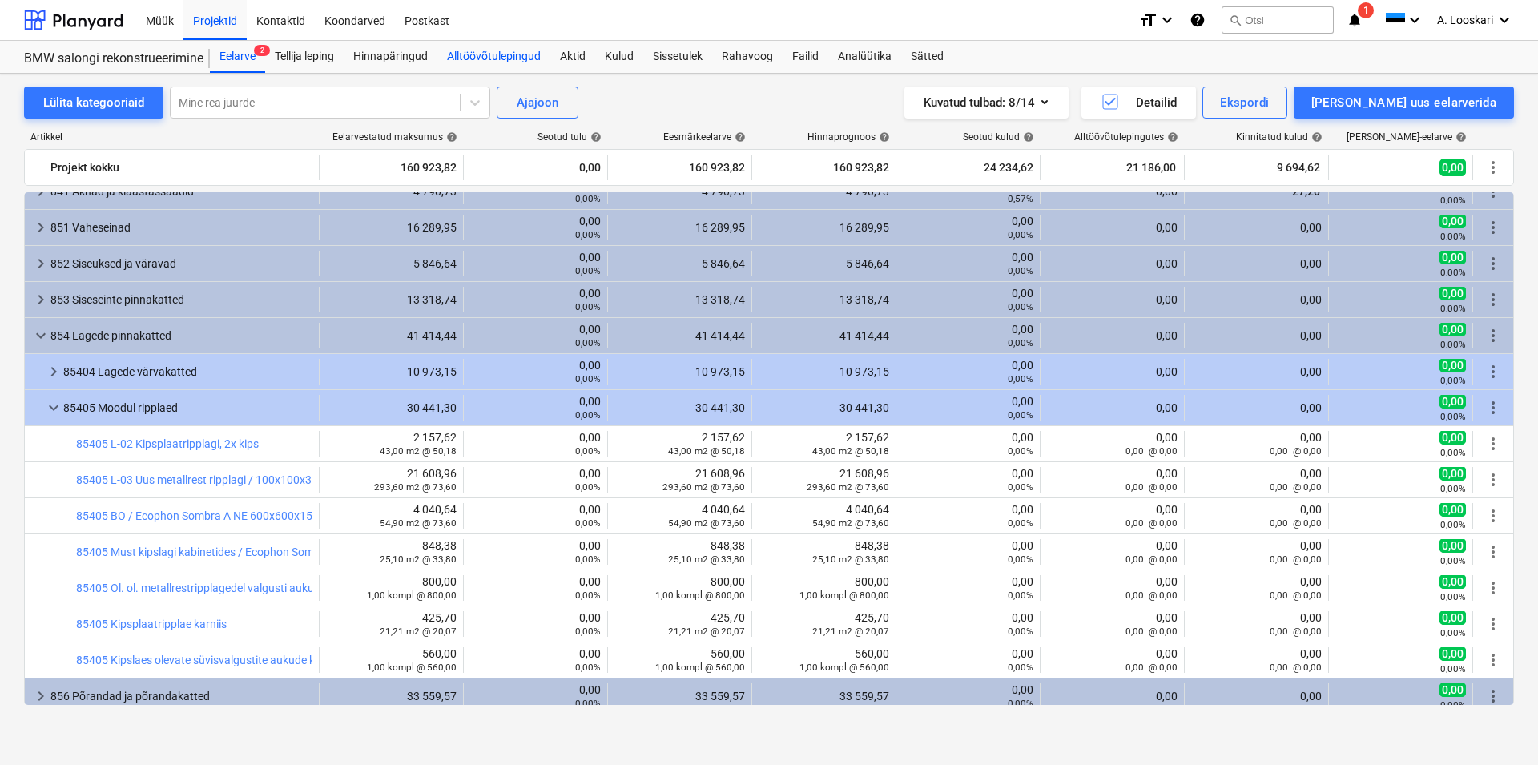
click at [489, 52] on div "Alltöövõtulepingud" at bounding box center [493, 57] width 113 height 32
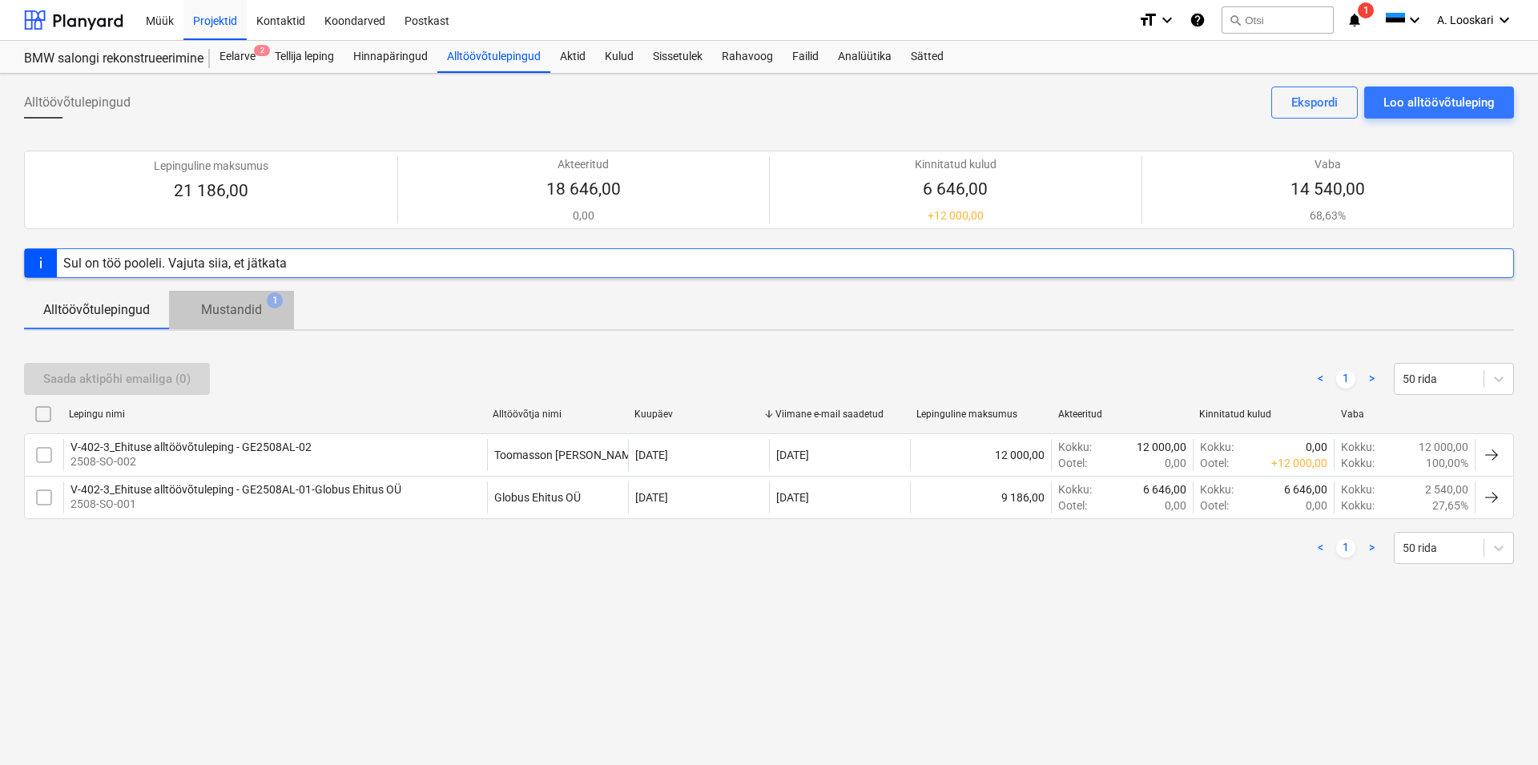
click at [243, 308] on p "Mustandid" at bounding box center [231, 309] width 61 height 19
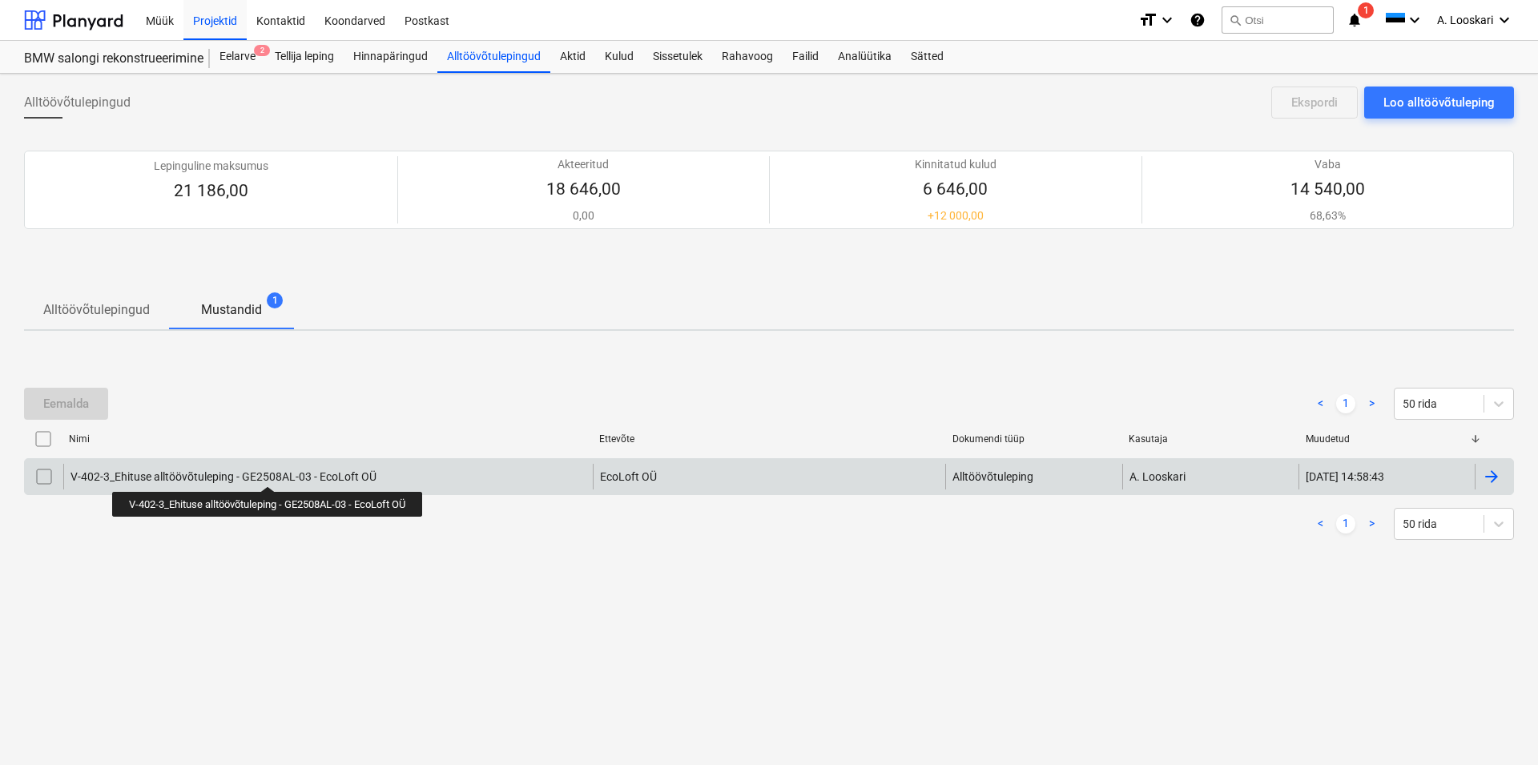
click at [271, 472] on div "V-402-3_Ehituse alltöövõtuleping - GE2508AL-03 - EcoLoft OÜ" at bounding box center [223, 476] width 306 height 13
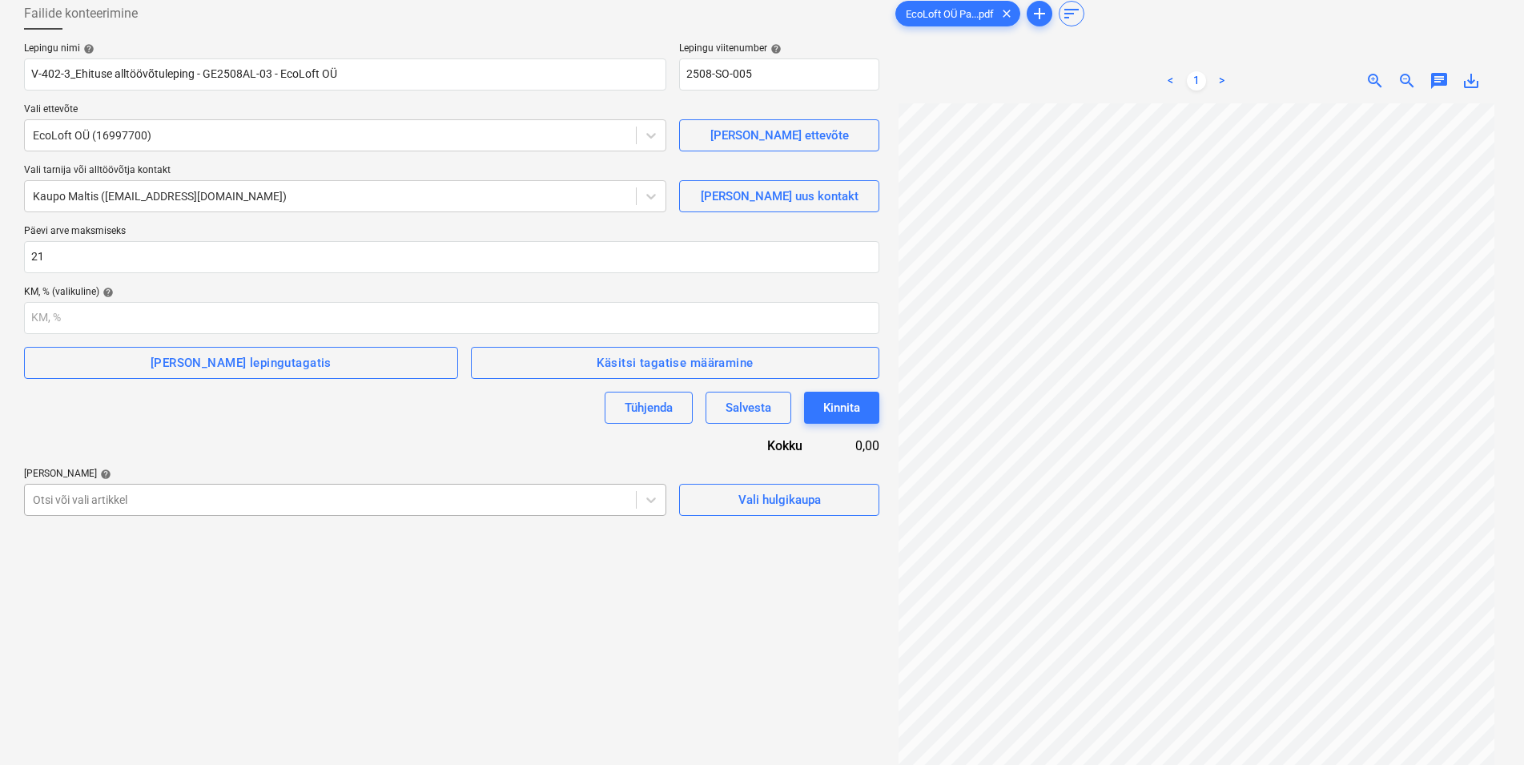
click at [113, 586] on body "Müük Projektid Kontaktid Koondarved Postkast format_size keyboard_arrow_down he…" at bounding box center [762, 293] width 1524 height 765
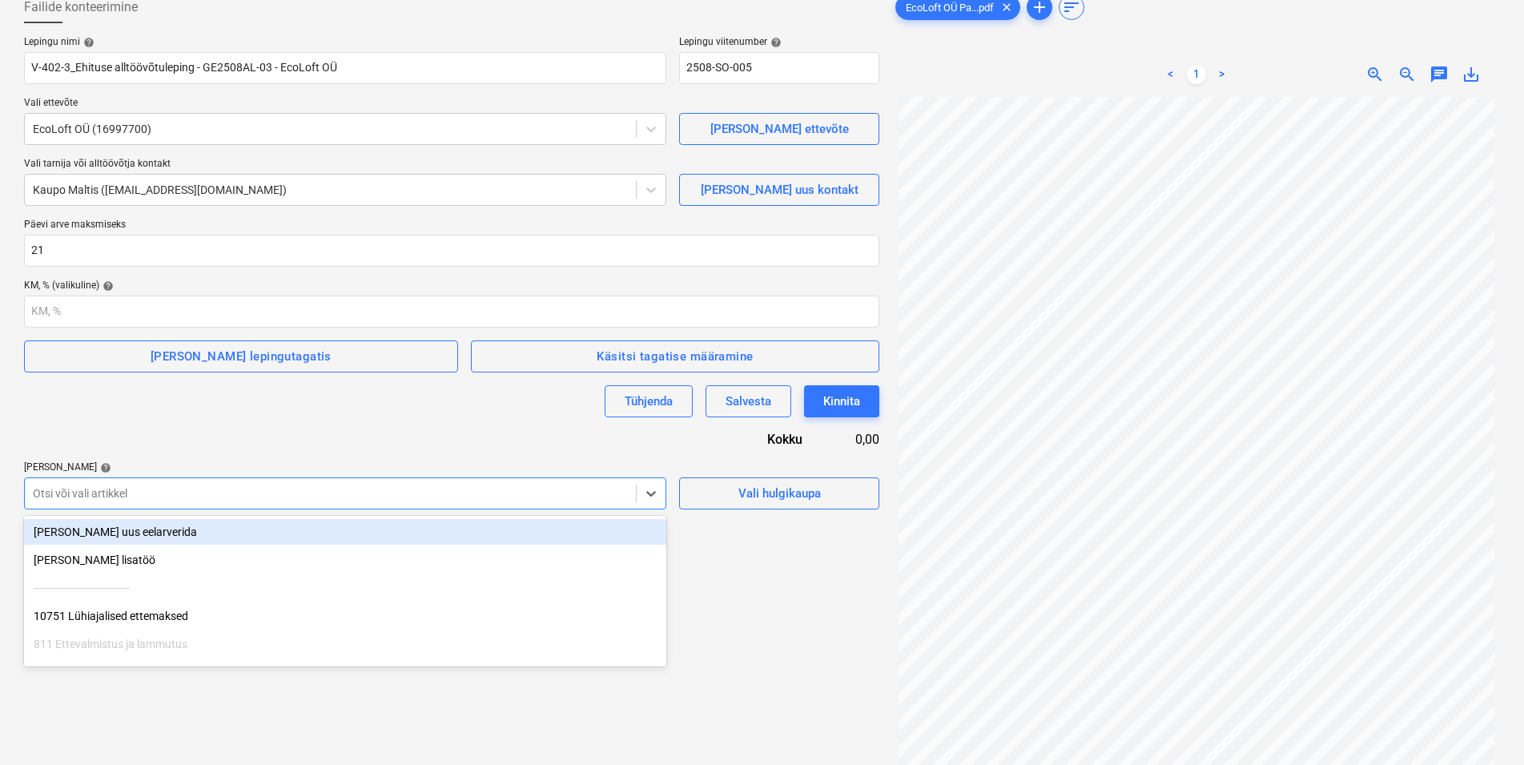
scroll to position [96, 0]
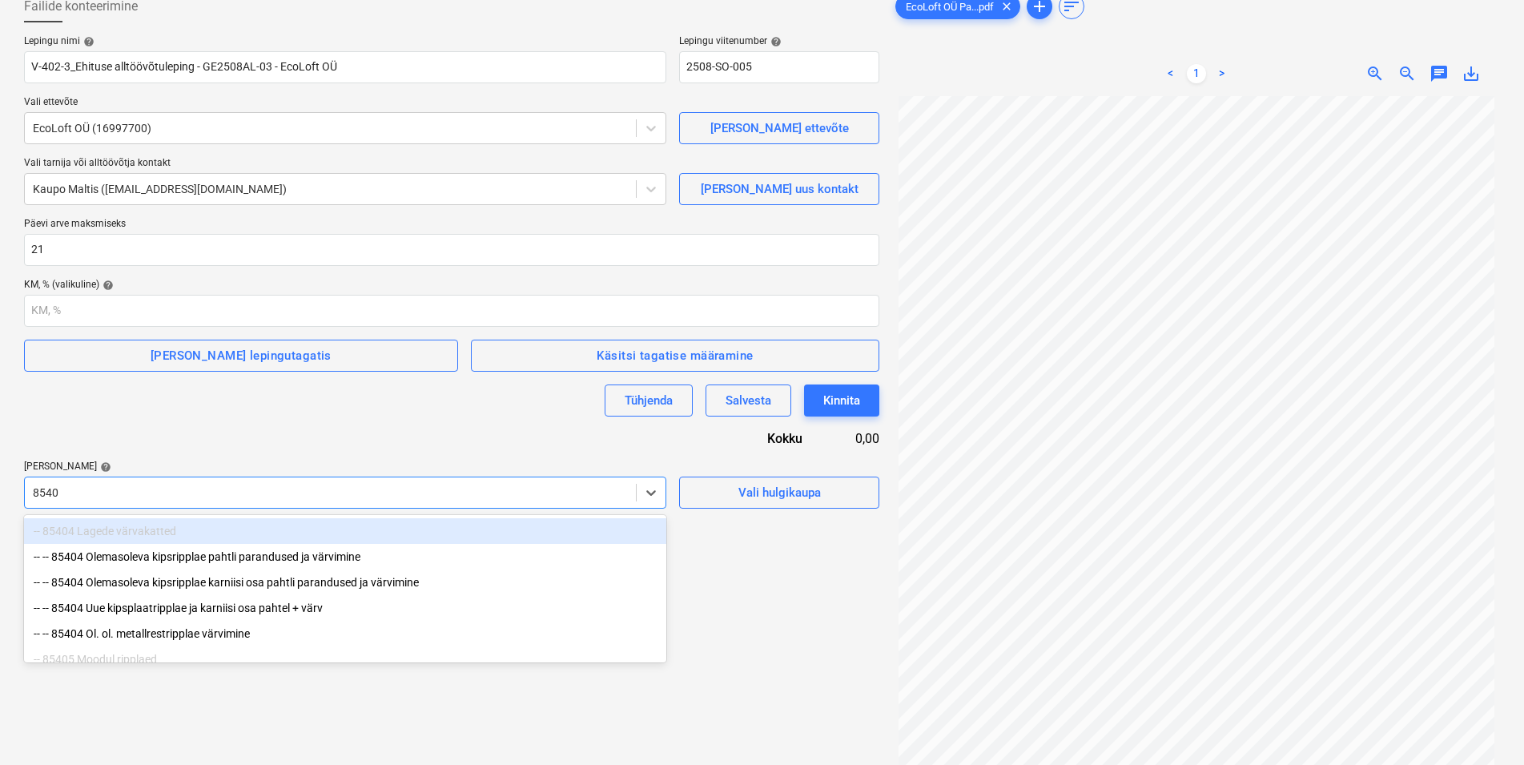
type input "85405"
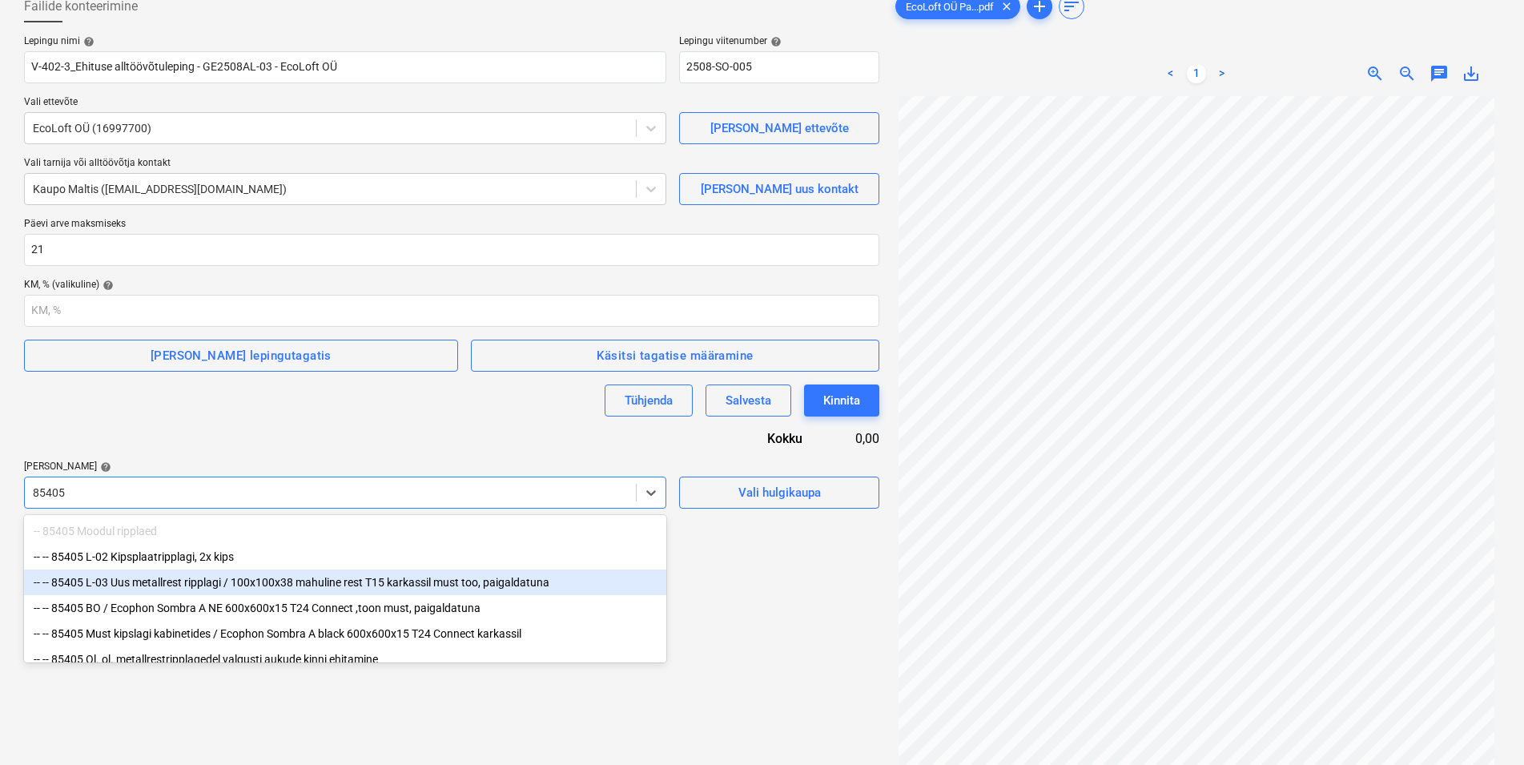
click at [192, 579] on div "-- -- 85405 L-03 Uus metallrest ripplagi / 100x100x38 mahuline rest T15 karkass…" at bounding box center [345, 582] width 642 height 26
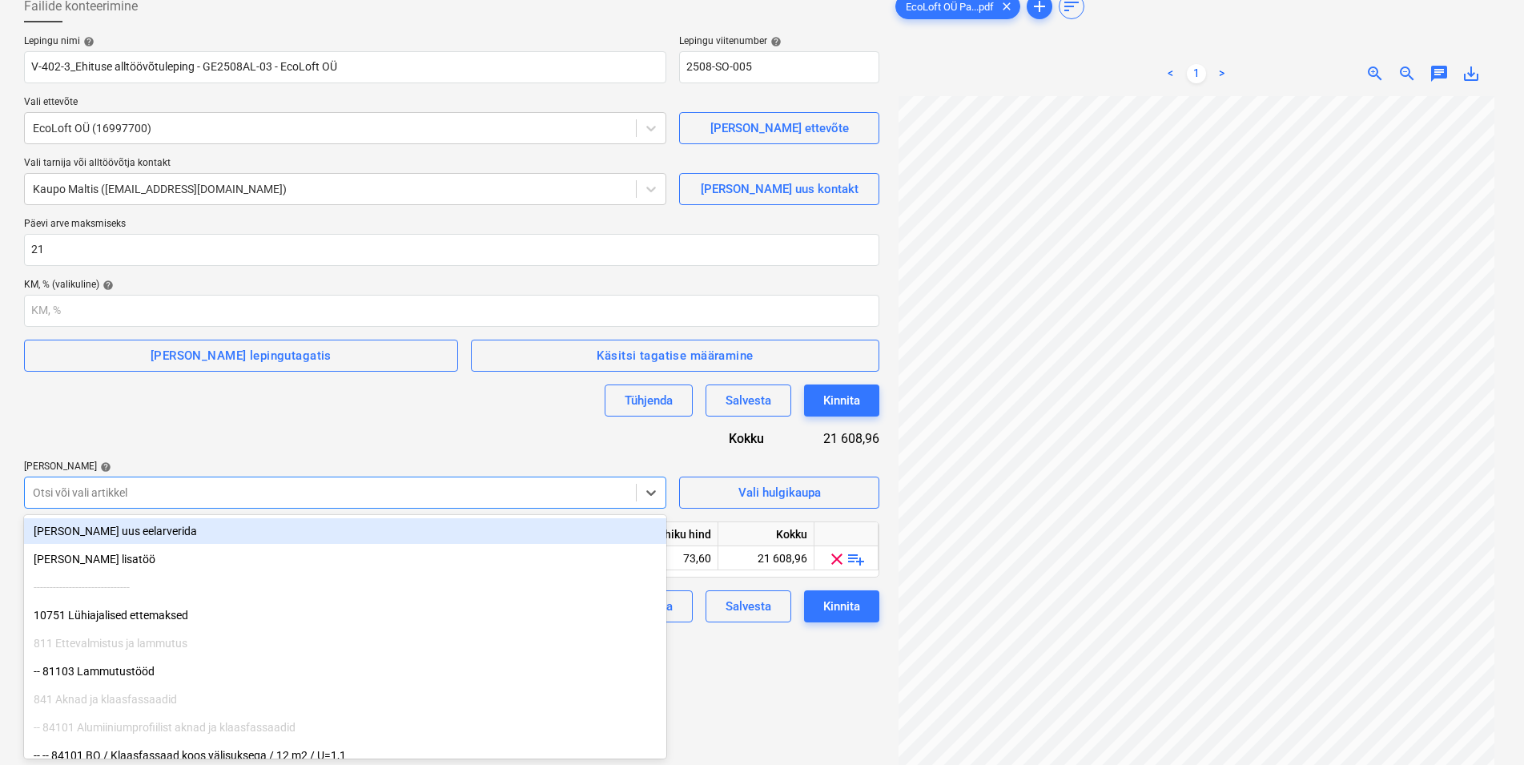
click at [122, 490] on div at bounding box center [330, 492] width 595 height 16
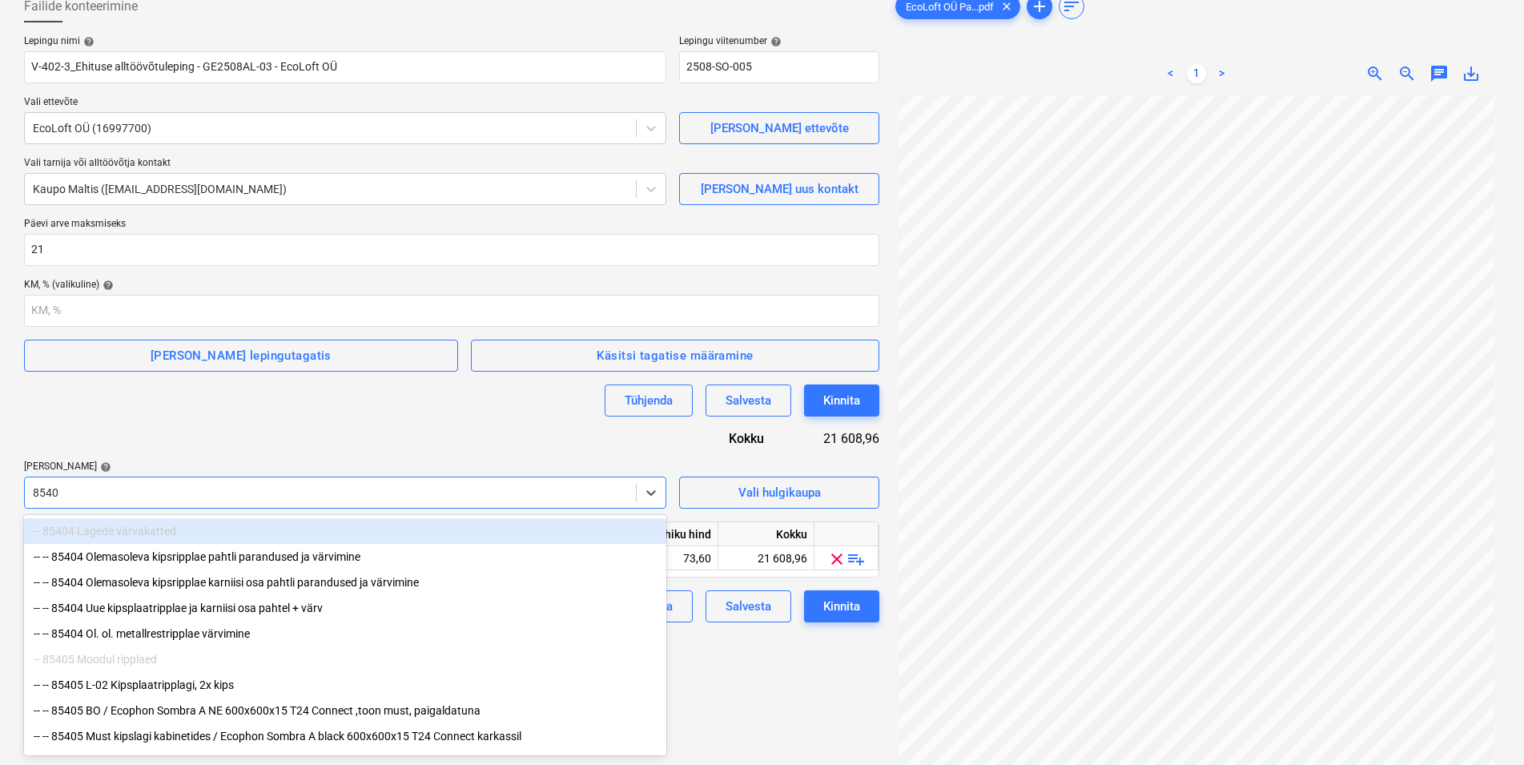
type input "85405"
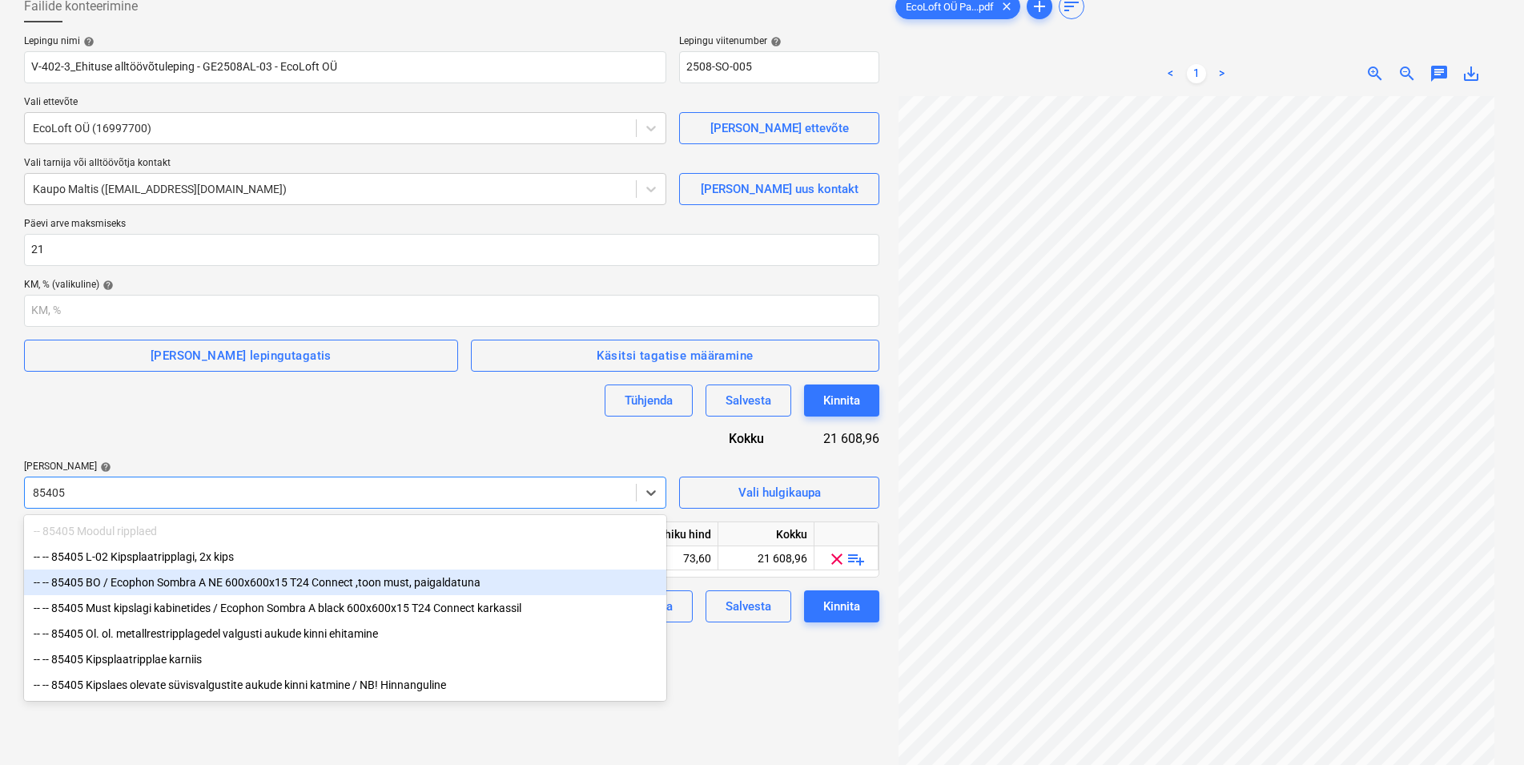
click at [246, 581] on div "-- -- 85405 BO / Ecophon Sombra A NE 600x600x15 T24 Connect ,toon must, paigald…" at bounding box center [345, 582] width 642 height 26
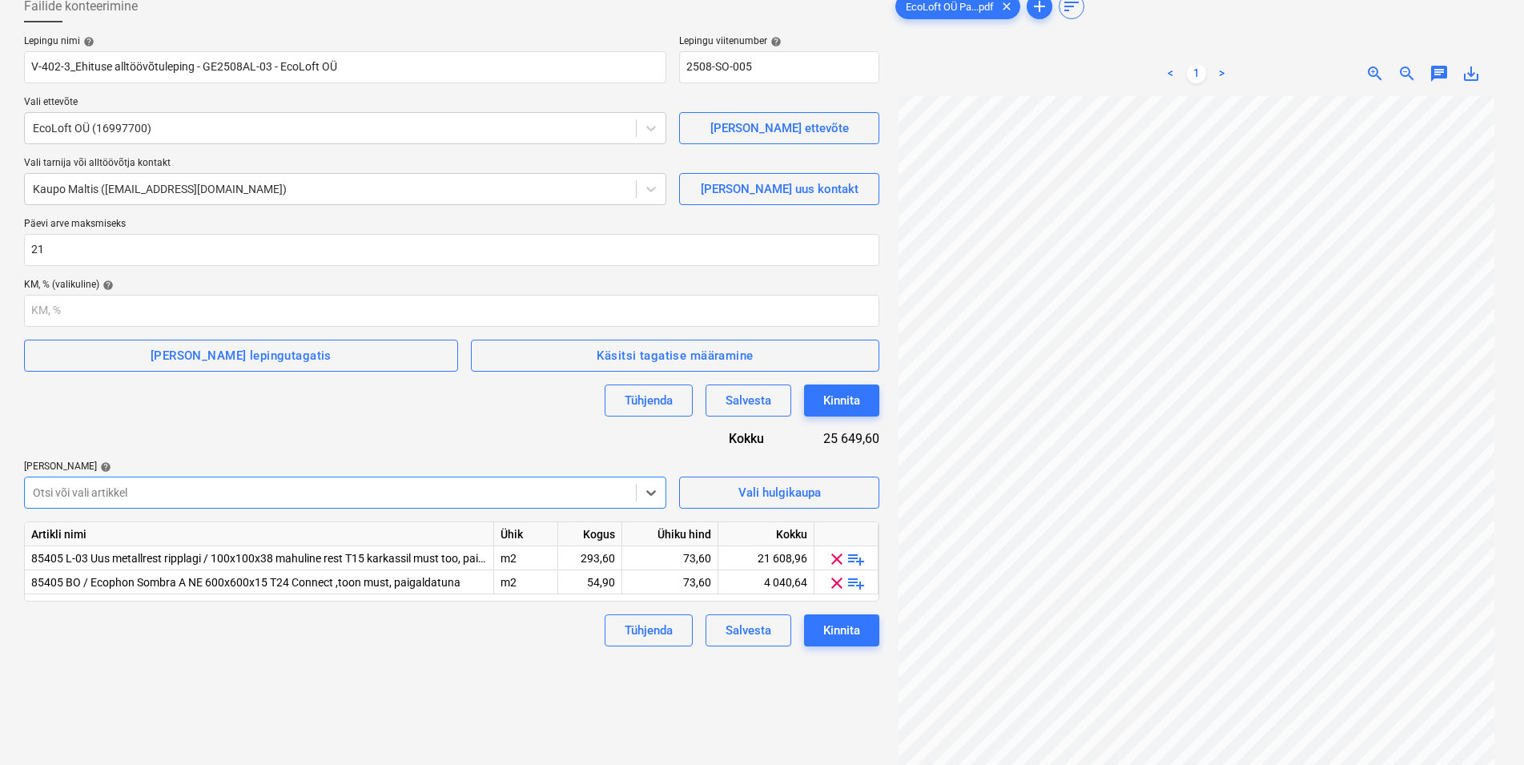
click at [205, 488] on div at bounding box center [330, 492] width 595 height 16
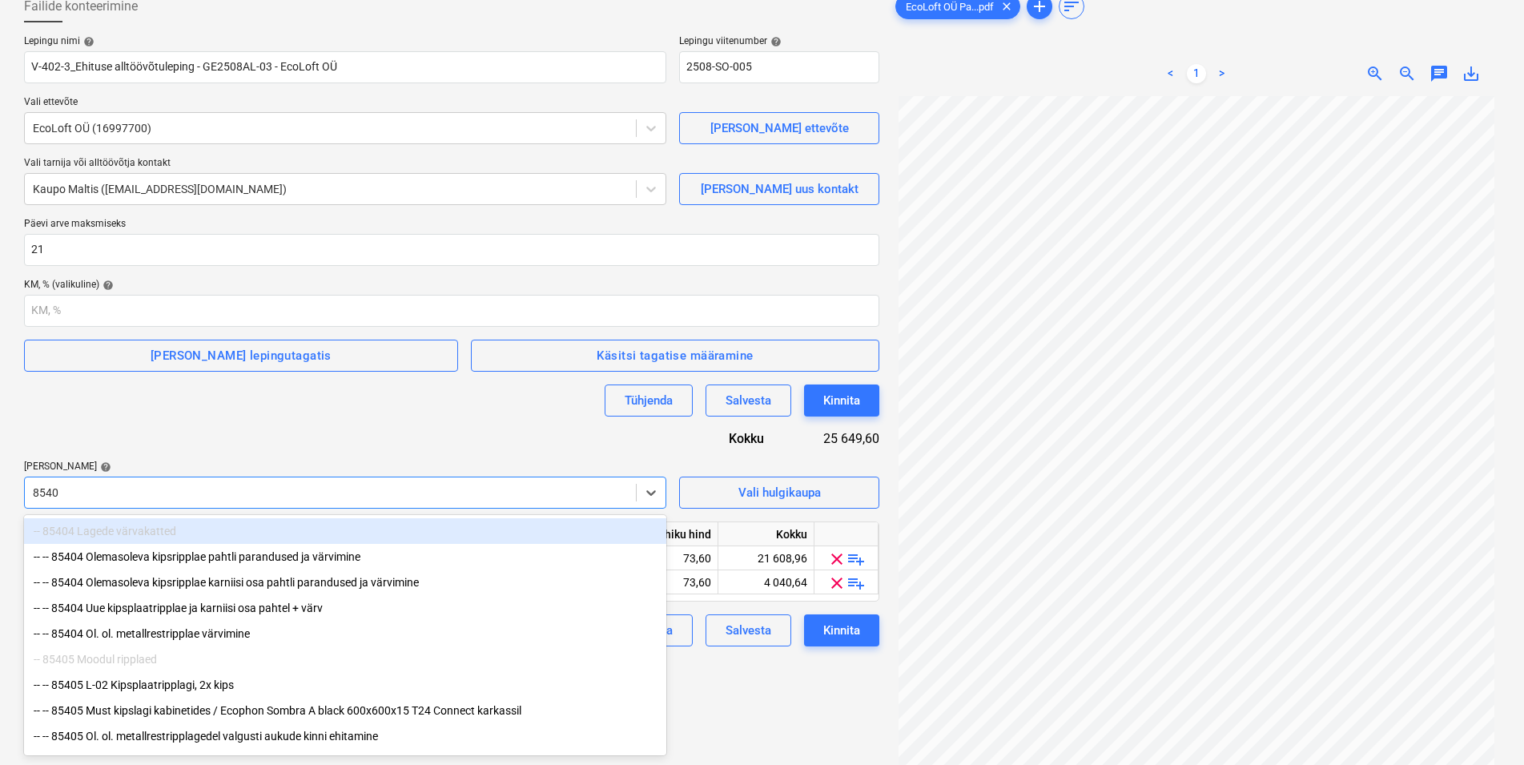
type input "85405"
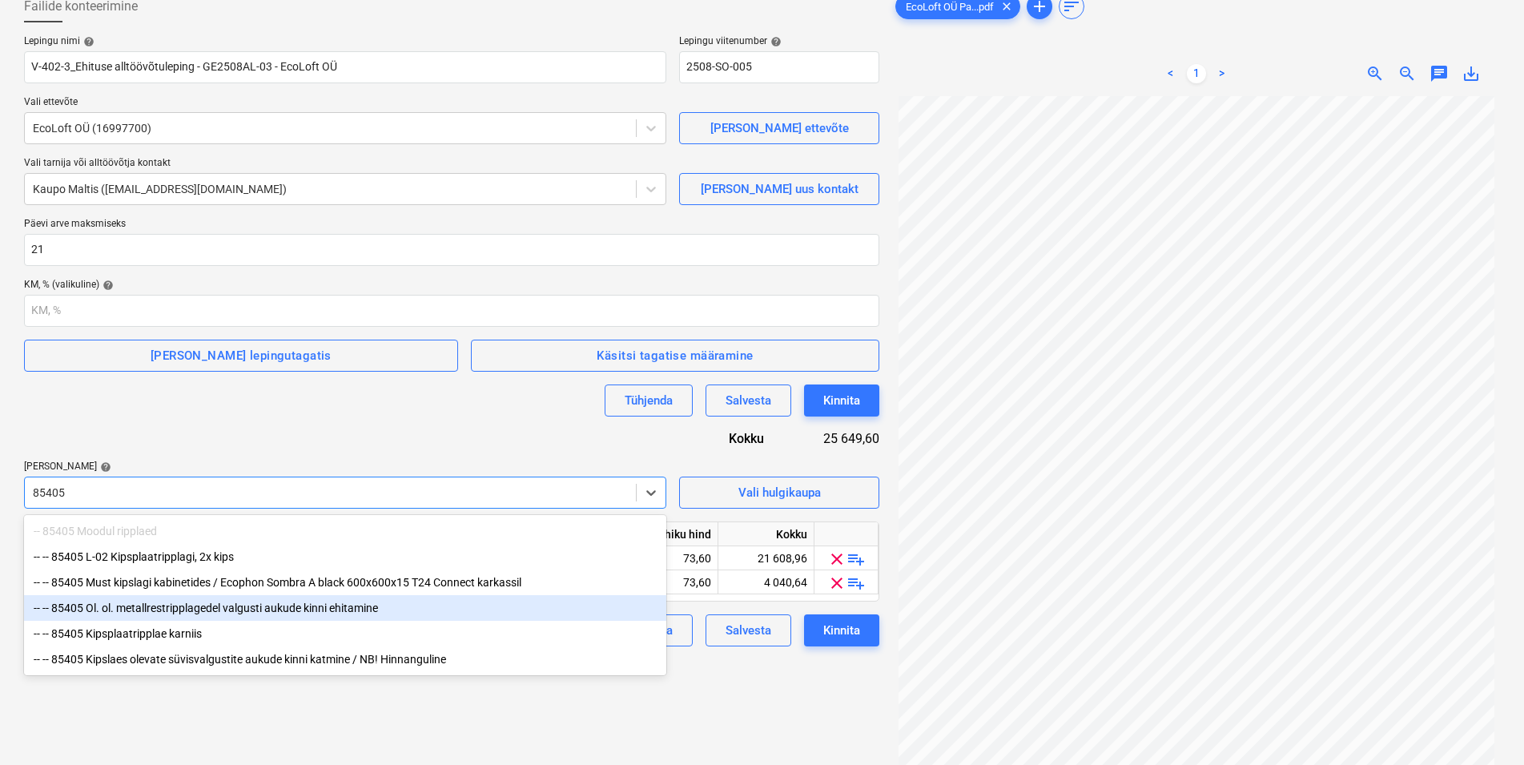
click at [251, 609] on div "-- -- 85405 Ol. ol. metallrestripplagedel valgusti aukude kinni ehitamine" at bounding box center [345, 608] width 642 height 26
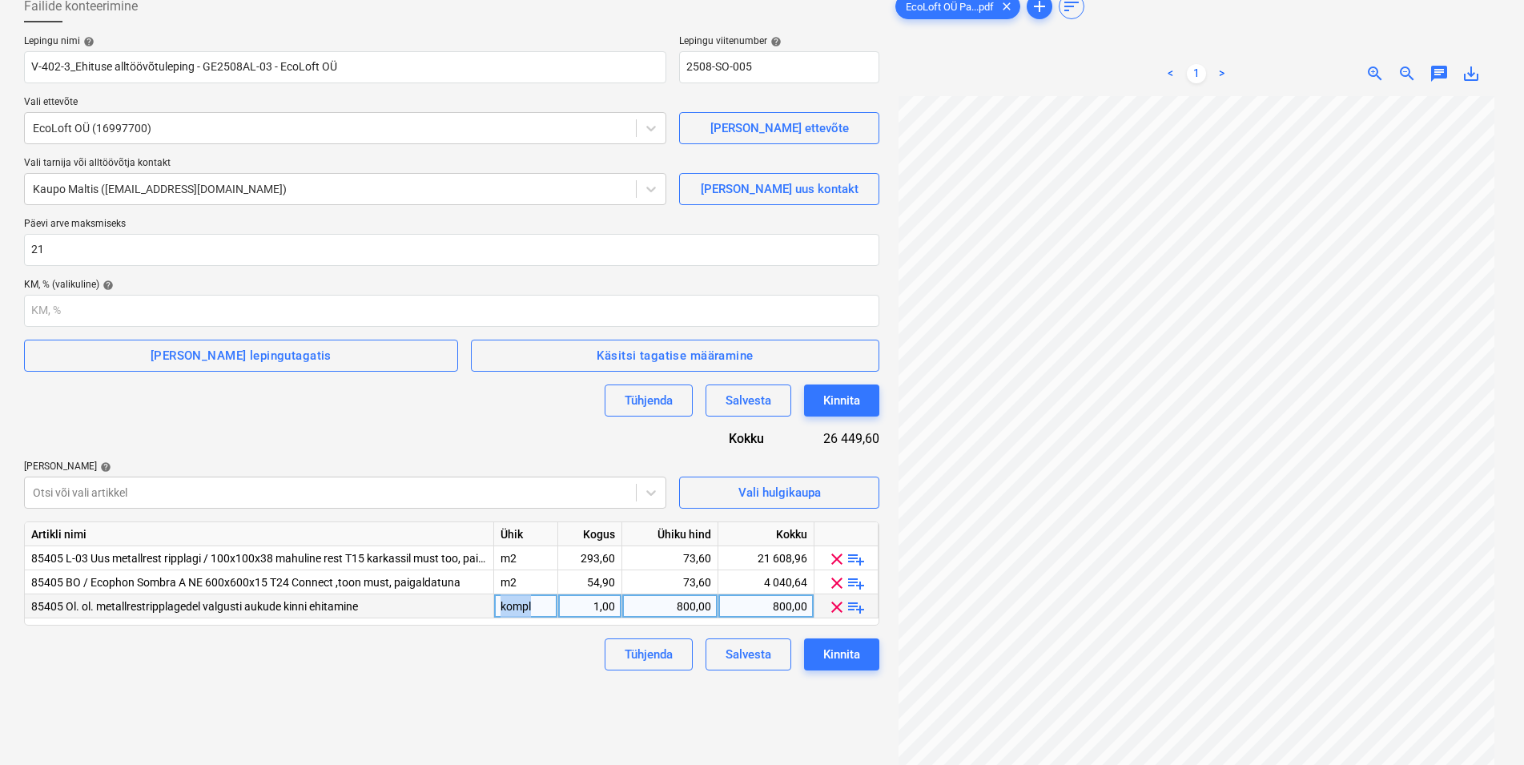
drag, startPoint x: 529, startPoint y: 607, endPoint x: 467, endPoint y: 602, distance: 61.9
click at [0, 0] on div "85405 Ol. ol. metallrestripplagedel valgusti aukude kinni ehitamine kompl 1,00 …" at bounding box center [0, 0] width 0 height 0
click at [538, 607] on div "kompl" at bounding box center [526, 606] width 64 height 24
drag, startPoint x: 534, startPoint y: 604, endPoint x: 497, endPoint y: 605, distance: 37.6
click at [497, 605] on input "kompl" at bounding box center [525, 605] width 63 height 23
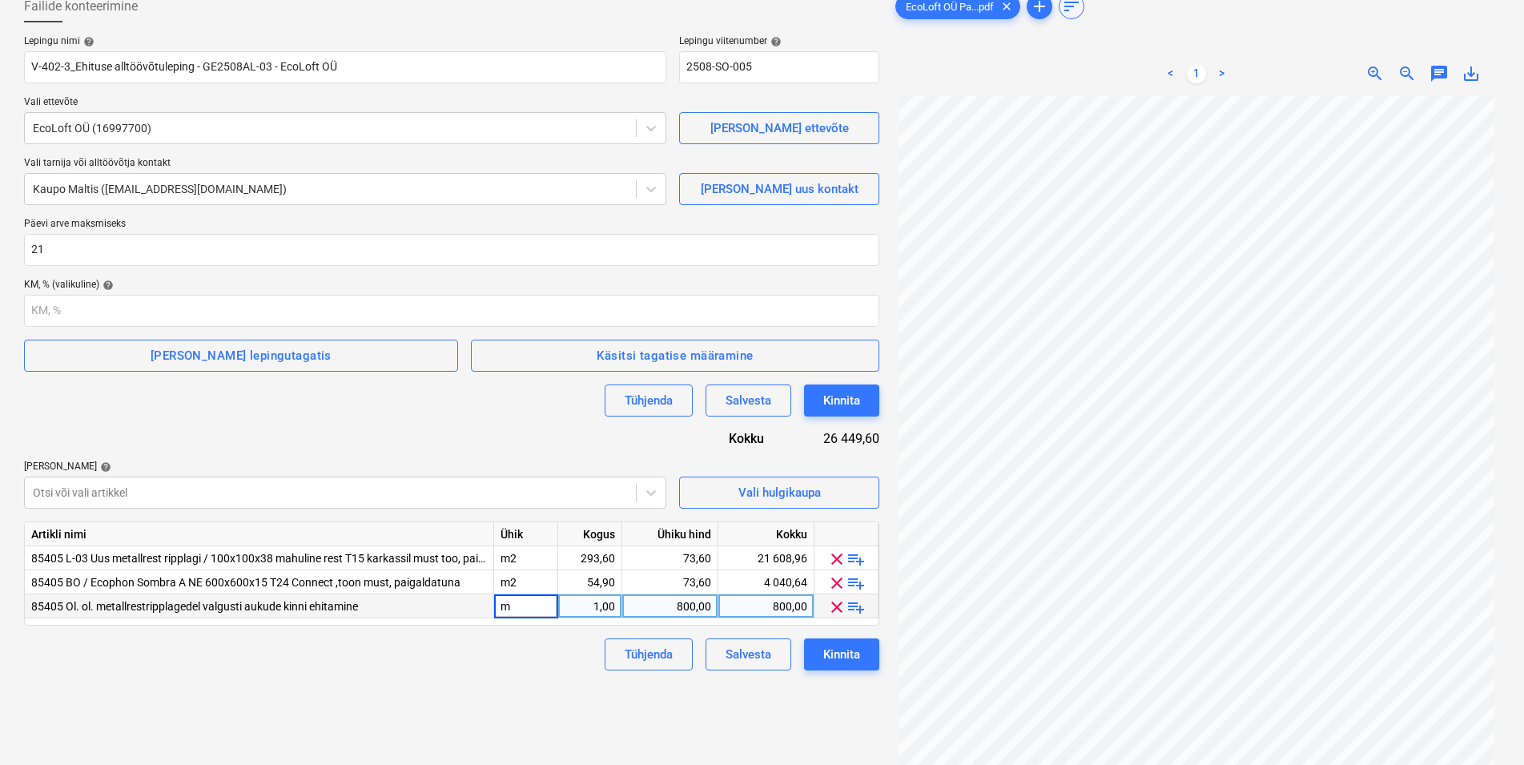
type input "m2"
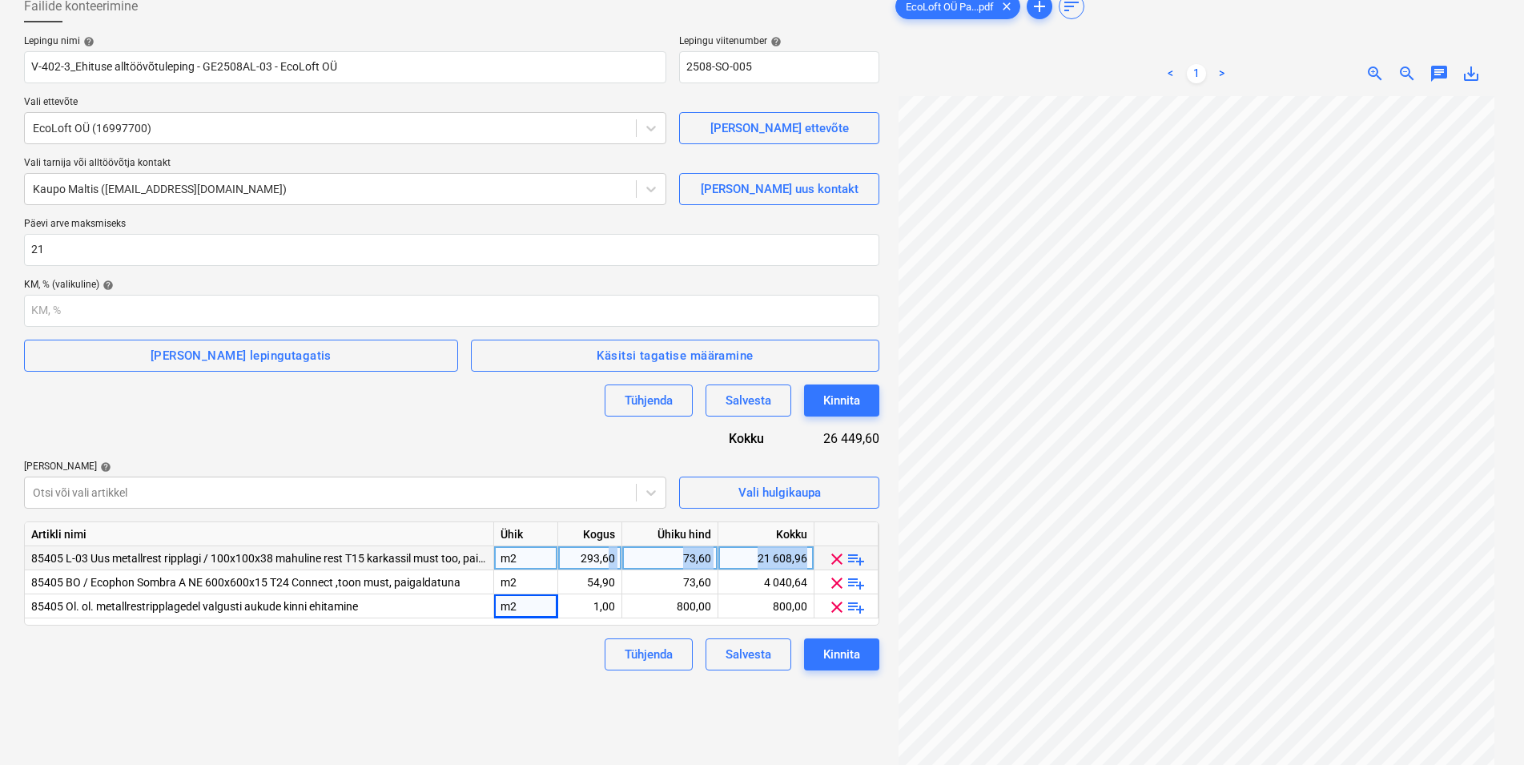
drag, startPoint x: 577, startPoint y: 556, endPoint x: 608, endPoint y: 556, distance: 30.4
click at [608, 556] on div "293,60" at bounding box center [590, 558] width 50 height 24
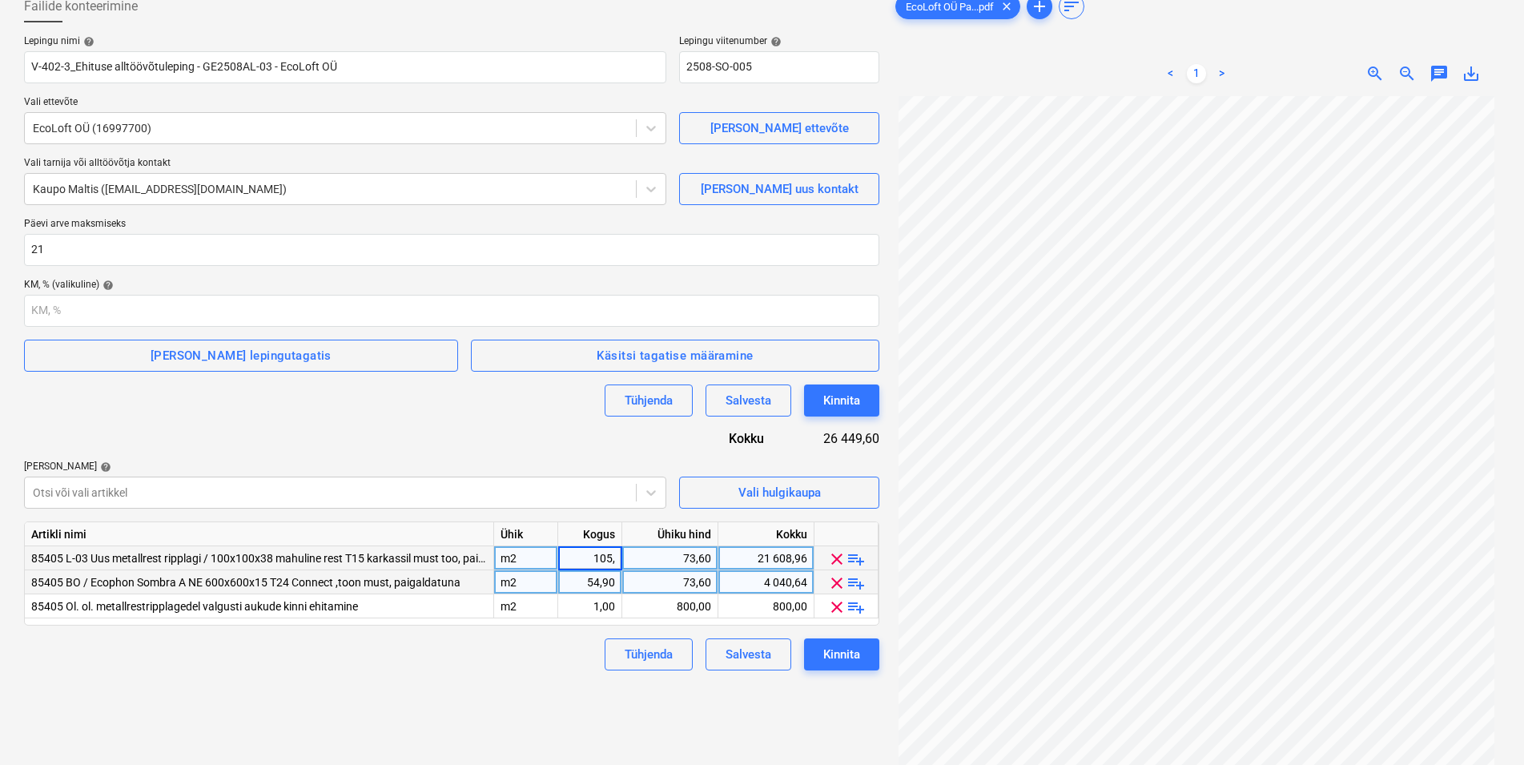
type input "105,2"
drag, startPoint x: 674, startPoint y: 555, endPoint x: 714, endPoint y: 558, distance: 40.2
click at [714, 558] on div "73,60" at bounding box center [670, 558] width 96 height 24
type input "54,8"
drag, startPoint x: 586, startPoint y: 581, endPoint x: 616, endPoint y: 580, distance: 29.7
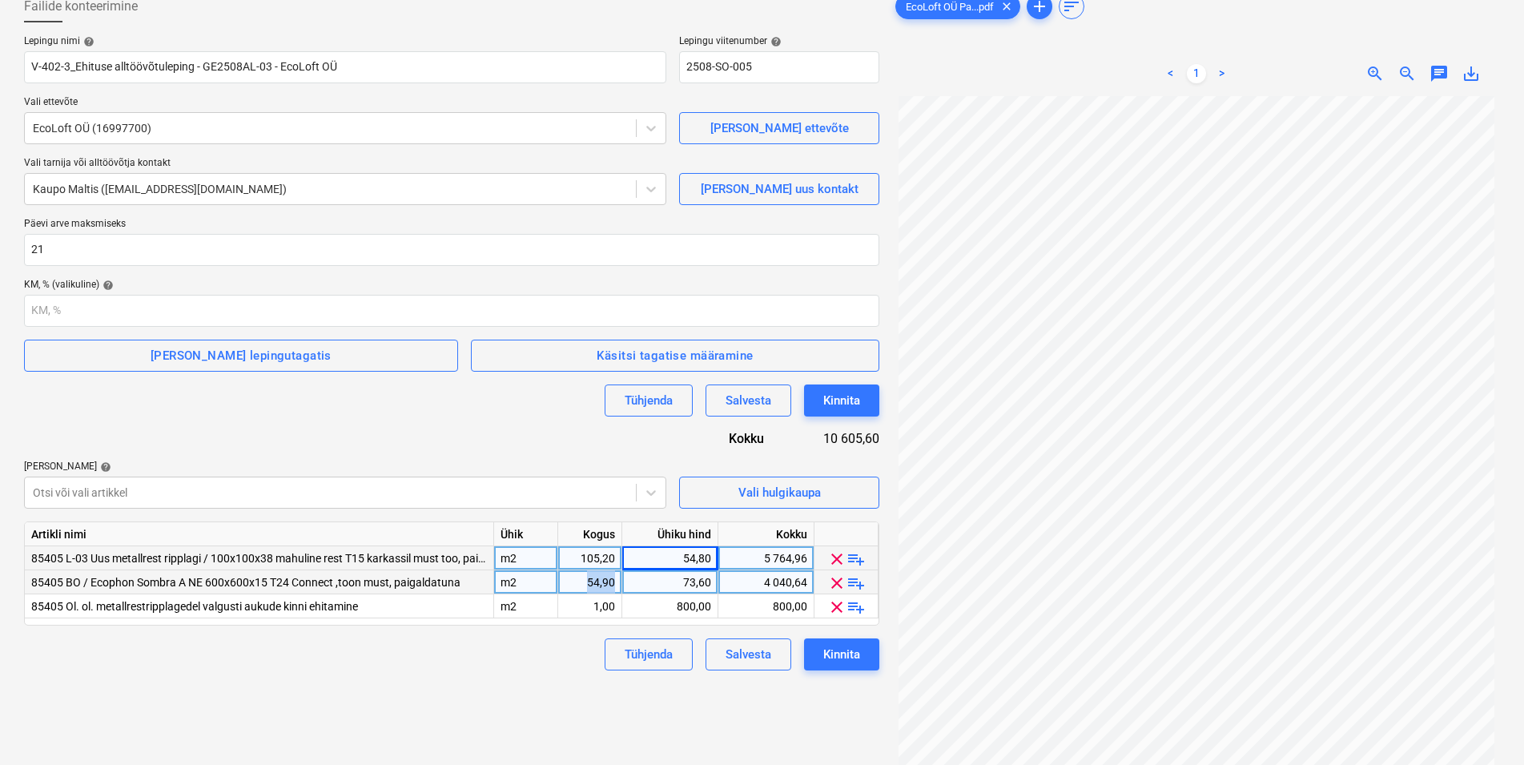
click at [616, 580] on div "54,90" at bounding box center [590, 582] width 64 height 24
type input "108,9"
click at [686, 581] on div "73,60" at bounding box center [670, 582] width 82 height 24
type input "33,8"
click at [516, 669] on div "Tühjenda Salvesta Kinnita" at bounding box center [451, 654] width 855 height 32
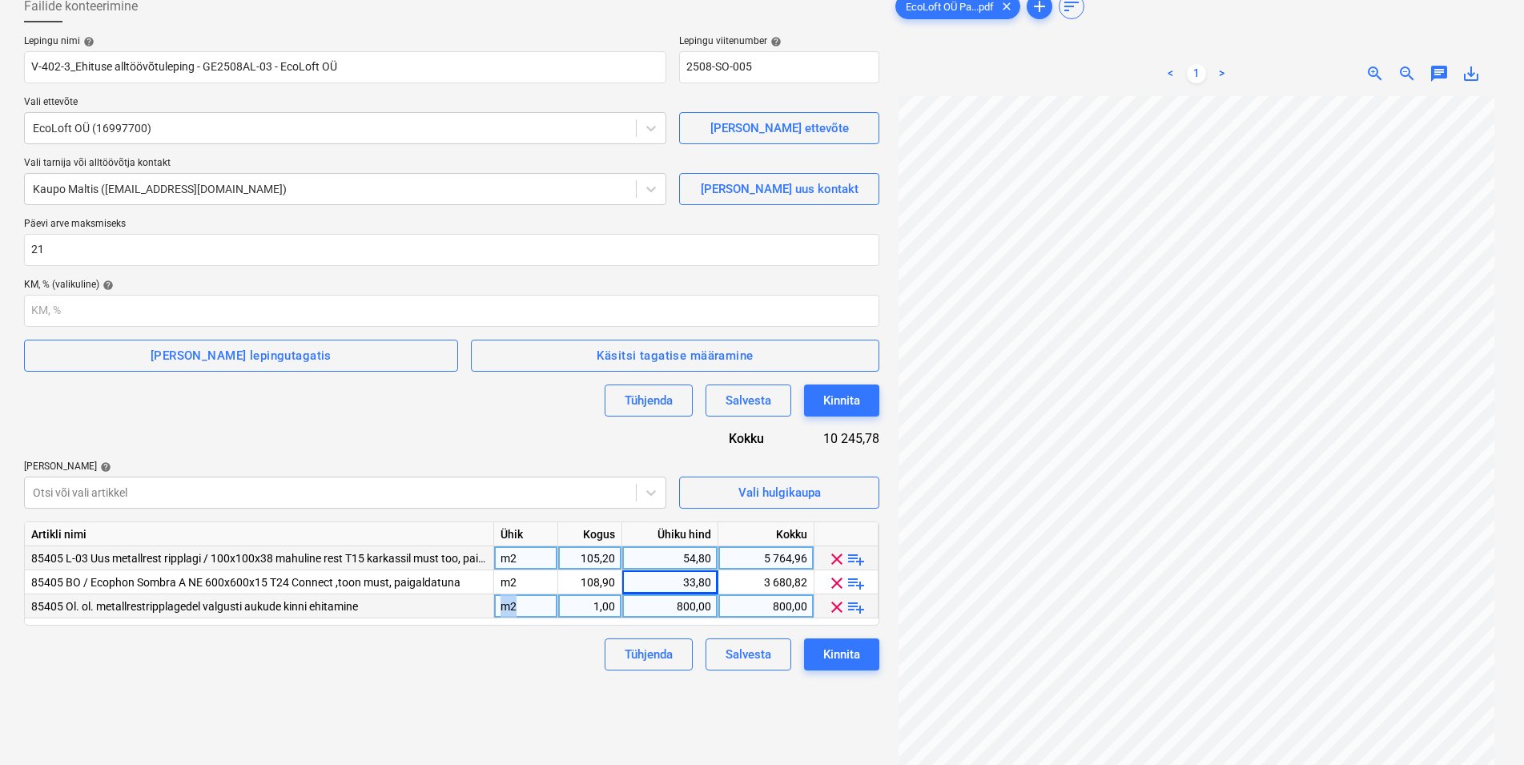
drag, startPoint x: 516, startPoint y: 605, endPoint x: 493, endPoint y: 603, distance: 22.6
click at [0, 0] on div "85405 Ol. ol. metallrestripplagedel valgusti aukude kinni ehitamine m2 1,00 800…" at bounding box center [0, 0] width 0 height 0
type input "Kmpl"
click at [361, 18] on div "Failide konteerimine" at bounding box center [451, 6] width 855 height 32
drag, startPoint x: 590, startPoint y: 604, endPoint x: 600, endPoint y: 604, distance: 9.6
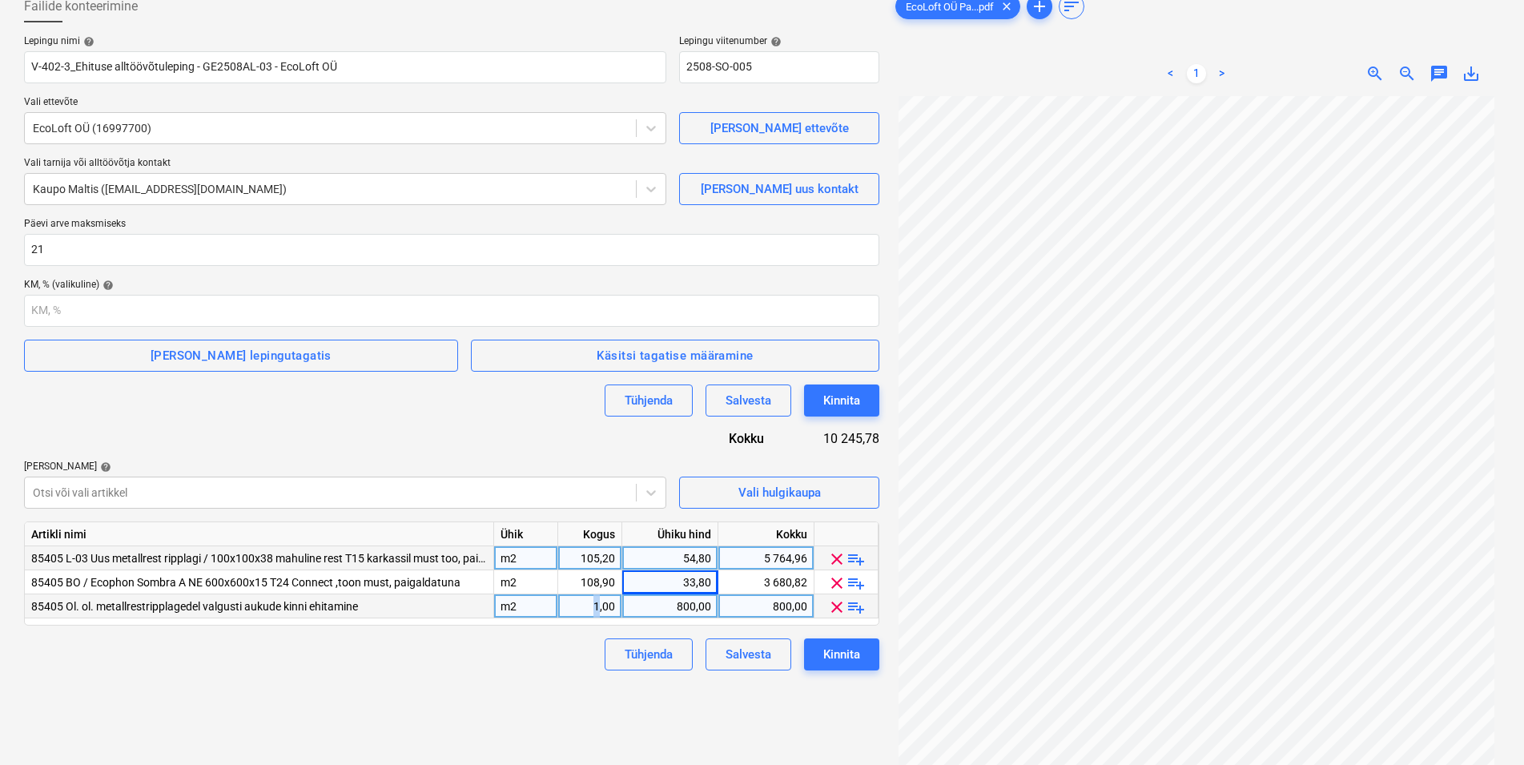
click at [600, 604] on div "1,00" at bounding box center [590, 606] width 50 height 24
click at [535, 604] on div "m2" at bounding box center [526, 606] width 64 height 24
type input "kmpl"
click at [659, 606] on div "800,00" at bounding box center [670, 606] width 82 height 24
type input "1105,43"
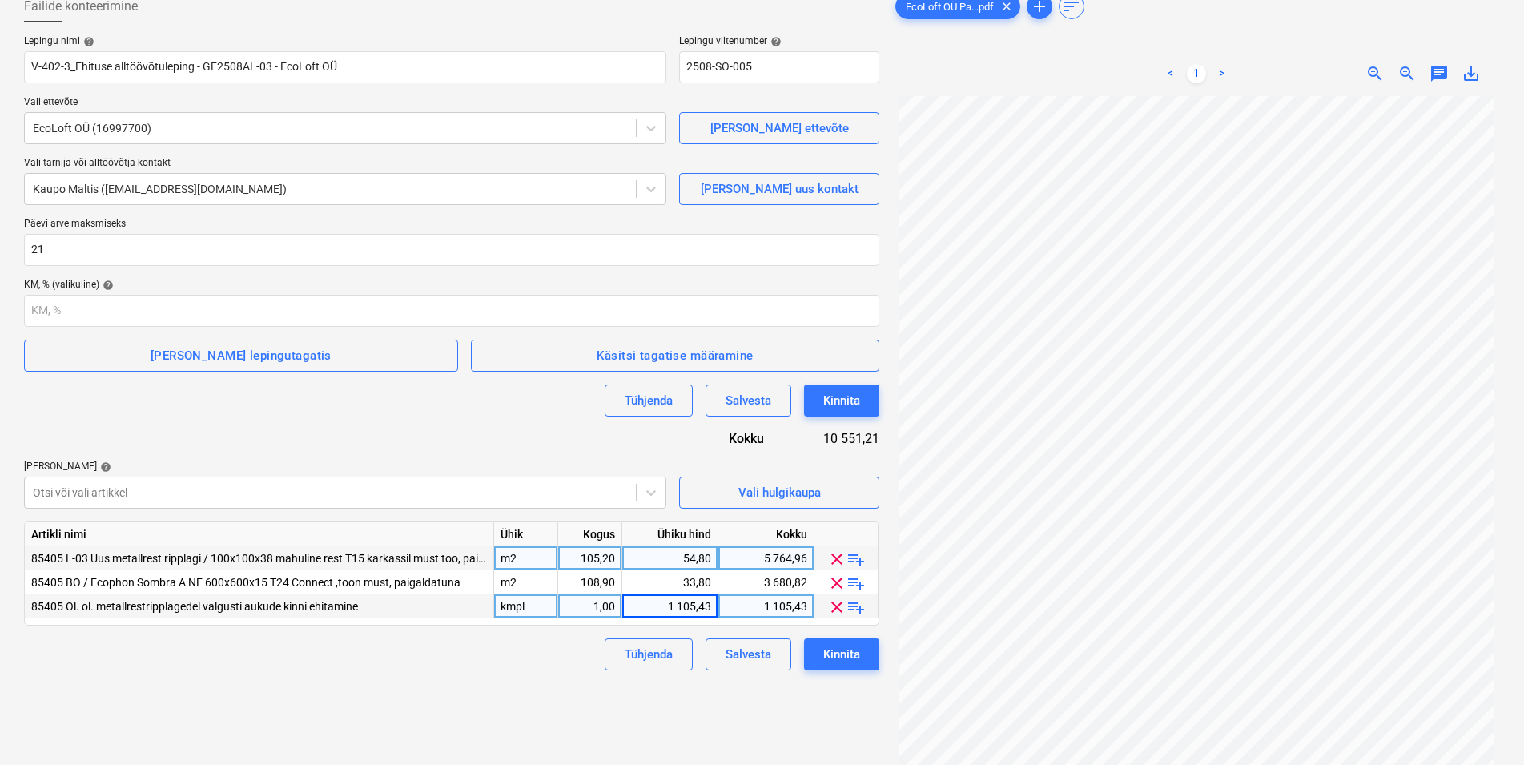
click at [468, 675] on div "Failide konteerimine Lepingu nimi help V-402-3_Ehituse alltöövõtuleping - GE250…" at bounding box center [452, 403] width 868 height 838
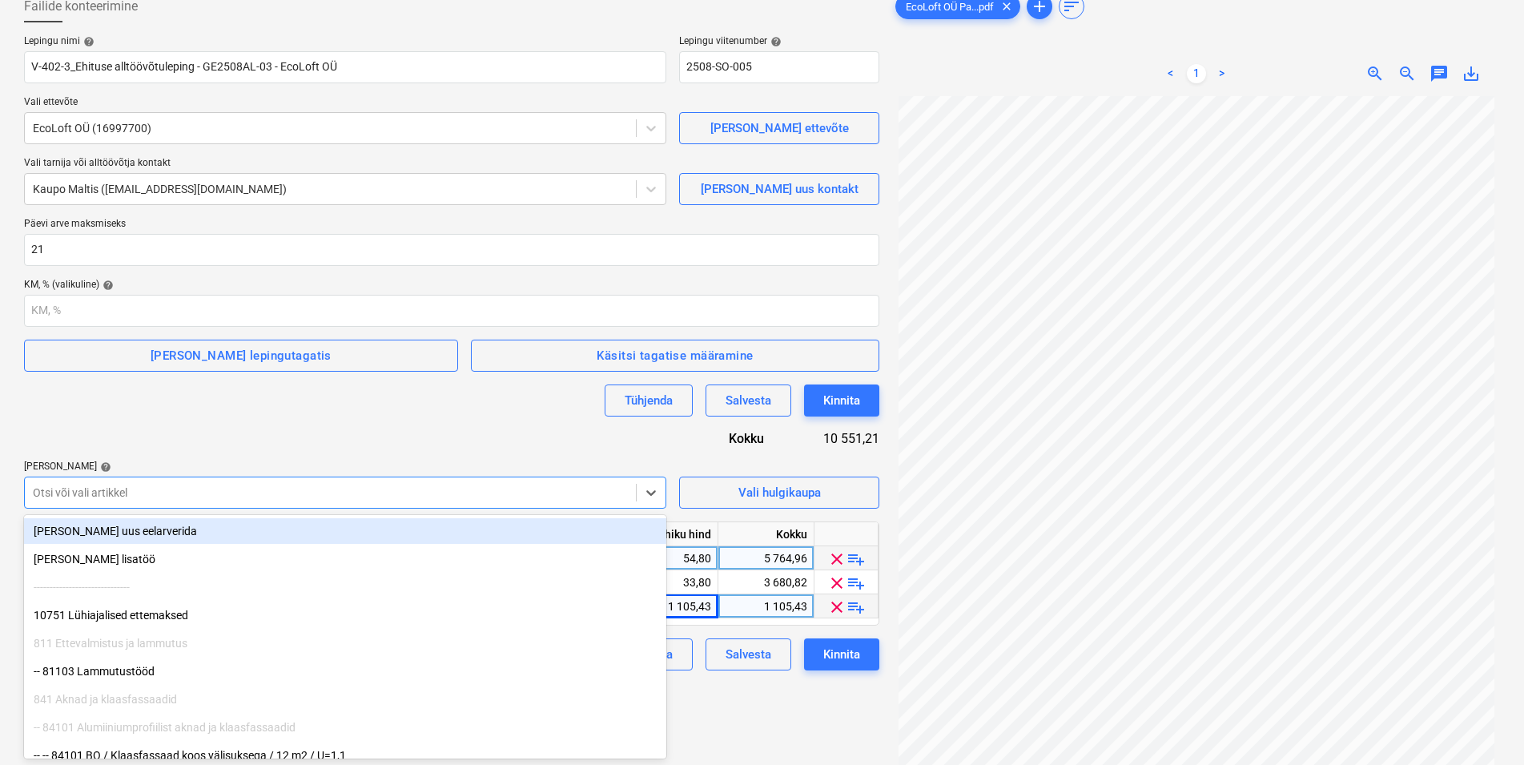
click at [80, 489] on div at bounding box center [330, 492] width 595 height 16
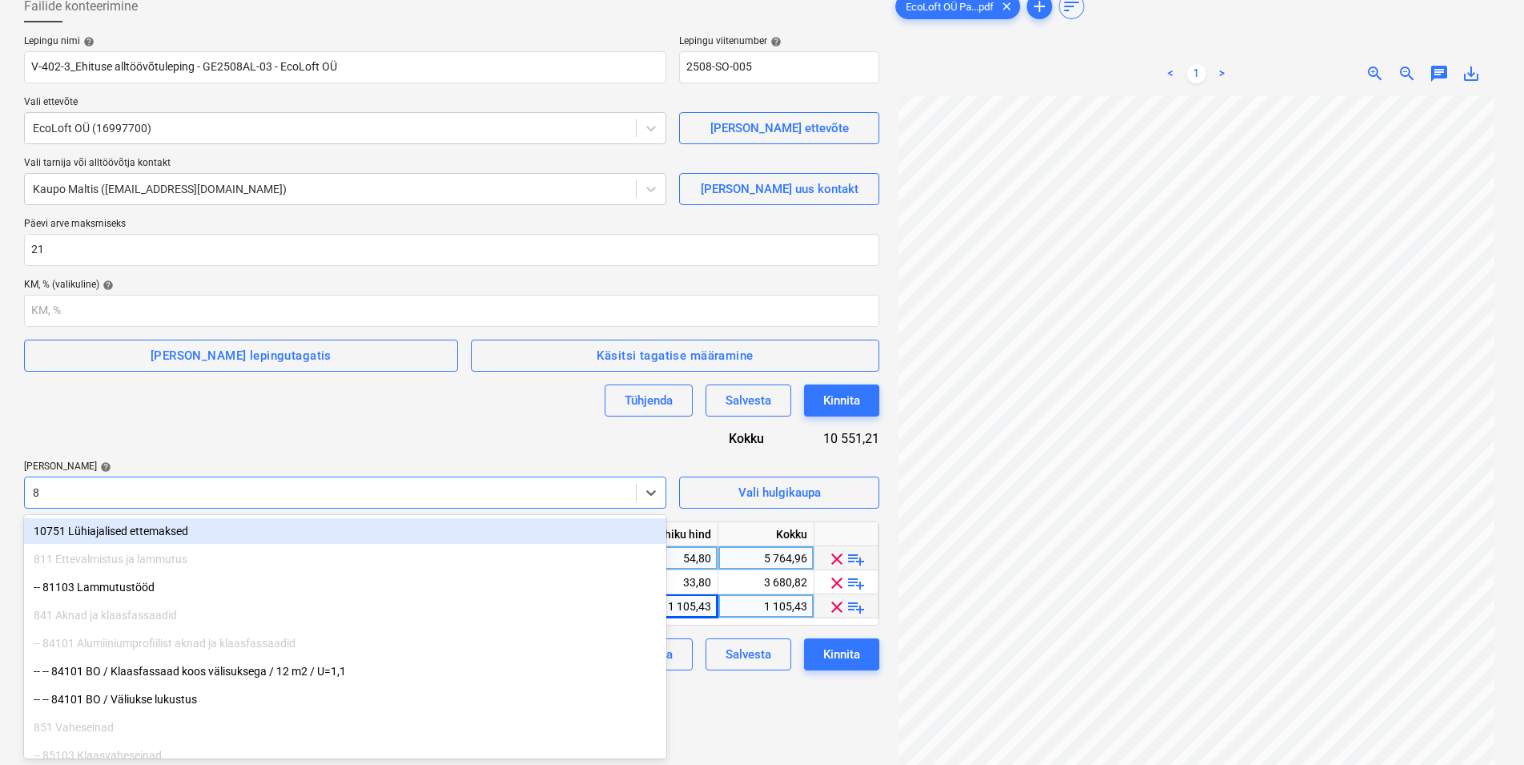
type input "85"
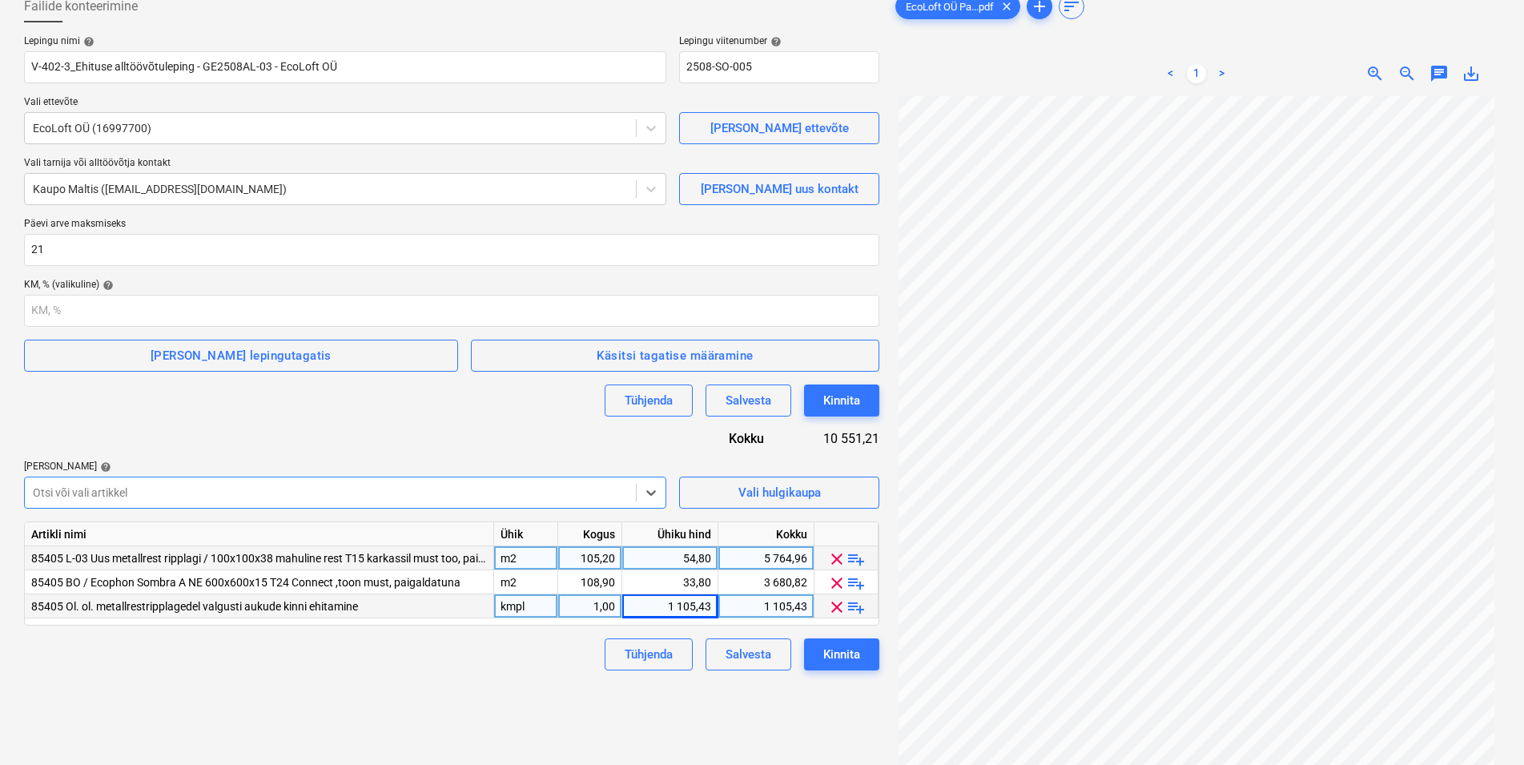
click at [705, 694] on div "Failide konteerimine Lepingu nimi help V-402-3_Ehituse alltöövõtuleping - GE250…" at bounding box center [452, 403] width 868 height 838
click at [528, 605] on div "kmpl" at bounding box center [526, 606] width 64 height 24
click at [533, 605] on input "kmpl" at bounding box center [525, 605] width 63 height 23
drag, startPoint x: 533, startPoint y: 605, endPoint x: 480, endPoint y: 598, distance: 53.2
click at [494, 598] on input "kmpl" at bounding box center [525, 605] width 63 height 23
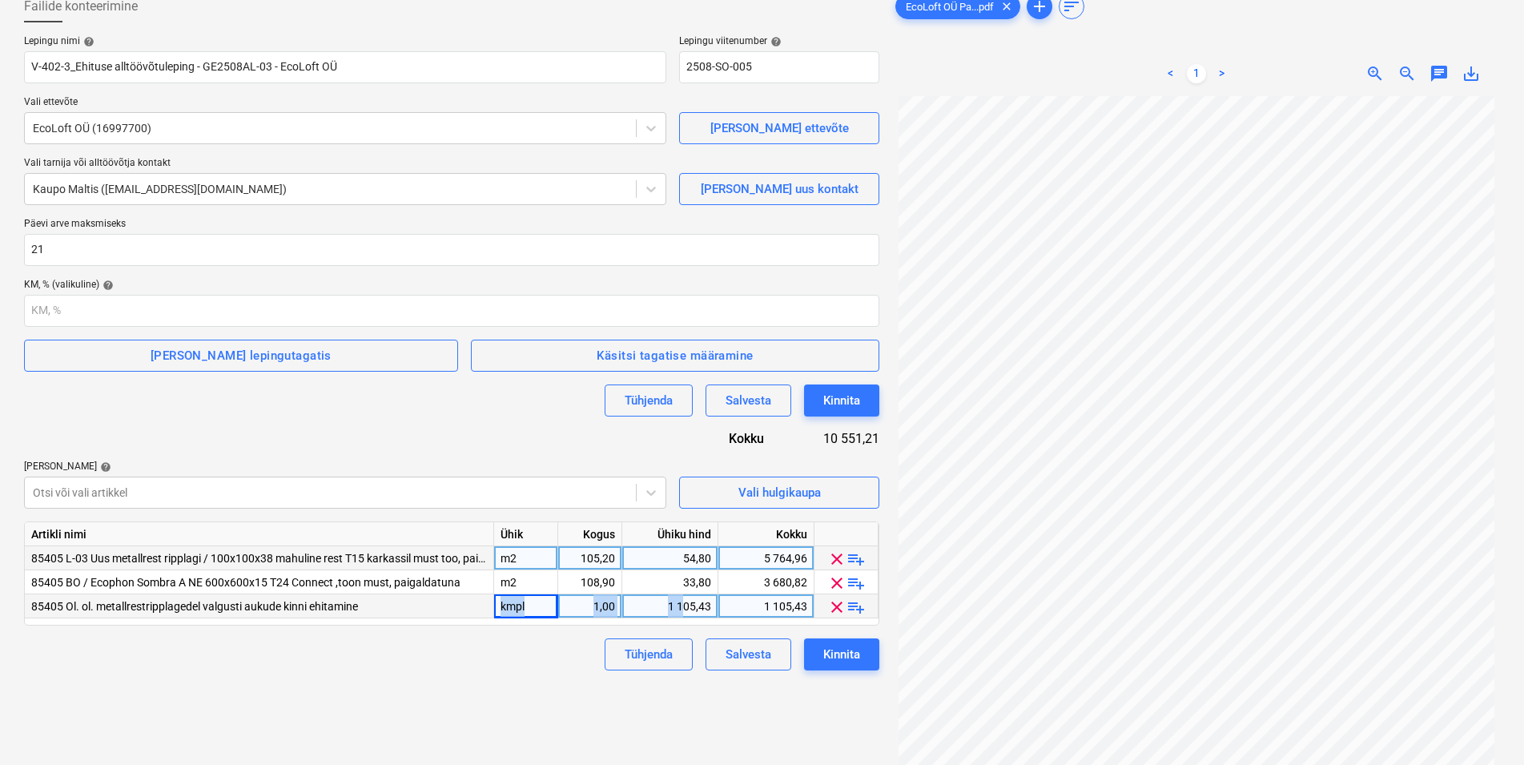
drag, startPoint x: 655, startPoint y: 606, endPoint x: 684, endPoint y: 605, distance: 28.8
click at [684, 605] on div "1 105,43" at bounding box center [670, 606] width 82 height 24
type input "468,96"
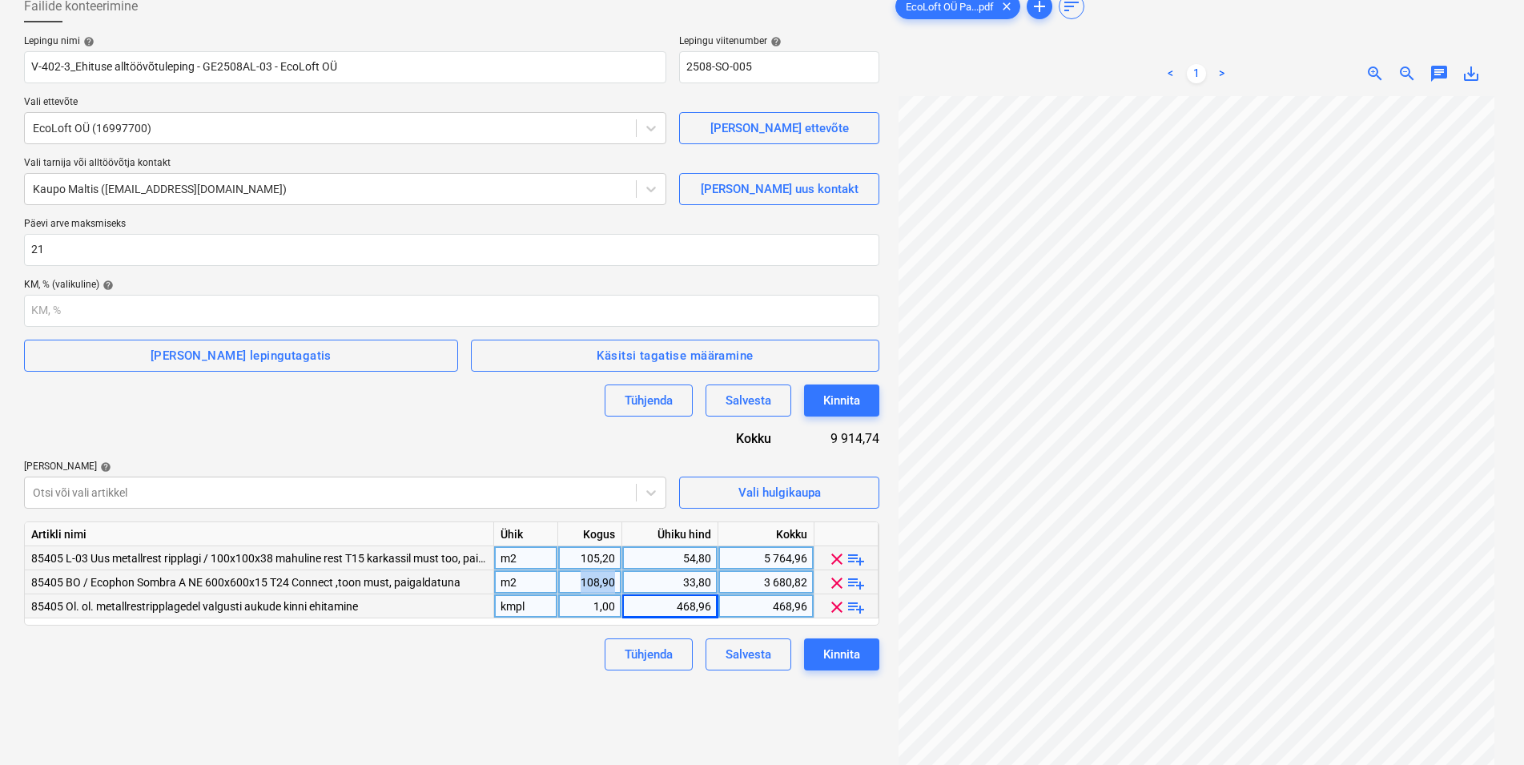
drag, startPoint x: 576, startPoint y: 579, endPoint x: 617, endPoint y: 582, distance: 41.0
click at [617, 582] on div "108,90" at bounding box center [590, 582] width 64 height 24
type input "57"
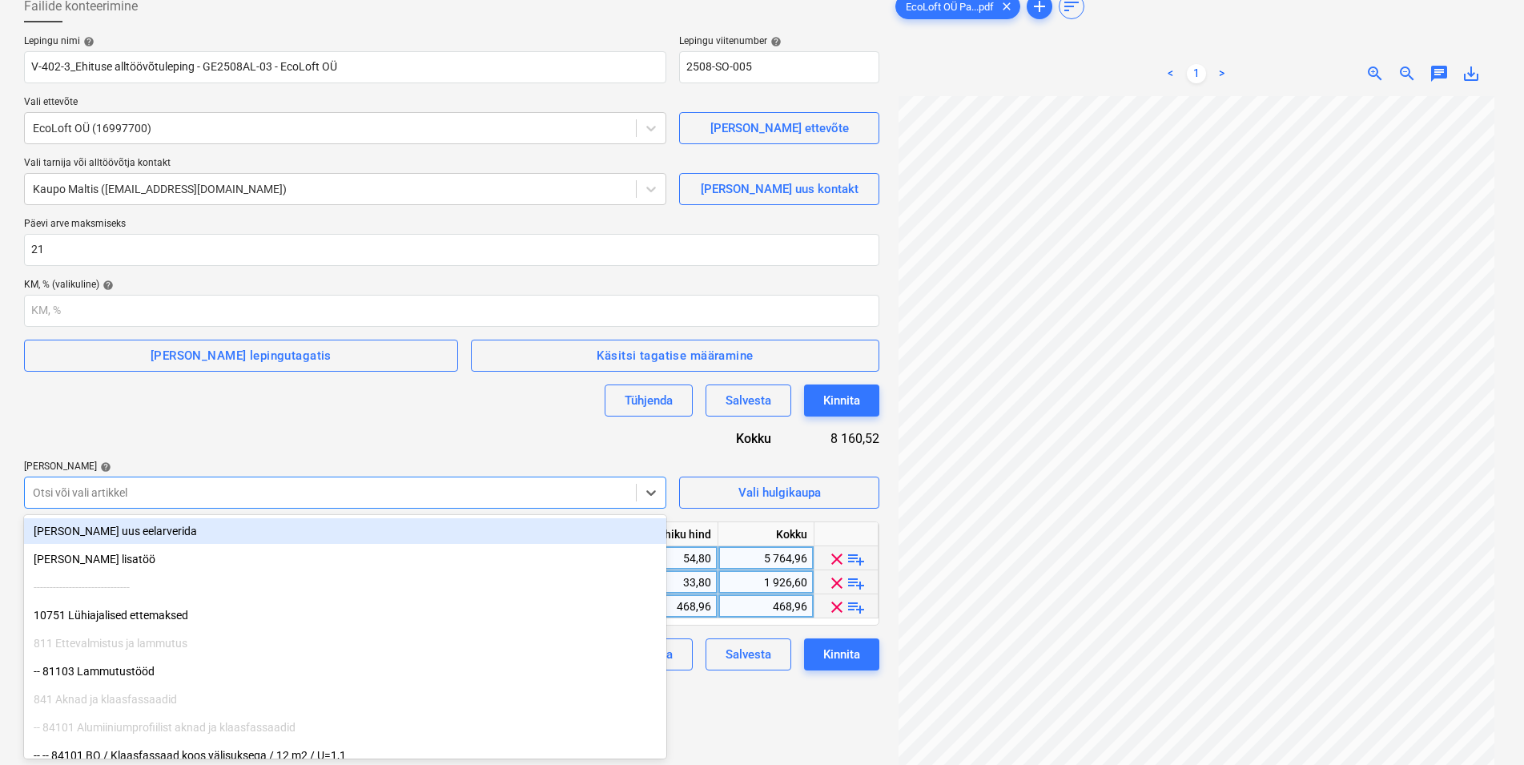
click at [139, 482] on div "Otsi või vali artikkel" at bounding box center [330, 492] width 611 height 22
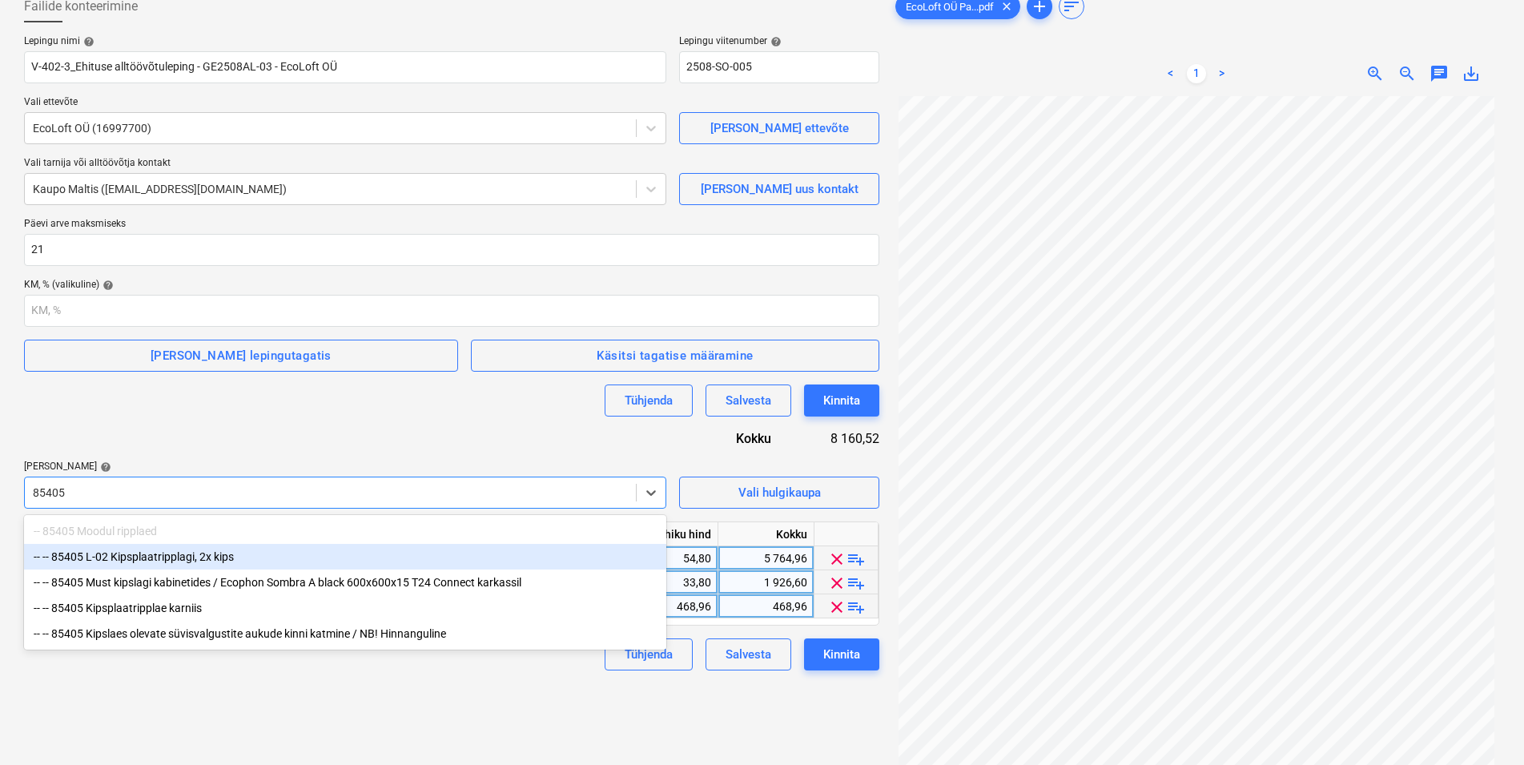
type input "85405"
click at [203, 402] on div "Tühjenda Salvesta Kinnita" at bounding box center [451, 400] width 855 height 32
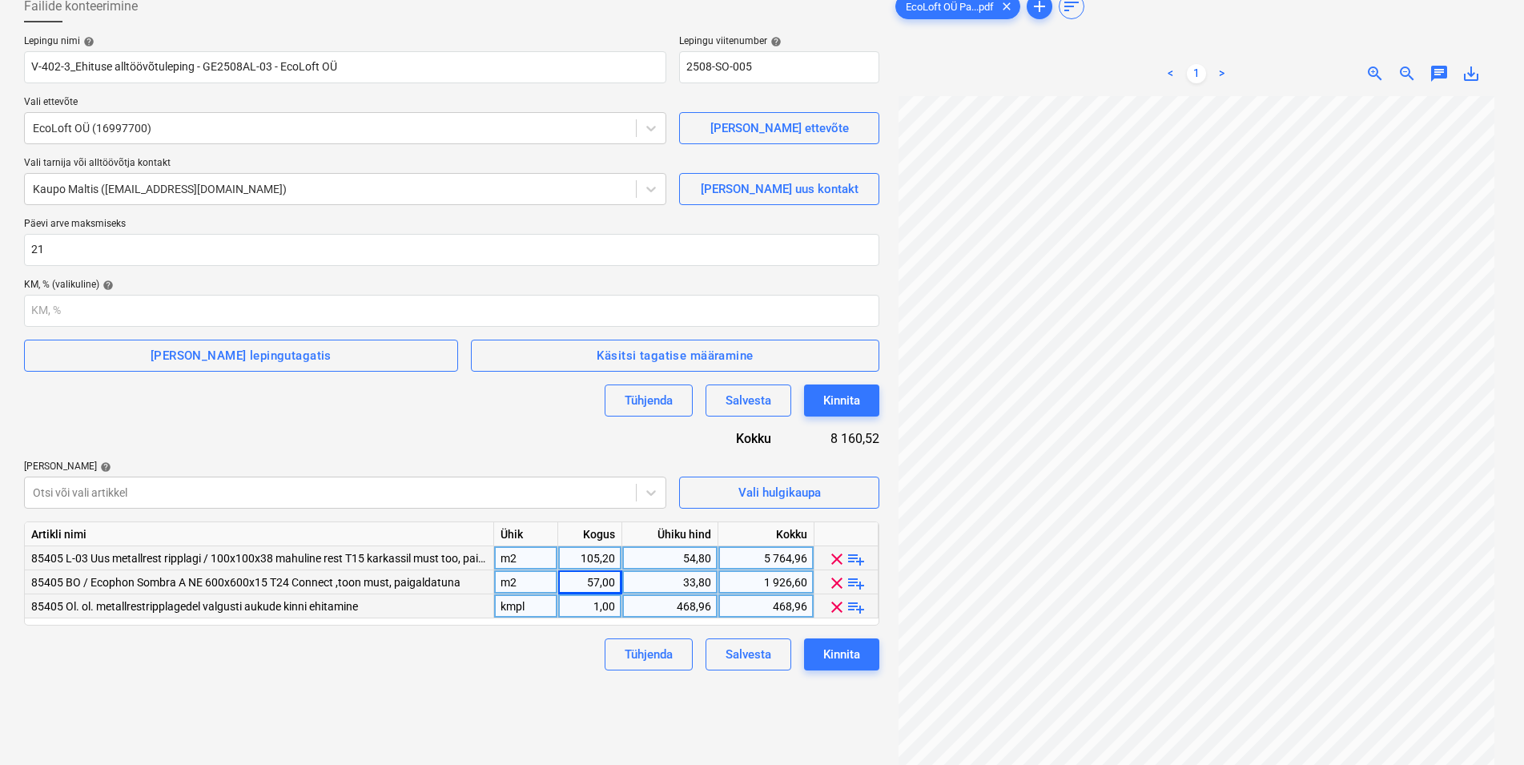
click at [860, 560] on span "playlist_add" at bounding box center [855, 558] width 19 height 19
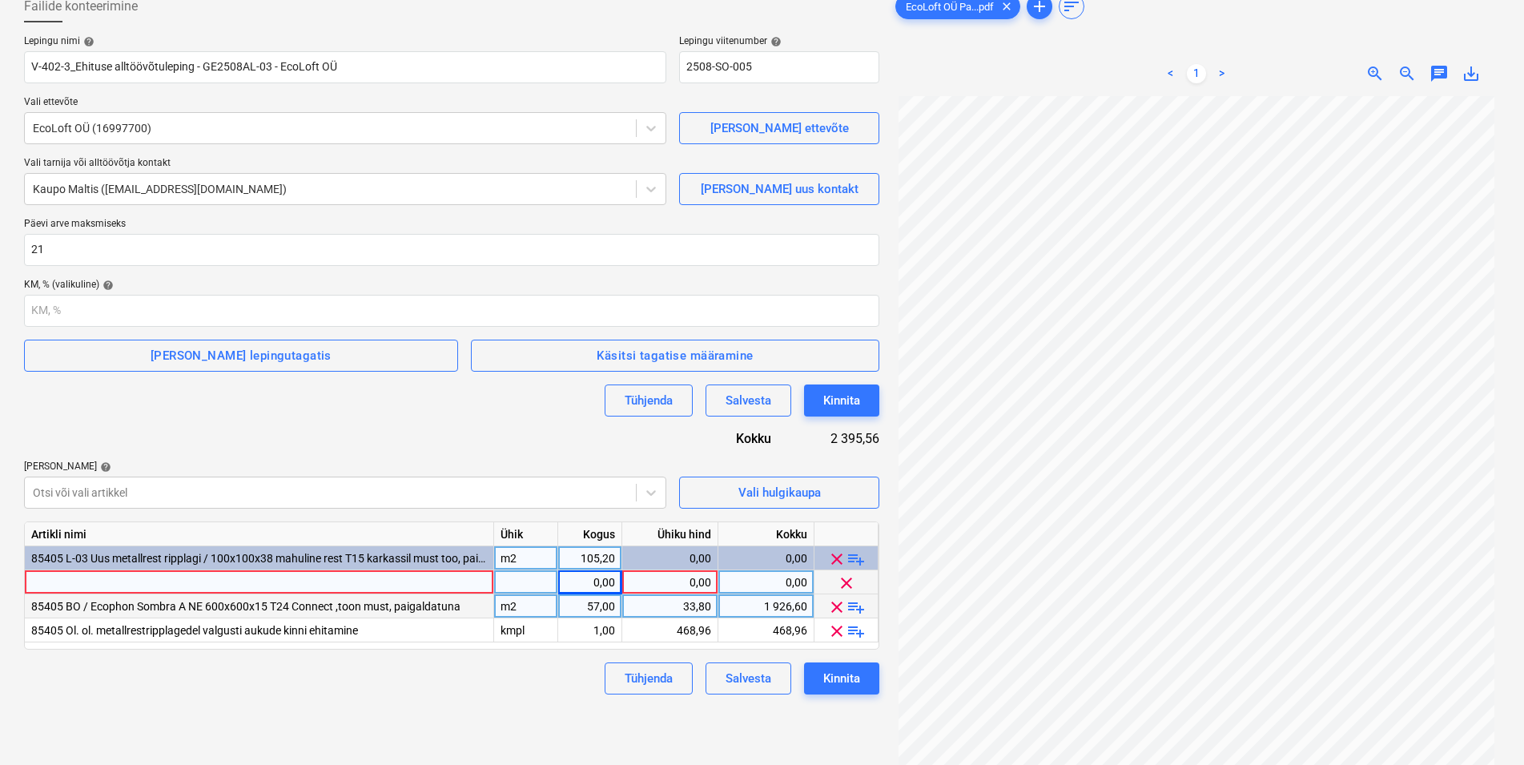
click at [522, 583] on div at bounding box center [526, 582] width 64 height 24
click at [860, 561] on span "playlist_add" at bounding box center [855, 558] width 19 height 19
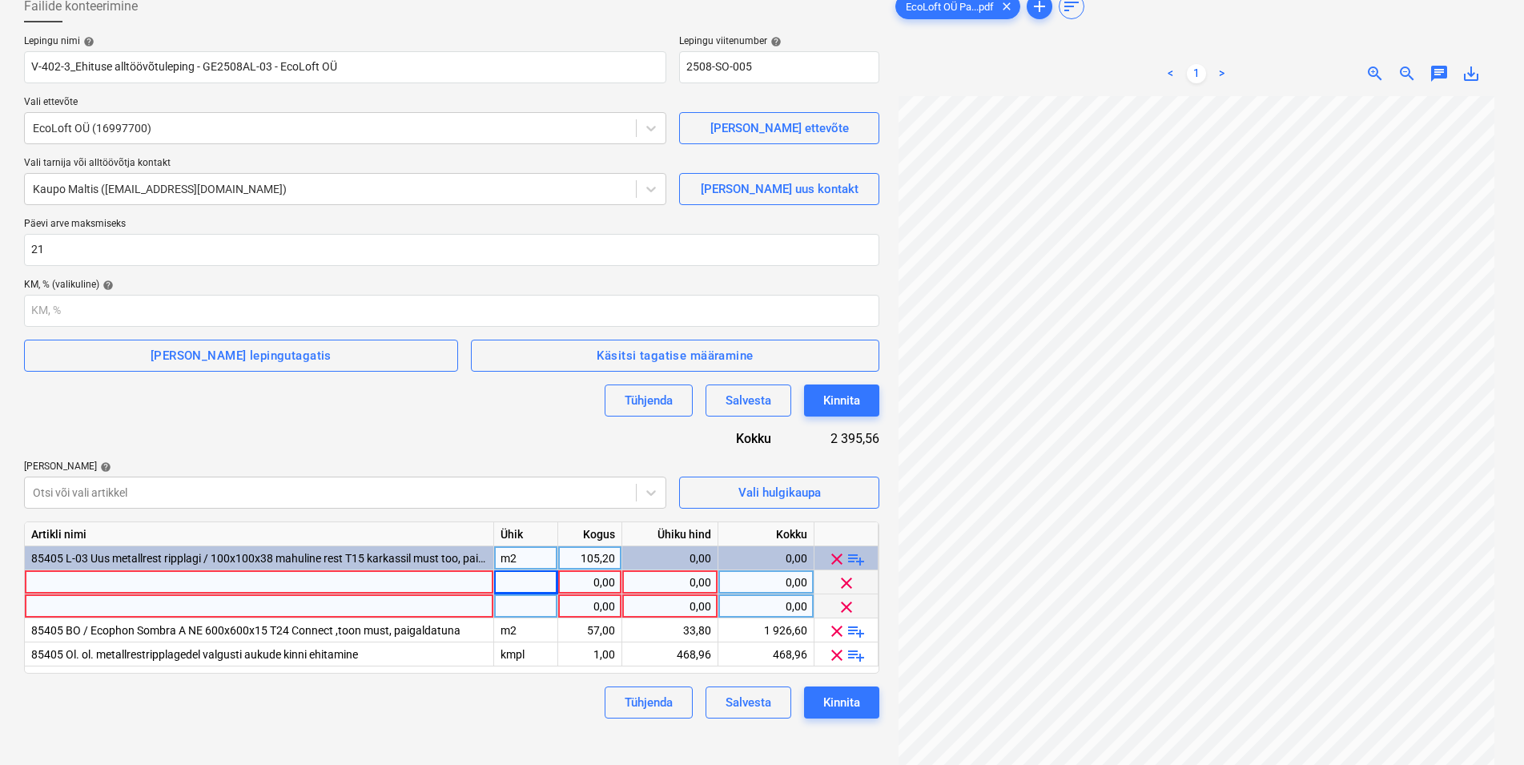
click at [521, 584] on div at bounding box center [526, 582] width 64 height 24
type input "m2"
click at [526, 610] on div at bounding box center [526, 606] width 64 height 24
type input "tk"
click at [609, 605] on div "0,00" at bounding box center [590, 606] width 50 height 24
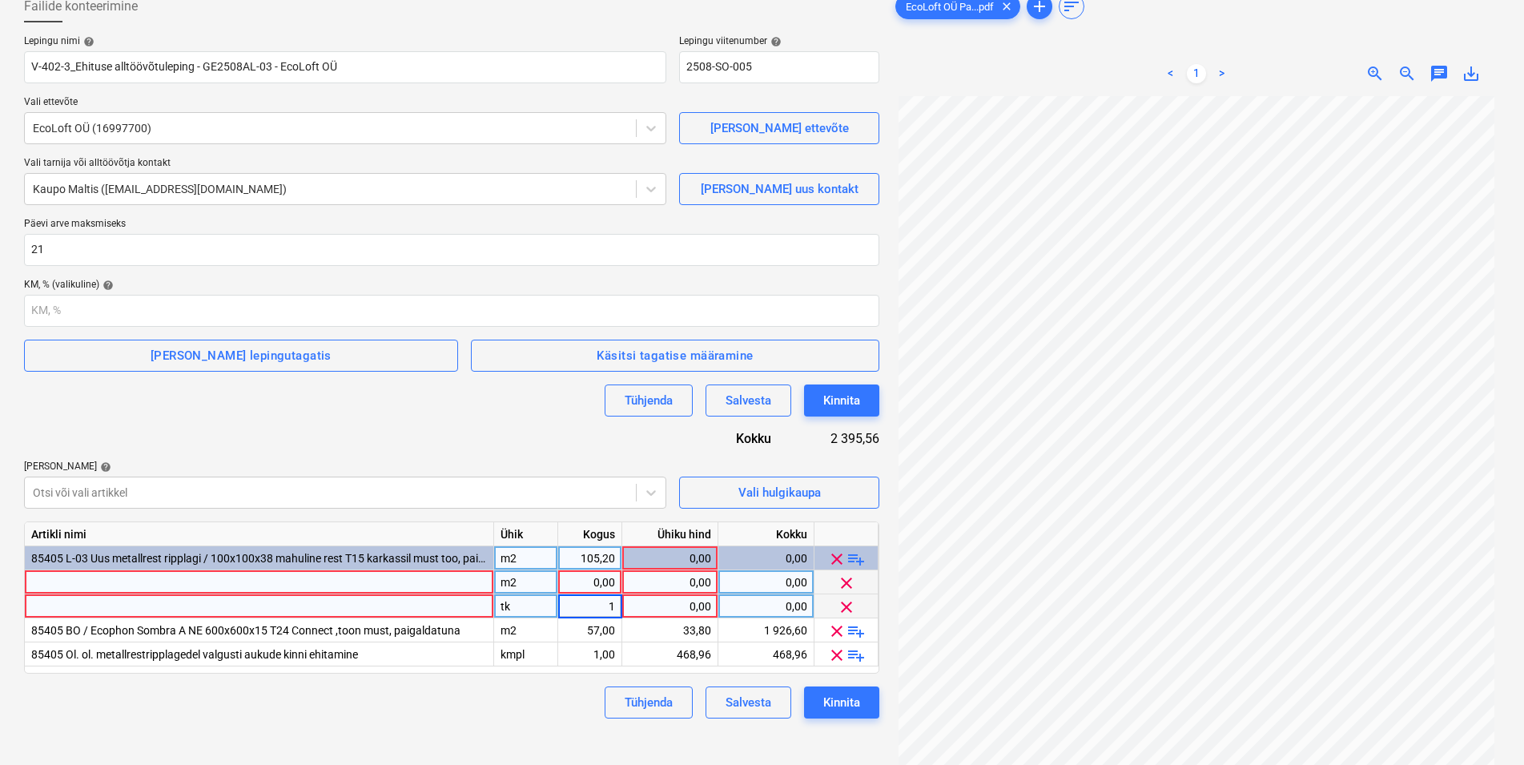
type input "1"
click at [589, 578] on div "0,00" at bounding box center [590, 582] width 50 height 24
type input "105,2"
click at [683, 581] on div "0,00" at bounding box center [670, 582] width 82 height 24
type input "54,8"
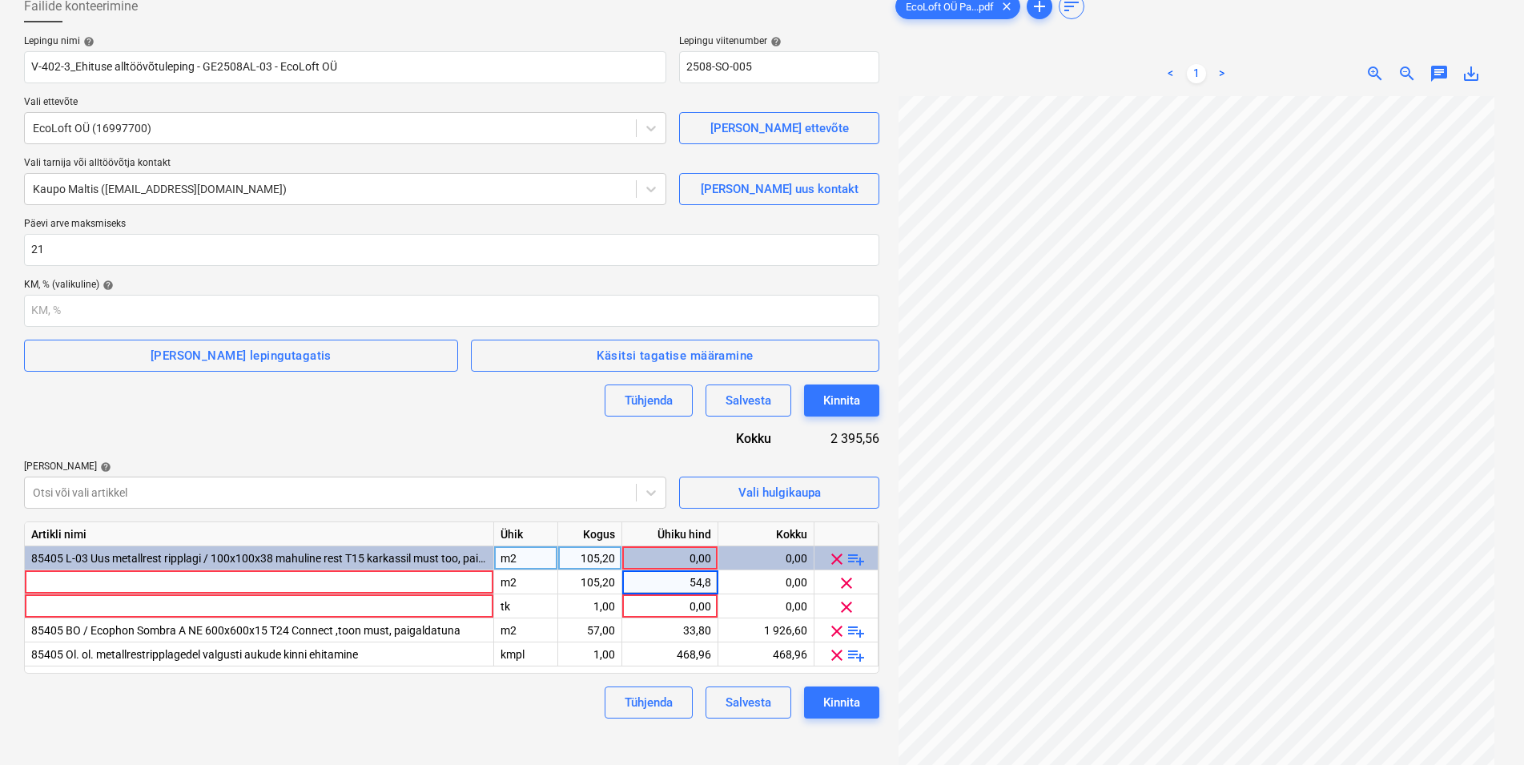
click at [554, 705] on div "Tühjenda Salvesta Kinnita" at bounding box center [451, 702] width 855 height 32
click at [671, 606] on div "0,00" at bounding box center [670, 606] width 82 height 24
type input "15"
click at [538, 702] on div "Tühjenda Salvesta Kinnita" at bounding box center [451, 702] width 855 height 32
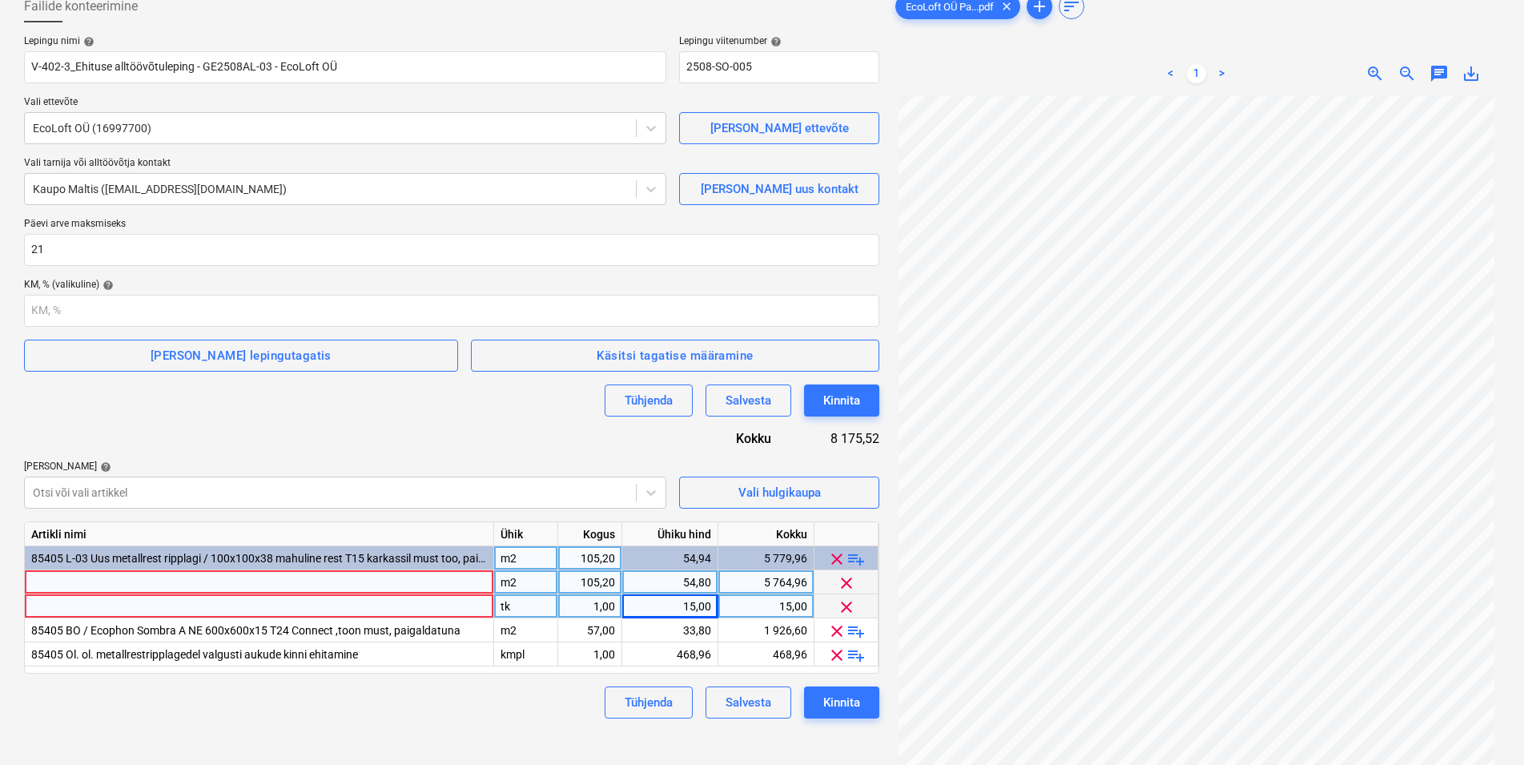
click at [142, 583] on div at bounding box center [259, 582] width 469 height 24
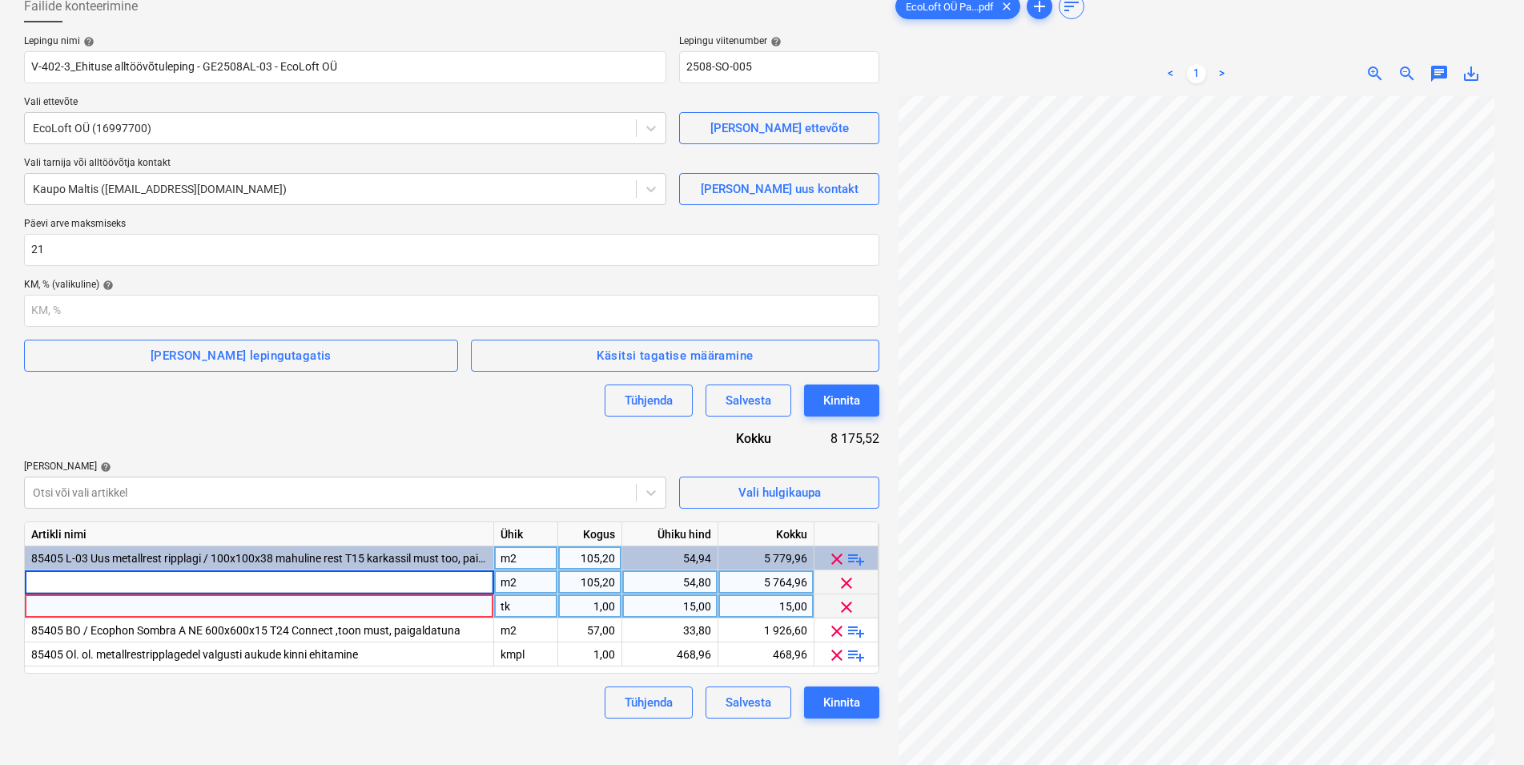
type input "100x100x38 mahuline rest T15 karkassil, toon must, paigaldatuna"
click at [94, 605] on div at bounding box center [259, 606] width 469 height 24
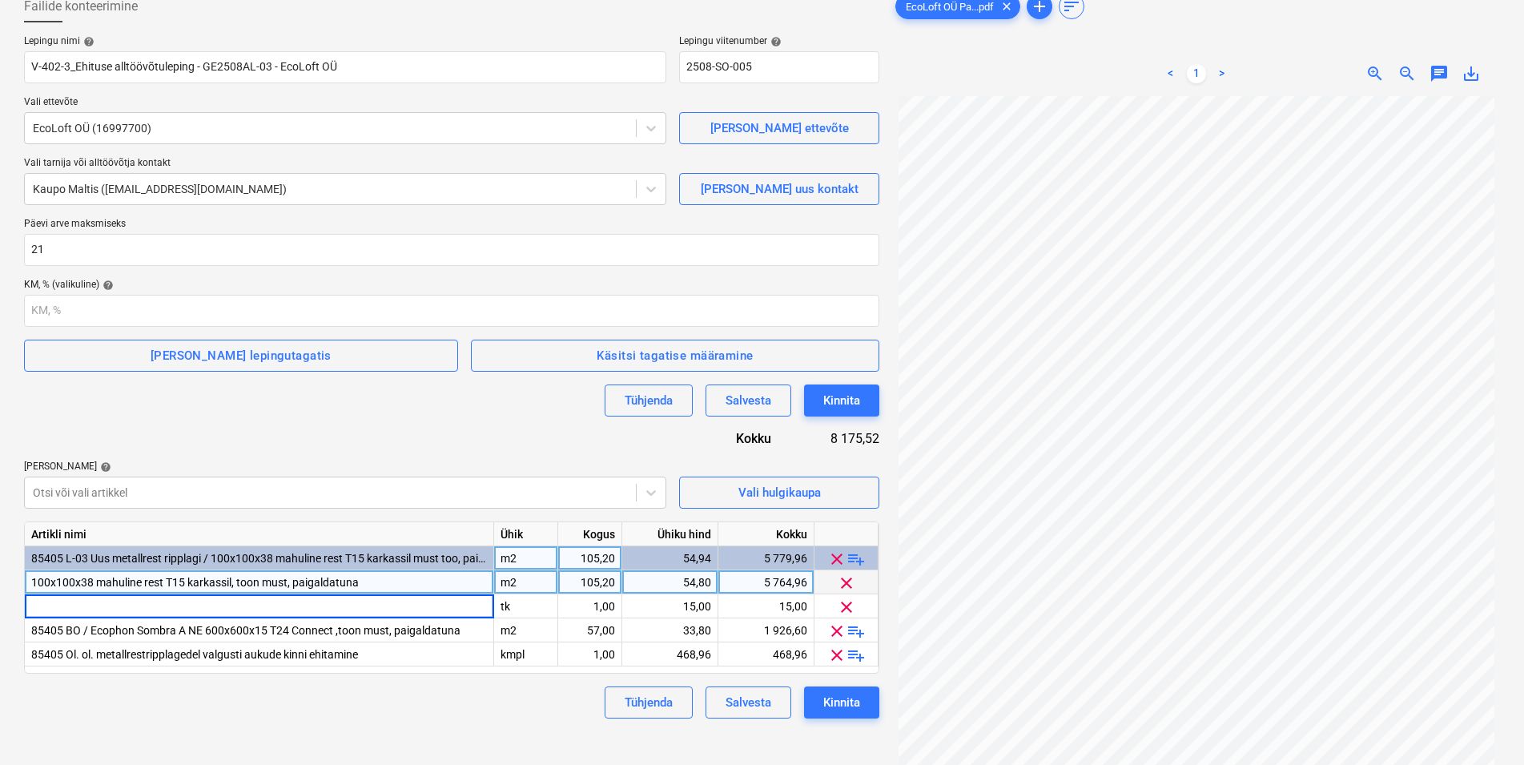
type input "Must F-liist 3000mm"
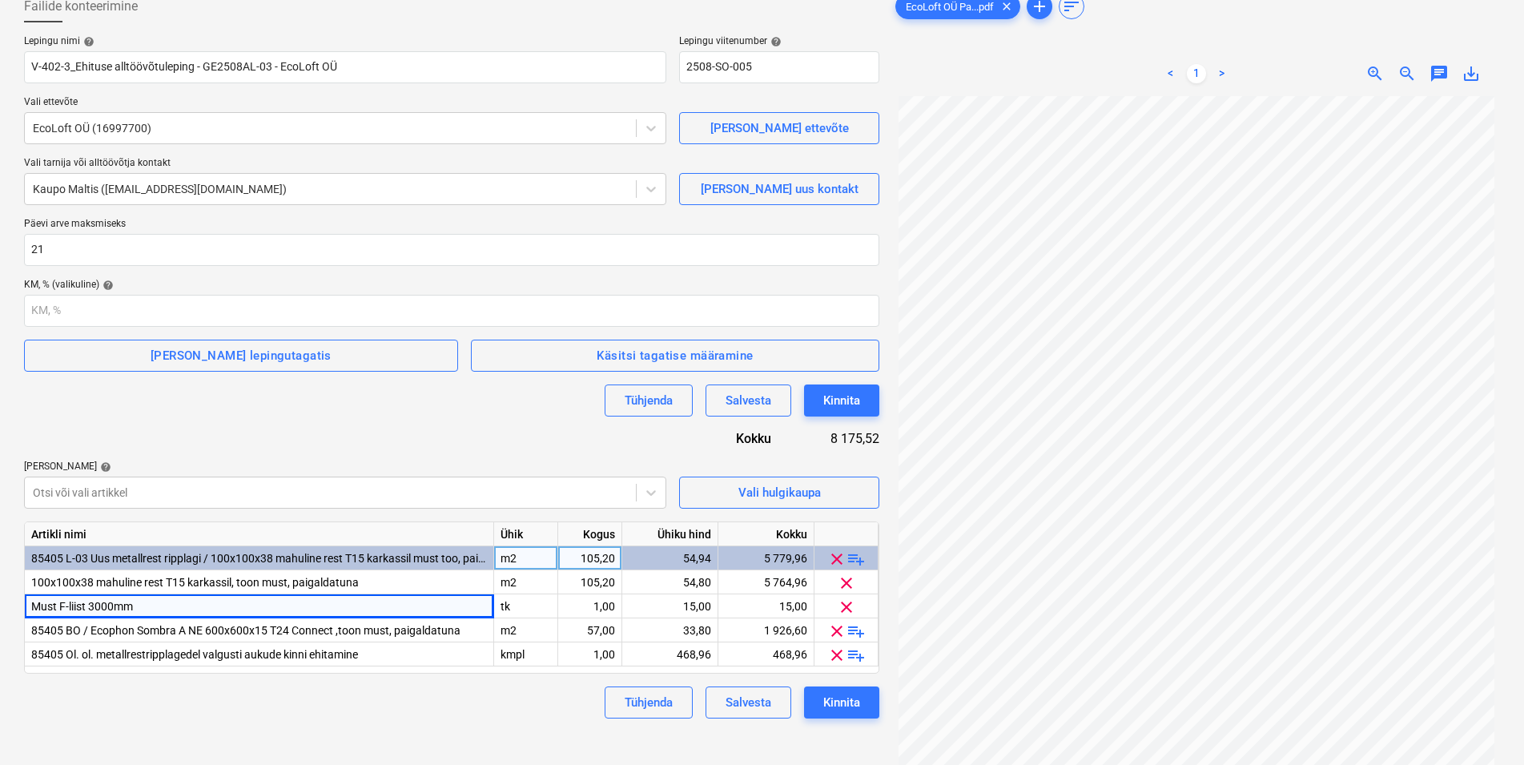
click at [103, 696] on div "Tühjenda Salvesta Kinnita" at bounding box center [451, 702] width 855 height 32
click at [751, 703] on div "Salvesta" at bounding box center [749, 702] width 46 height 21
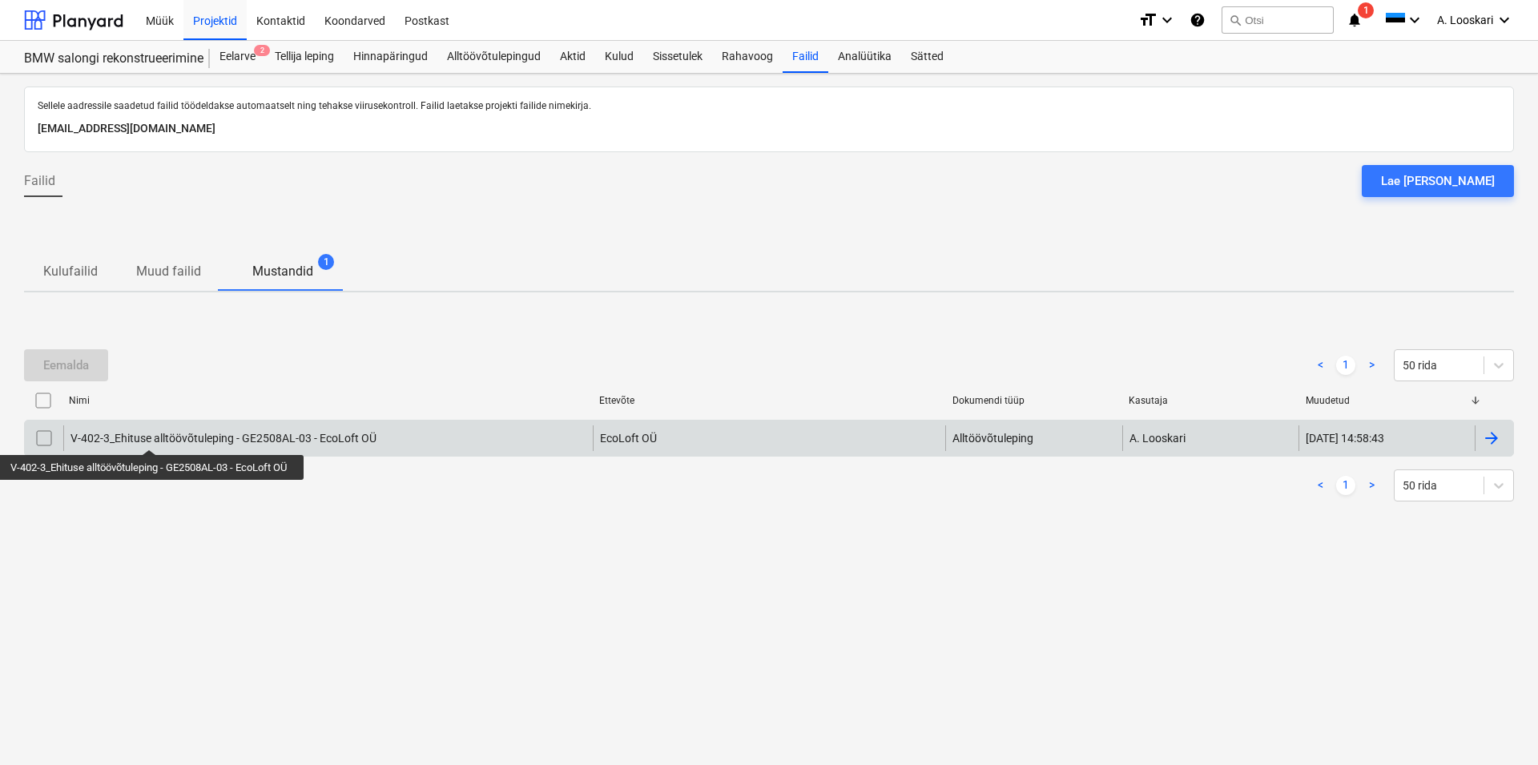
click at [151, 435] on div "V-402-3_Ehituse alltöövõtuleping - GE2508AL-03 - EcoLoft OÜ" at bounding box center [223, 438] width 306 height 13
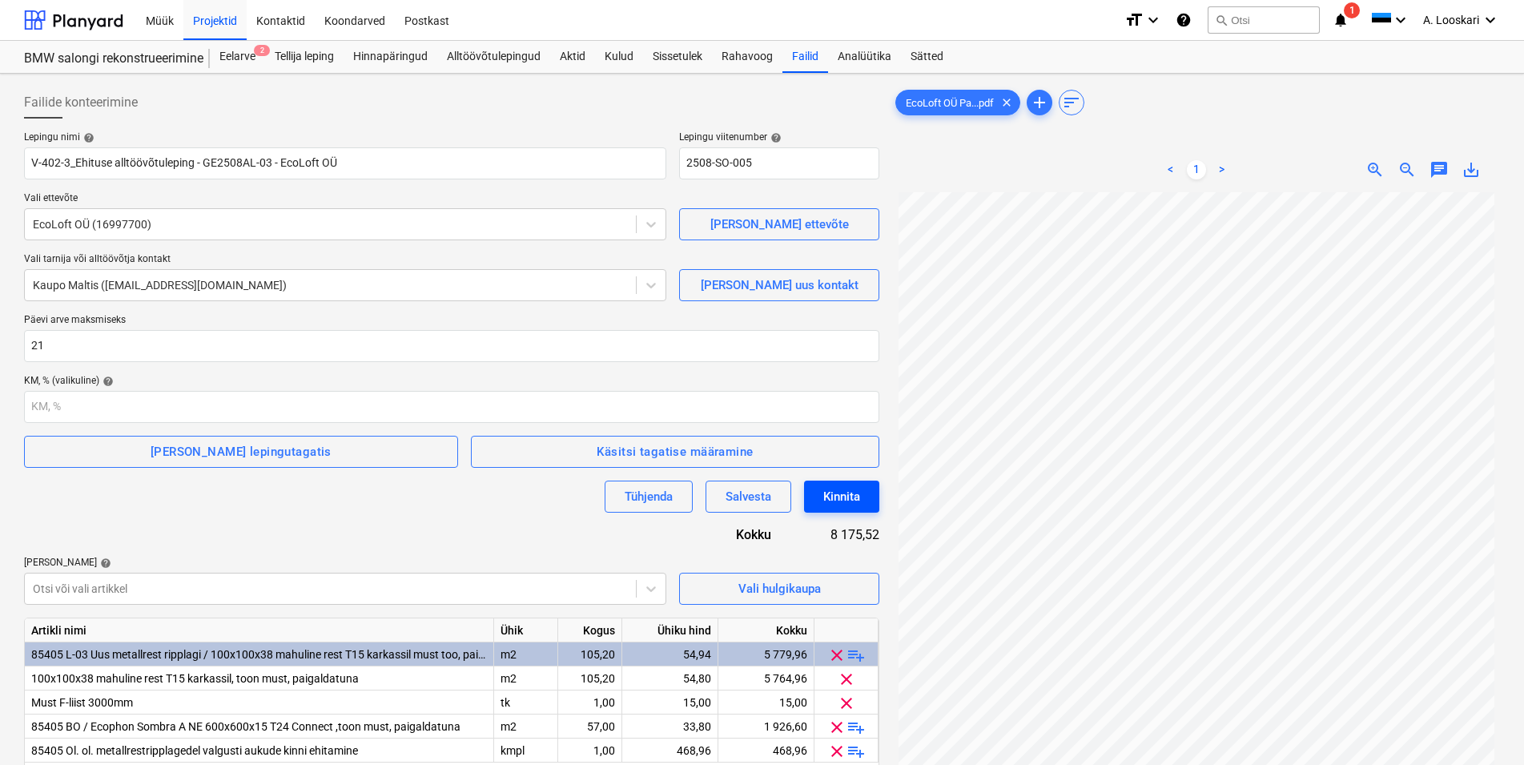
click at [846, 493] on div "Kinnita" at bounding box center [841, 496] width 37 height 21
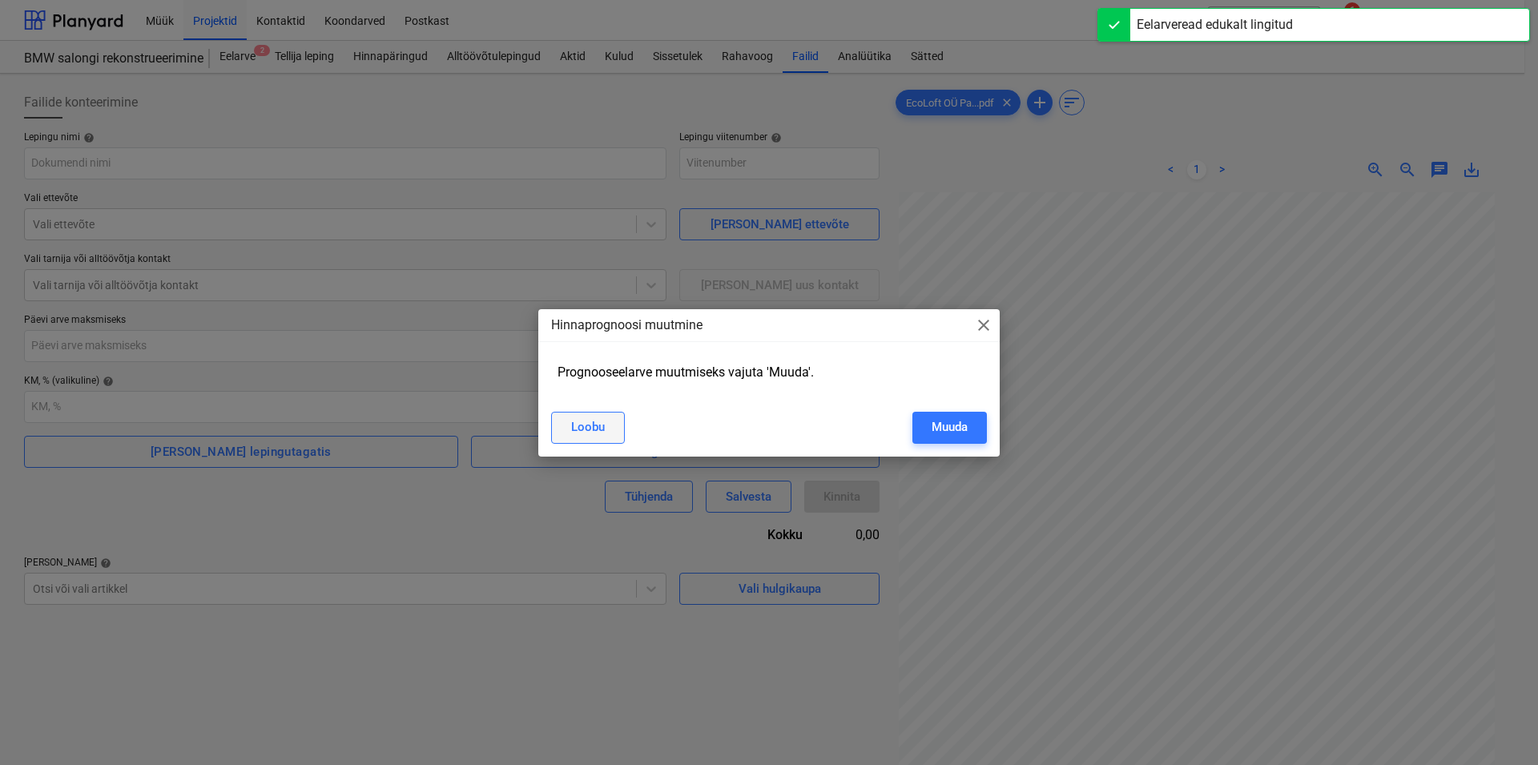
click at [596, 427] on div "Loobu" at bounding box center [588, 426] width 34 height 21
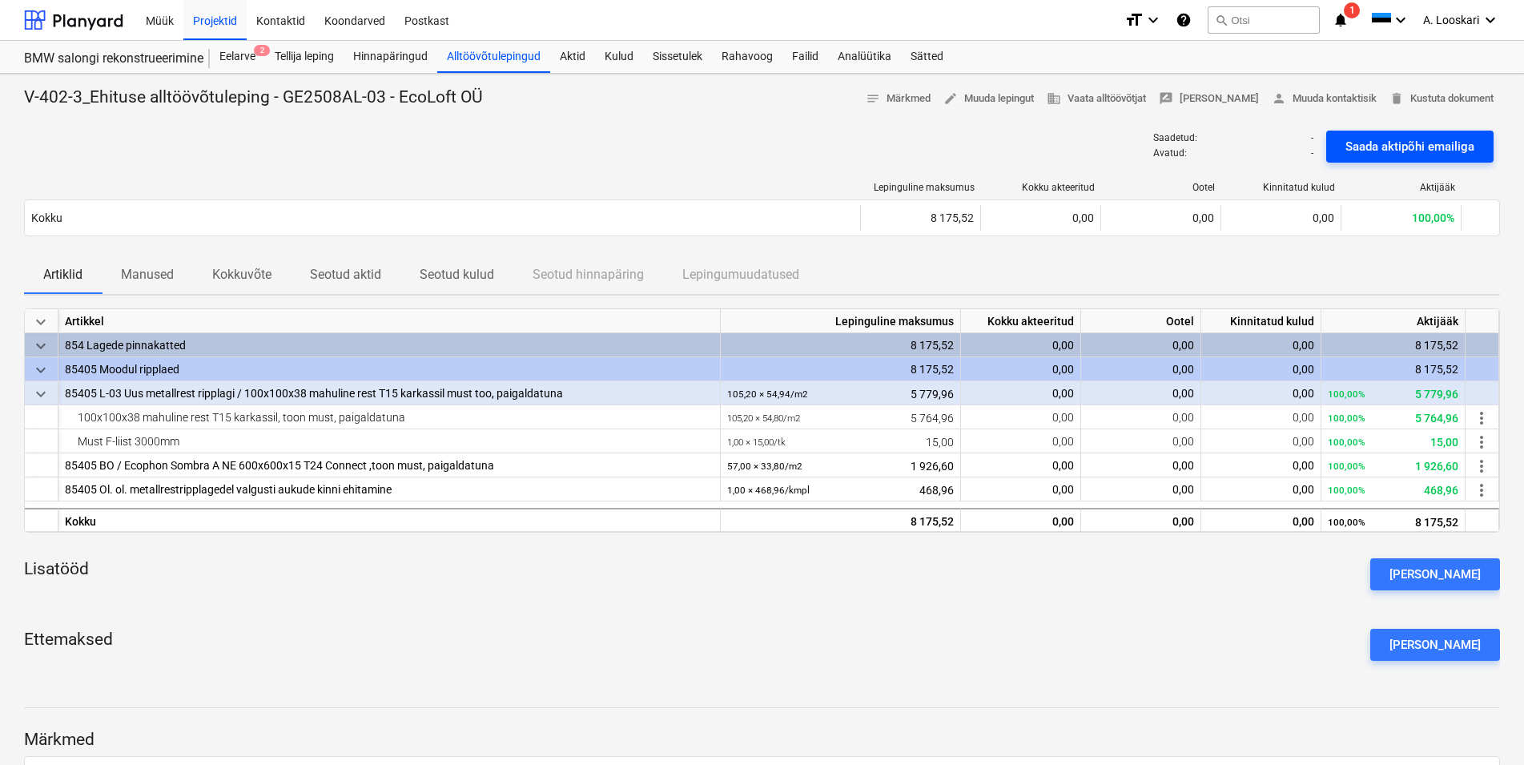
click at [1414, 147] on div "Saada aktipõhi emailiga" at bounding box center [1409, 146] width 129 height 21
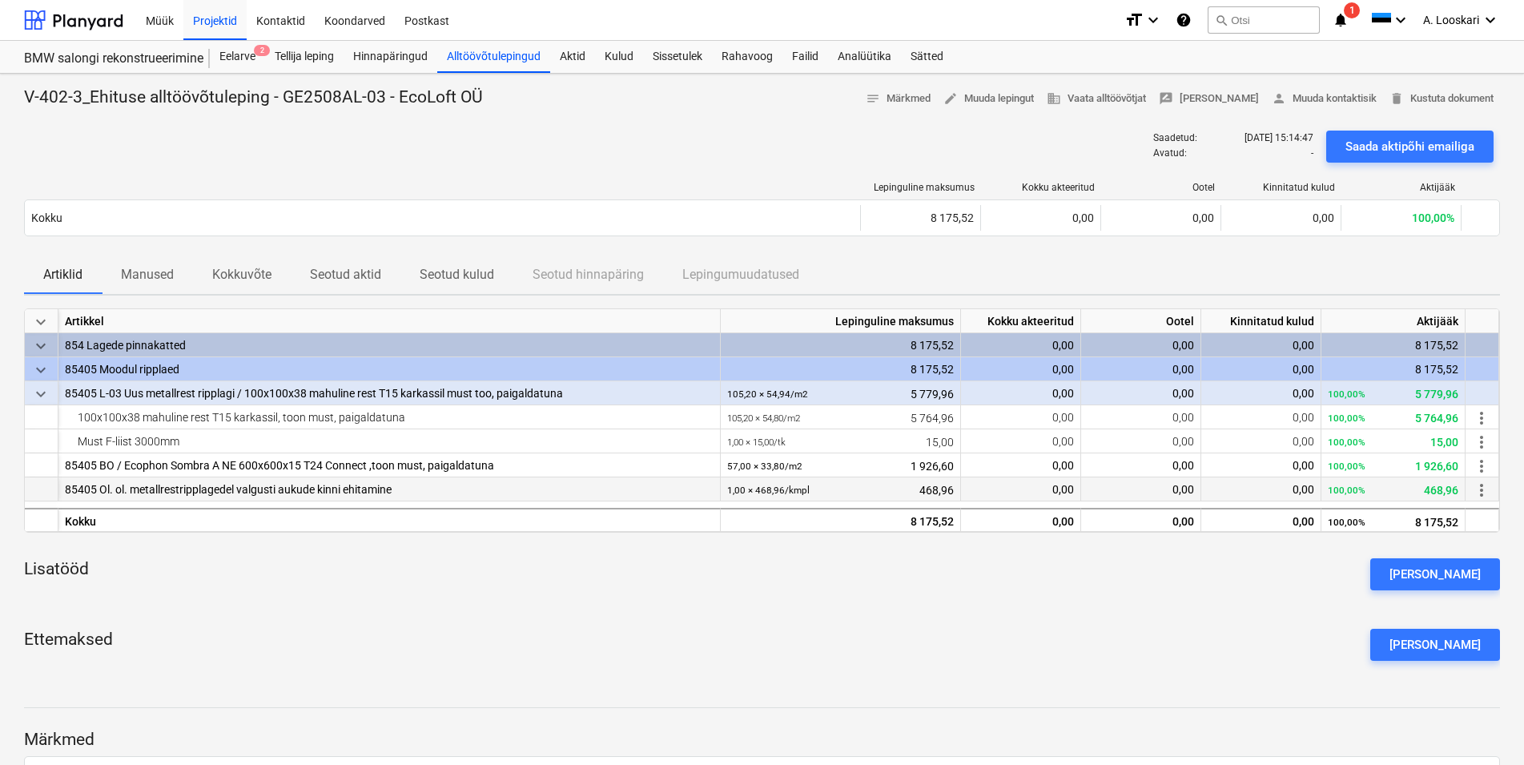
click at [396, 487] on div "85405 Ol. ol. metallrestripplagedel valgusti aukude kinni ehitamine" at bounding box center [389, 489] width 649 height 24
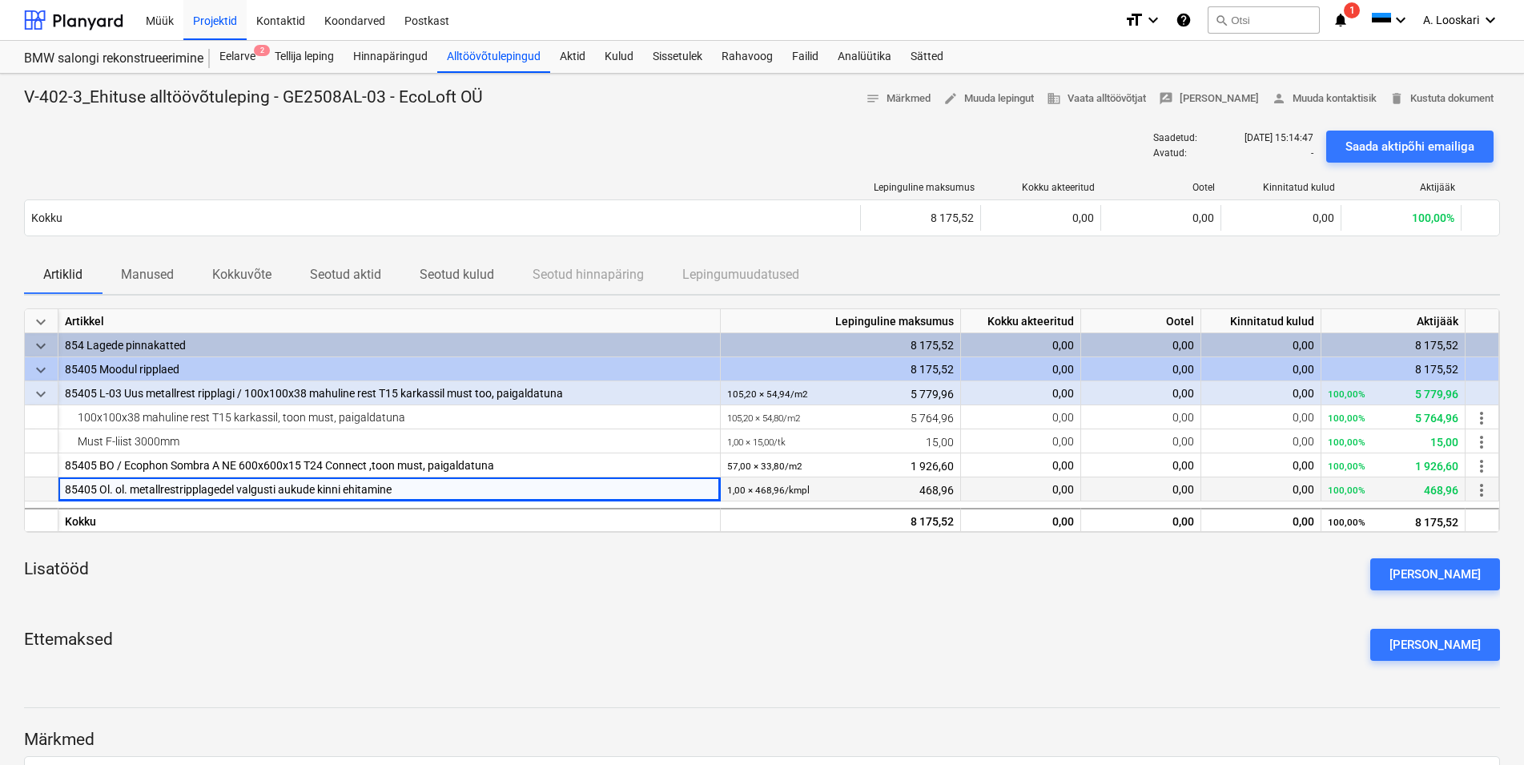
drag, startPoint x: 401, startPoint y: 489, endPoint x: 70, endPoint y: 489, distance: 331.5
click at [61, 486] on div "85405 Ol. ol. metallrestripplagedel valgusti aukude kinni ehitamine" at bounding box center [389, 489] width 662 height 24
copy div "85405 Ol. ol. metallrestripplagedel valgusti aukude kinni ehitamine"
click at [706, 613] on div "keyboard_arrow_down Artikkel Lepinguline maksumus Kokku akteeritud Ootel Kinnit…" at bounding box center [762, 490] width 1476 height 365
click at [573, 135] on div "Saadetud : [DATE] 15:14:47 Avatud : - Saada aktipõhi emailiga" at bounding box center [762, 146] width 1476 height 45
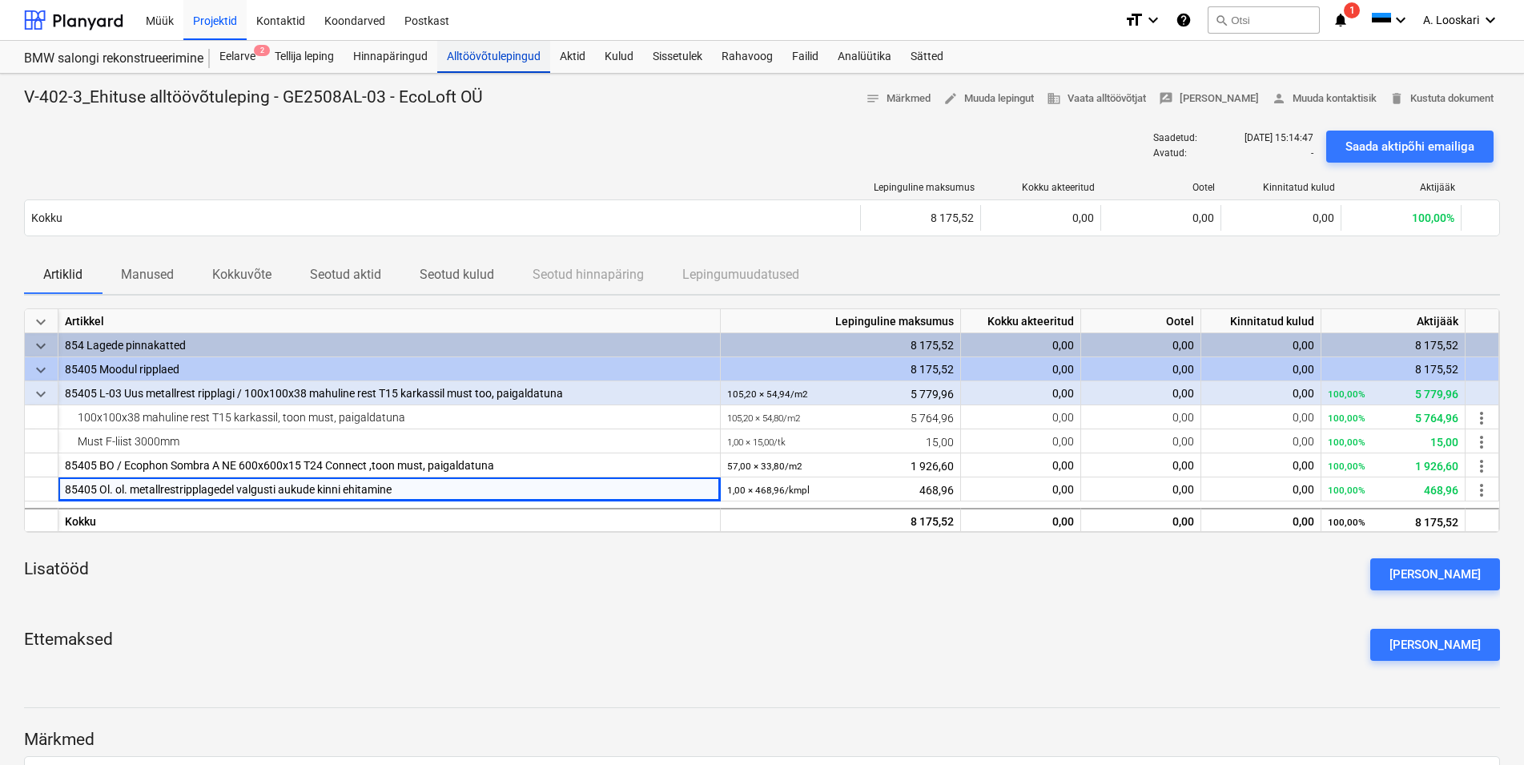
click at [477, 54] on div "Alltöövõtulepingud" at bounding box center [493, 57] width 113 height 32
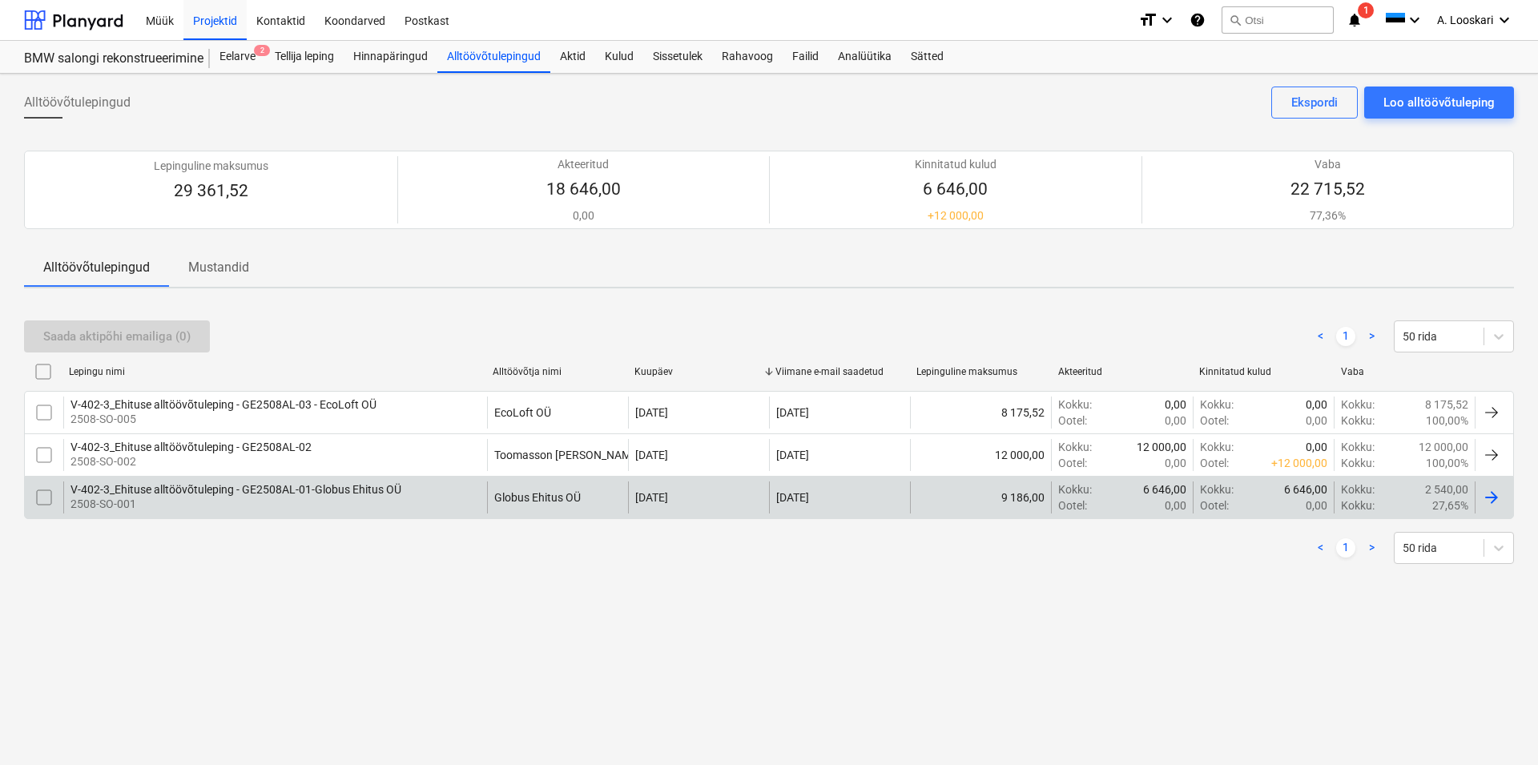
click at [212, 485] on div "V-402-3_Ehituse alltöövõtuleping - GE2508AL-01-Globus Ehitus OÜ" at bounding box center [235, 489] width 331 height 13
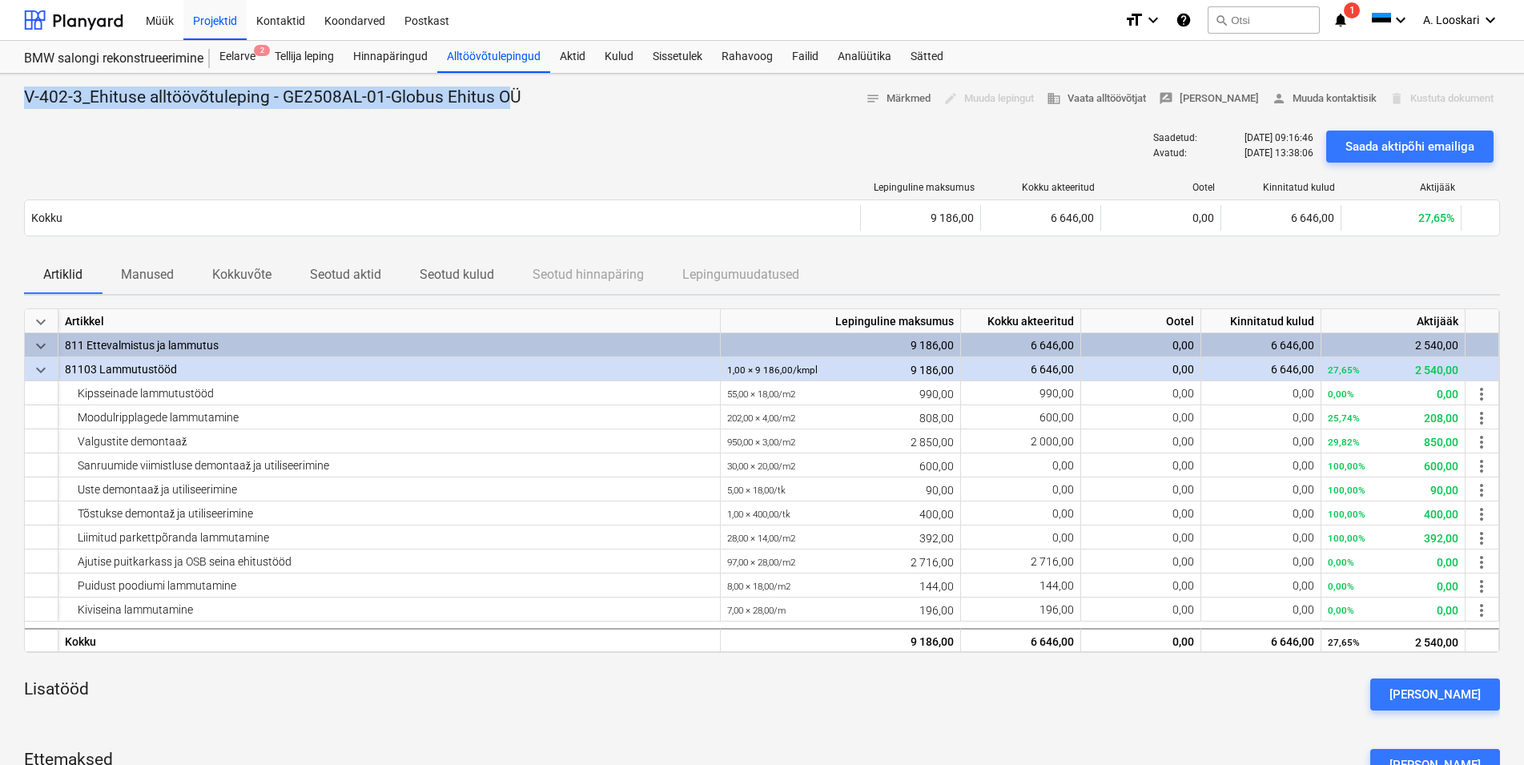
drag, startPoint x: 507, startPoint y: 94, endPoint x: 13, endPoint y: 99, distance: 494.1
click at [13, 99] on div "V-402-3_Ehituse alltöövõtuleping - GE2508AL-01-Globus Ehitus OÜ notes Märkmed e…" at bounding box center [762, 554] width 1524 height 961
copy p "V-402-3_Ehituse alltöövõtuleping - GE2508AL-01-Globus Ehitus O"
